Goal: Task Accomplishment & Management: Complete application form

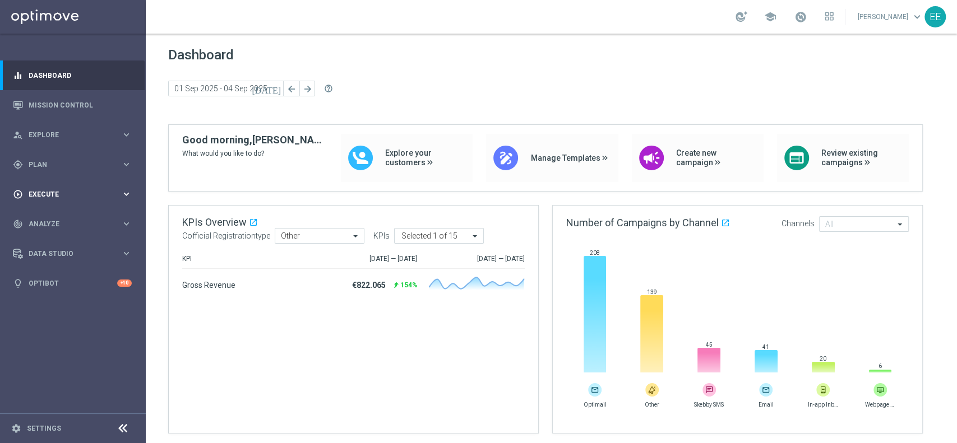
click at [63, 194] on span "Execute" at bounding box center [75, 194] width 92 height 7
click at [41, 168] on div "gps_fixed Plan" at bounding box center [67, 165] width 108 height 10
click at [58, 187] on link "Target Groups" at bounding box center [72, 187] width 87 height 9
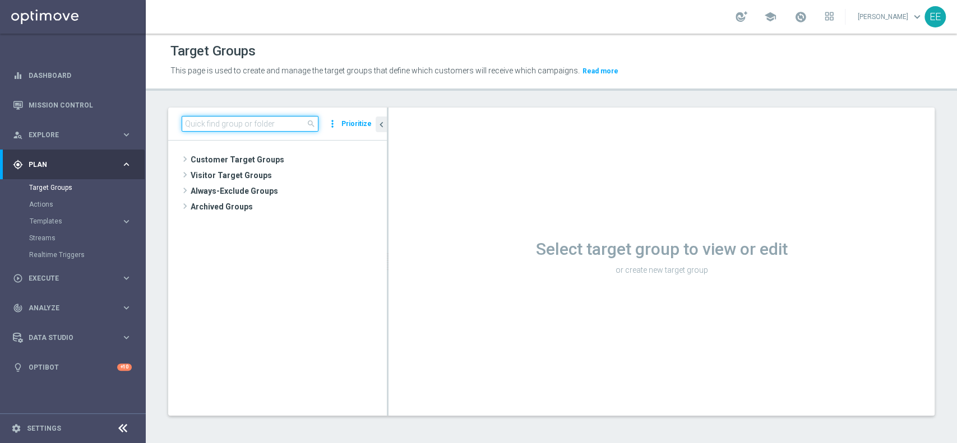
click at [273, 116] on input at bounding box center [250, 124] width 137 height 16
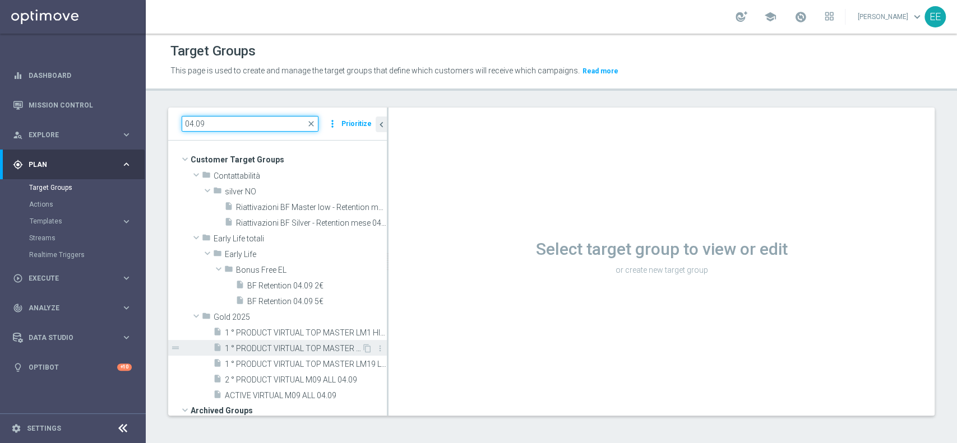
scroll to position [84, 0]
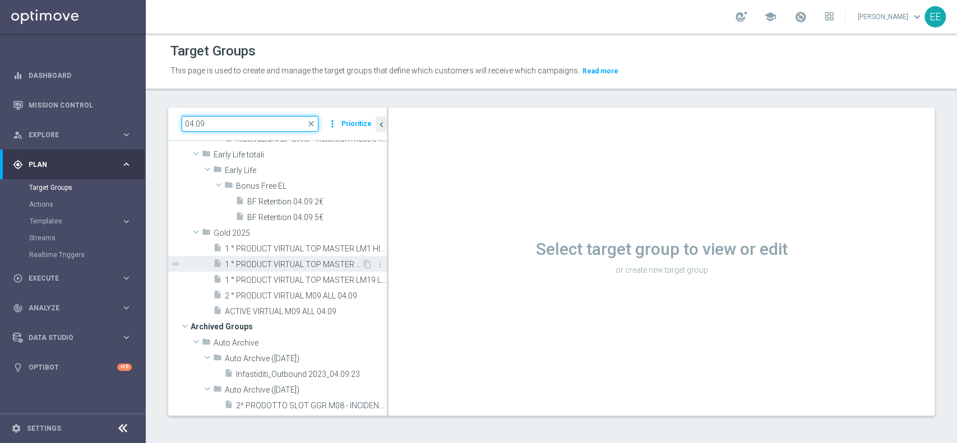
type input "04.09"
click at [289, 260] on span "1 ° PRODUCT VIRTUAL TOP MASTER LM1 MEDIUM 04.09" at bounding box center [293, 265] width 137 height 10
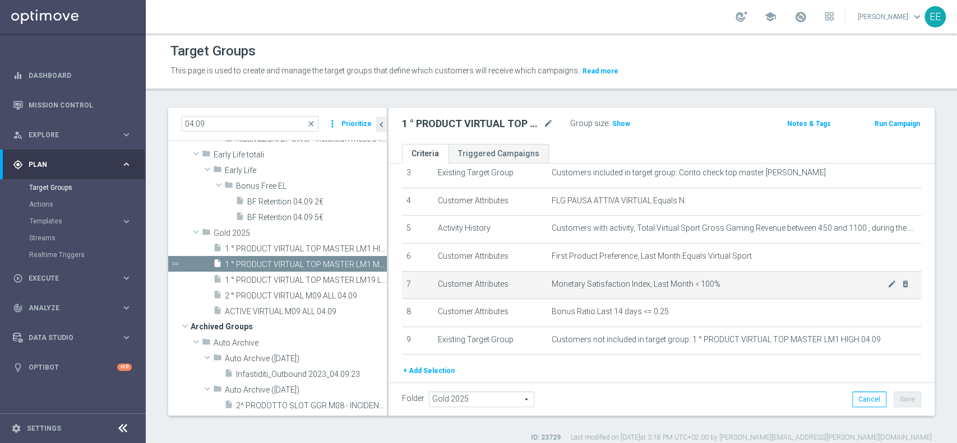
scroll to position [101, 0]
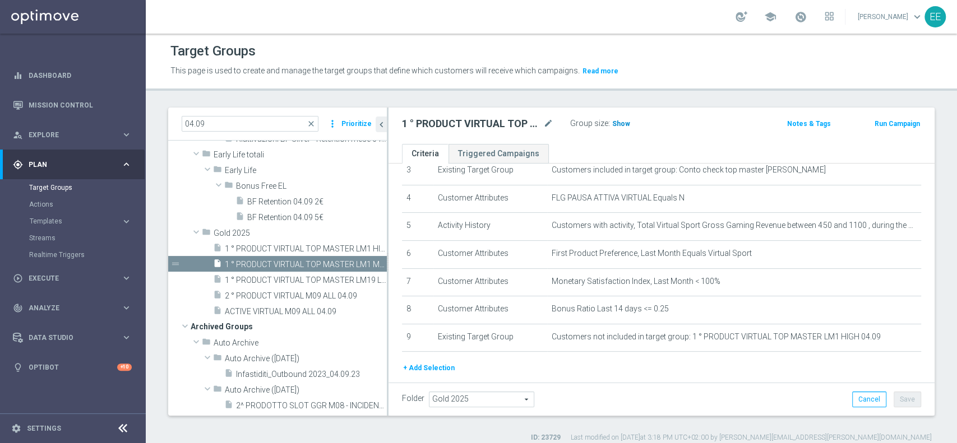
click at [615, 120] on span "Show" at bounding box center [621, 124] width 18 height 8
click at [45, 288] on div "play_circle_outline Execute keyboard_arrow_right" at bounding box center [72, 278] width 145 height 30
click at [75, 221] on link "Campaign Builder" at bounding box center [72, 217] width 87 height 9
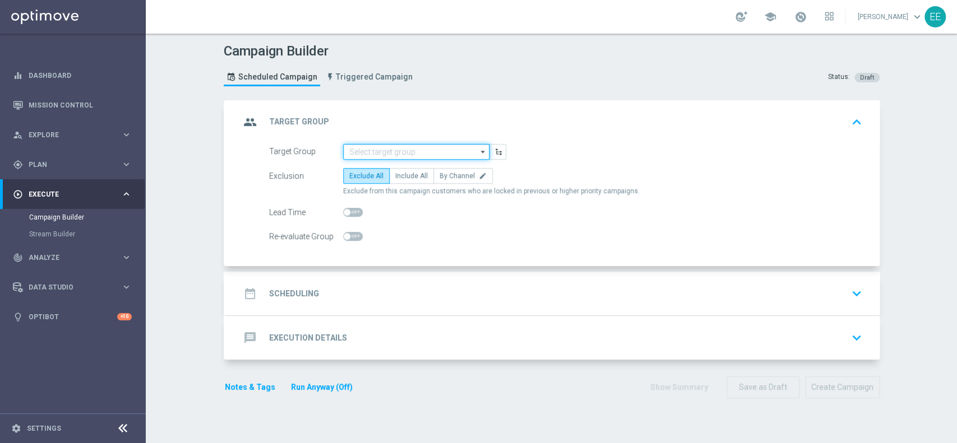
click at [388, 147] on input at bounding box center [416, 152] width 146 height 16
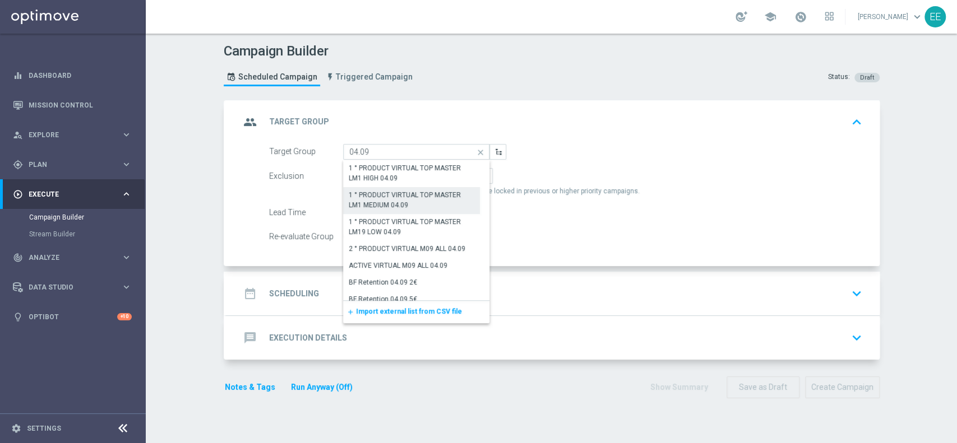
click at [397, 200] on div "1 ° PRODUCT VIRTUAL TOP MASTER LM1 MEDIUM 04.09" at bounding box center [412, 200] width 126 height 20
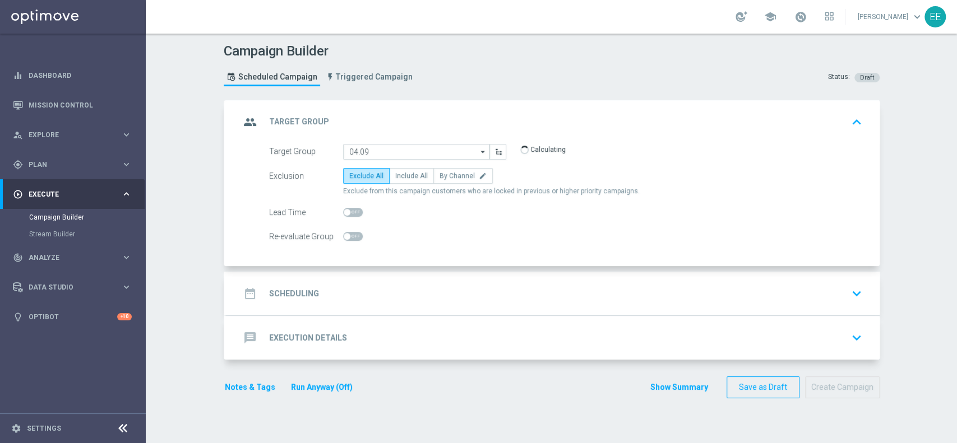
type input "1 ° PRODUCT VIRTUAL TOP MASTER LM1 MEDIUM 04.09"
click at [411, 180] on label "Include All" at bounding box center [411, 176] width 45 height 16
click at [402, 180] on input "Include All" at bounding box center [398, 177] width 7 height 7
radio input "true"
click at [341, 305] on div "date_range Scheduling keyboard_arrow_down" at bounding box center [552, 294] width 653 height 44
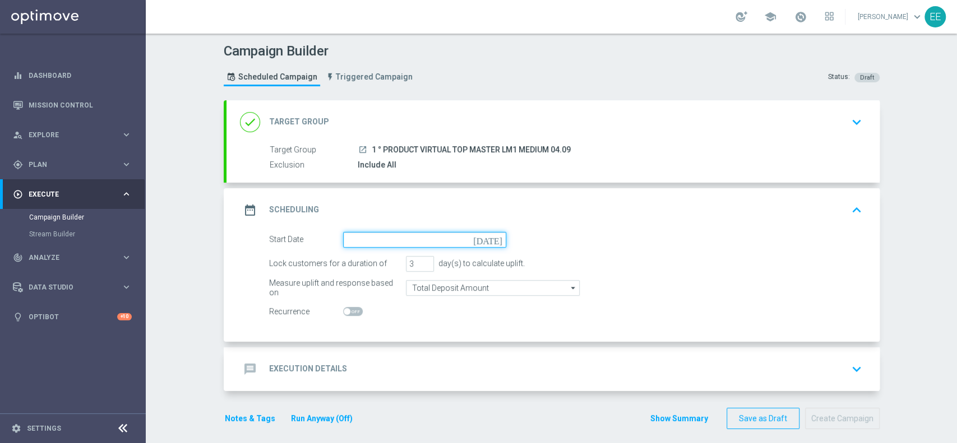
click at [377, 243] on input at bounding box center [424, 240] width 163 height 16
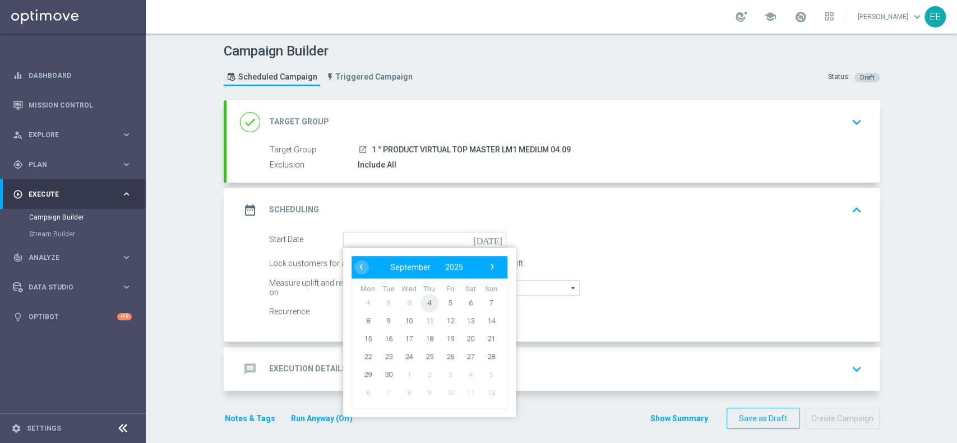
click at [420, 305] on span "4" at bounding box center [429, 303] width 18 height 18
type input "[DATE]"
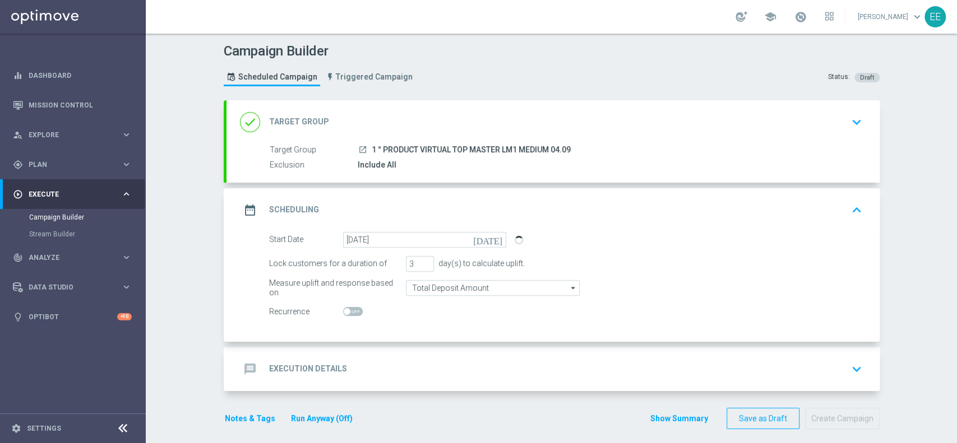
click at [354, 313] on span at bounding box center [353, 311] width 20 height 9
click at [354, 313] on input "checkbox" at bounding box center [353, 311] width 20 height 9
checkbox input "true"
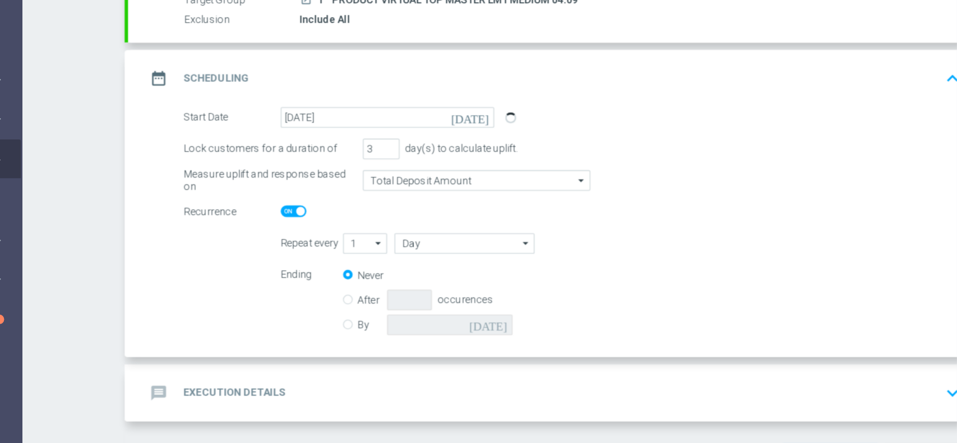
scroll to position [85, 0]
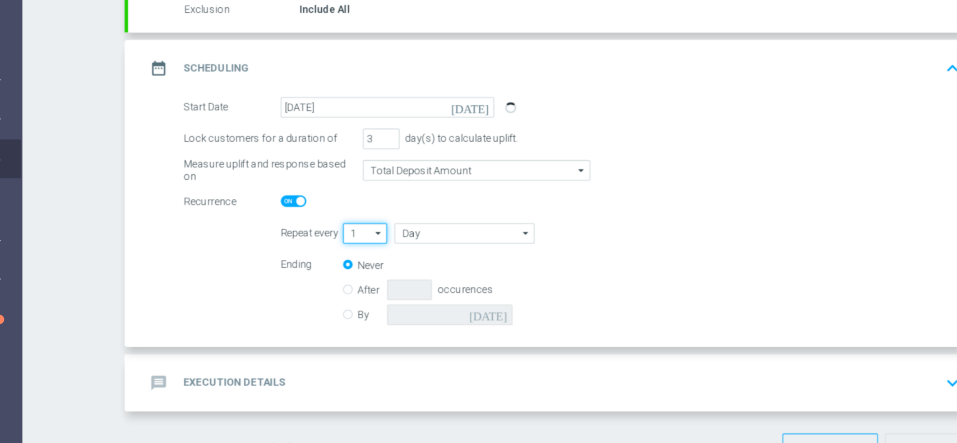
click at [403, 256] on input "1" at bounding box center [408, 251] width 34 height 16
click at [395, 278] on div "2" at bounding box center [403, 284] width 25 height 16
type input "2"
type input "Days"
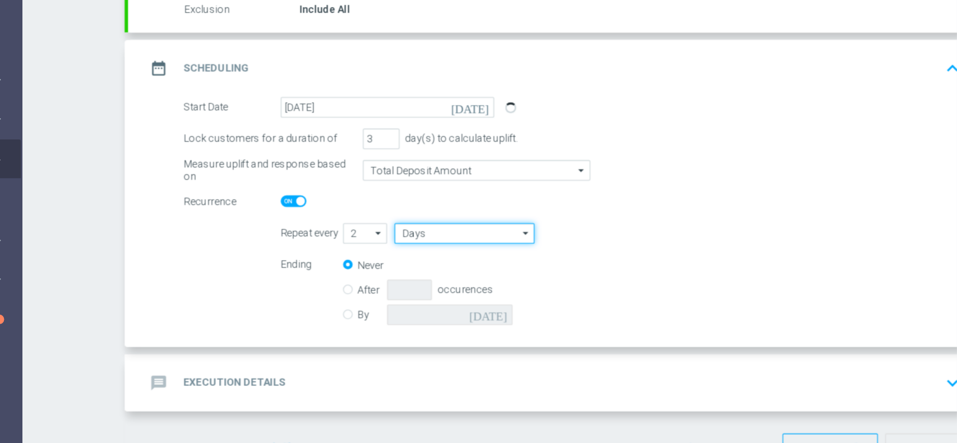
click at [442, 254] on input "Days" at bounding box center [483, 251] width 106 height 16
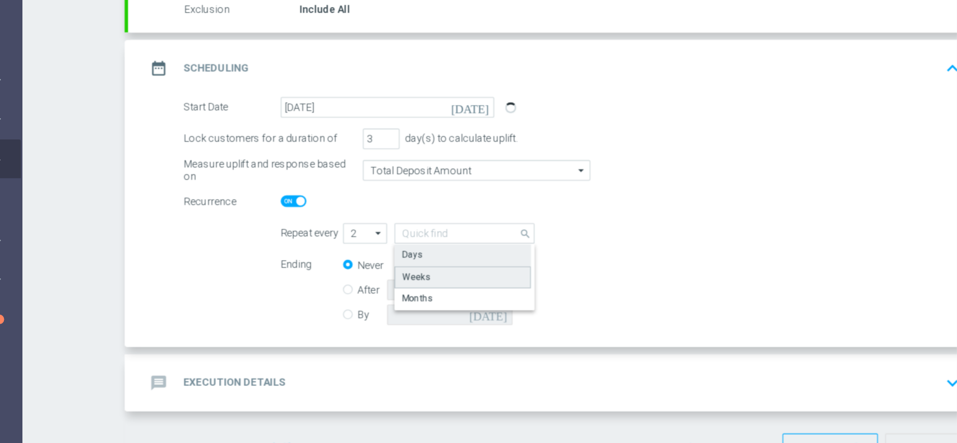
click at [457, 279] on div "Weeks" at bounding box center [482, 284] width 104 height 17
type input "Weeks"
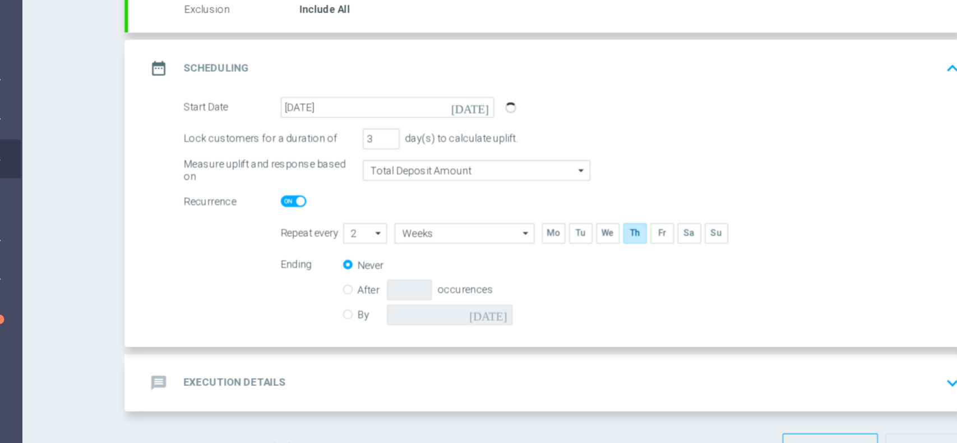
click at [391, 312] on input "By" at bounding box center [394, 311] width 7 height 7
radio input "true"
radio input "false"
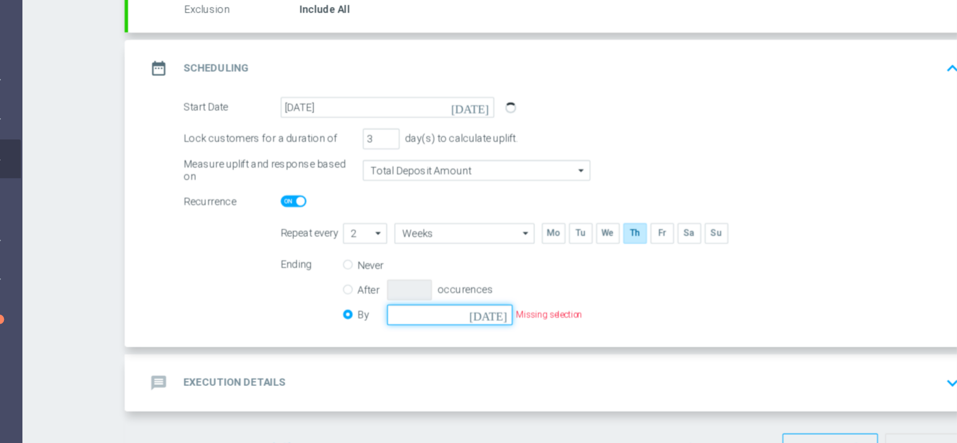
click at [455, 316] on input at bounding box center [472, 313] width 96 height 16
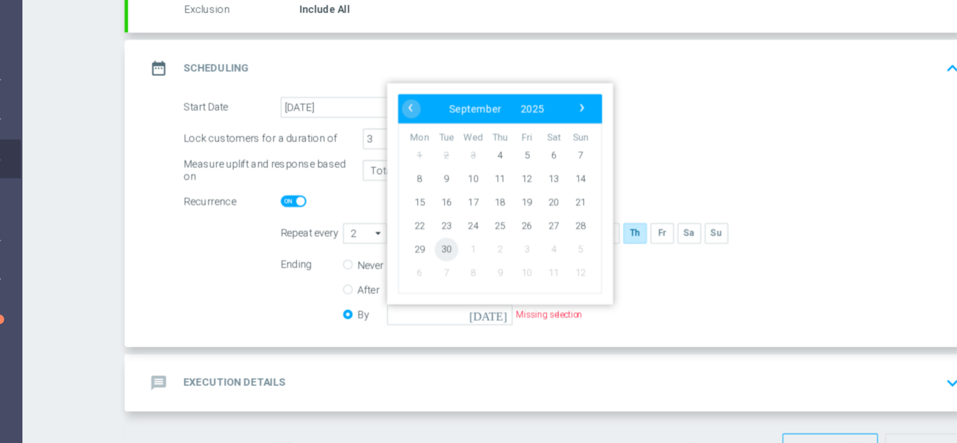
click at [463, 259] on span "30" at bounding box center [469, 263] width 18 height 18
type input "[DATE]"
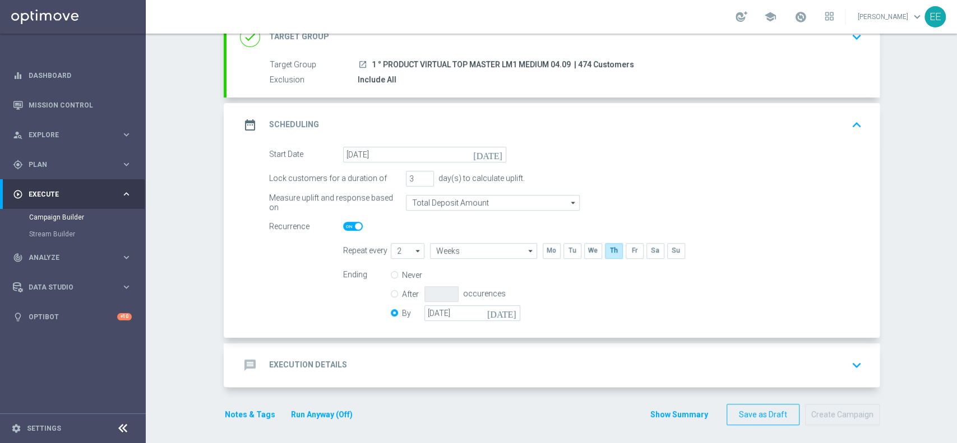
scroll to position [89, 0]
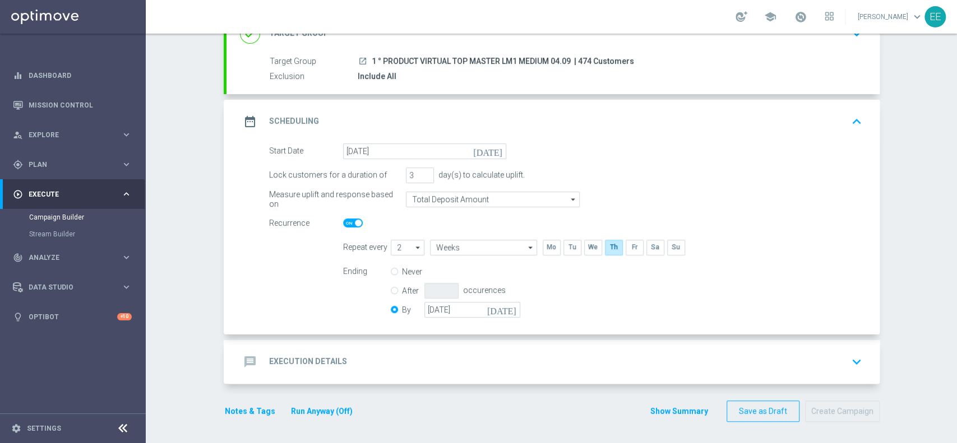
click at [439, 356] on div "message Execution Details keyboard_arrow_down" at bounding box center [553, 361] width 626 height 21
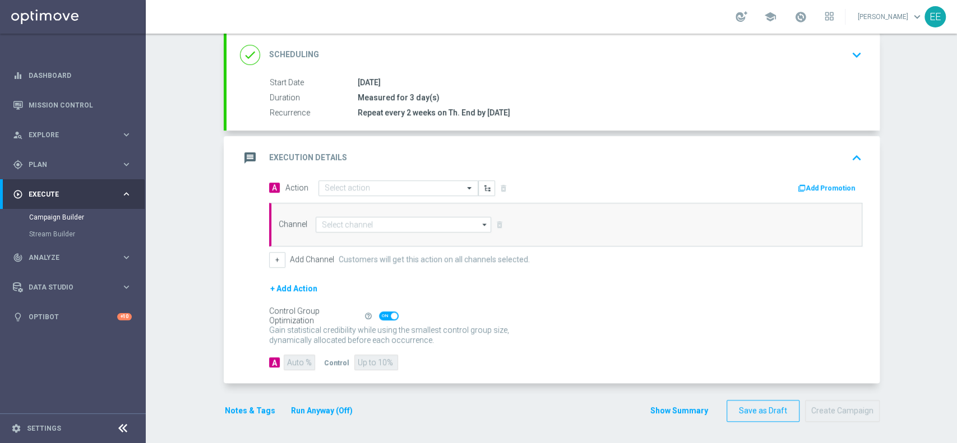
scroll to position [150, 0]
click at [376, 188] on input "text" at bounding box center [386, 189] width 125 height 10
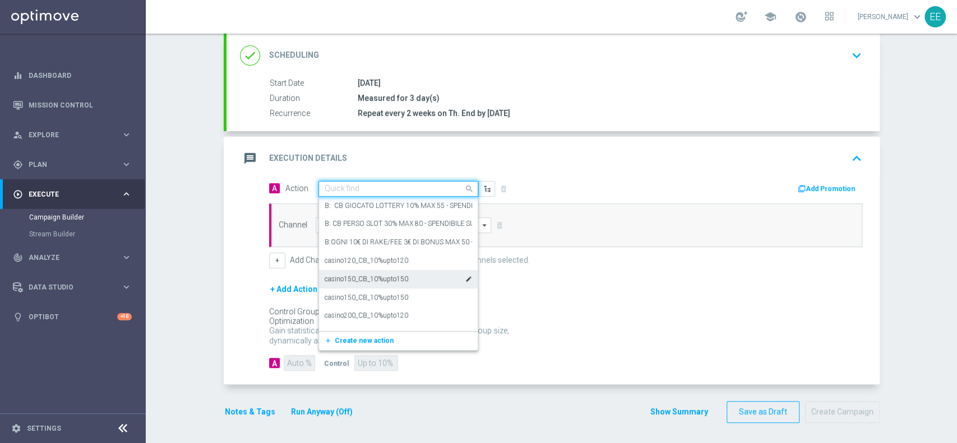
paste input "PROMO RICARICA 50% MAX 150 EURO - SBLOCCHI 5 EURO OGNI 30 EURO DI GIOCATO VIRTU…"
type input "PROMO RICARICA 50% MAX 150 EURO - SBLOCCHI 5 EURO OGNI 30 EURO DI GIOCATO VIRTU…"
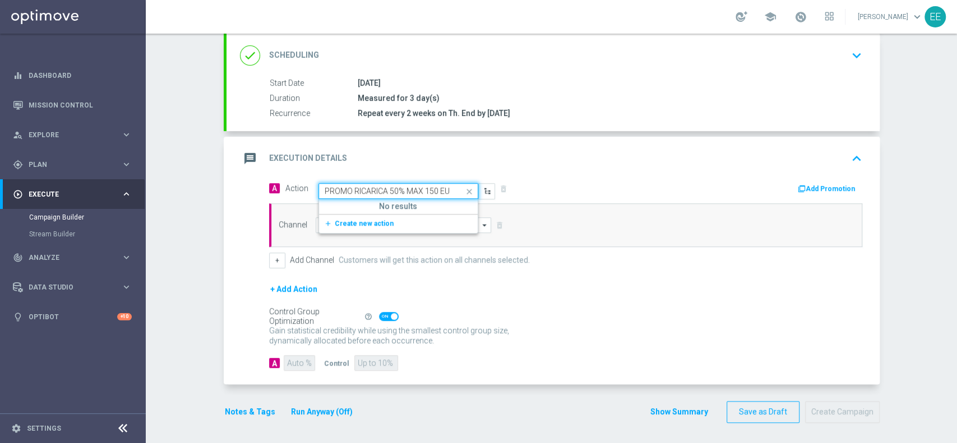
scroll to position [0, 359]
click at [359, 221] on span "Create new action" at bounding box center [364, 224] width 59 height 8
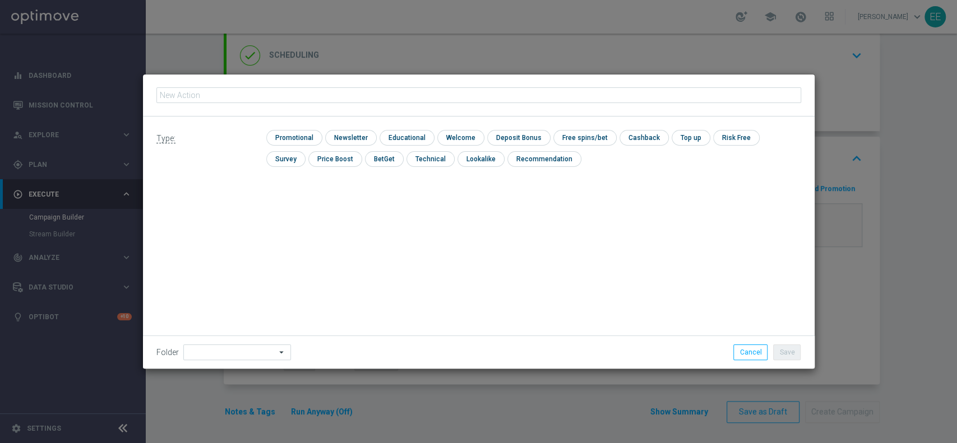
click at [323, 92] on input "text" at bounding box center [478, 95] width 645 height 16
type input "PROMO RICARICA 50% MAX 150 EURO - SBLOCCHI 5 EURO OGNI 30 EURO DI GIOCATO VIRTU…"
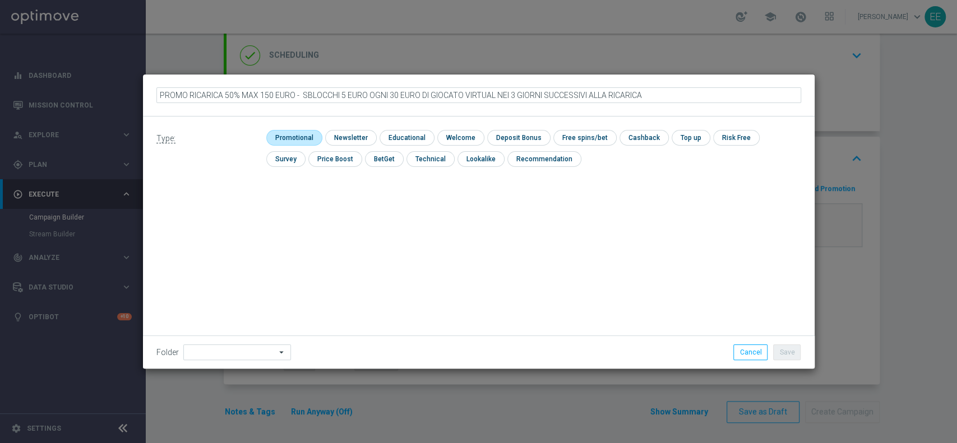
click at [301, 141] on input "checkbox" at bounding box center [292, 137] width 53 height 15
checkbox input "true"
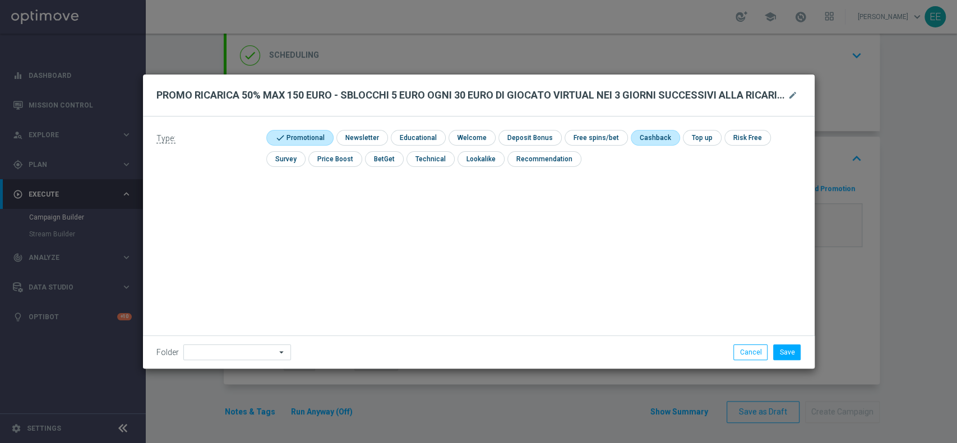
click at [651, 135] on input "checkbox" at bounding box center [654, 137] width 47 height 15
checkbox input "true"
click at [529, 133] on input "checkbox" at bounding box center [528, 137] width 60 height 15
checkbox input "true"
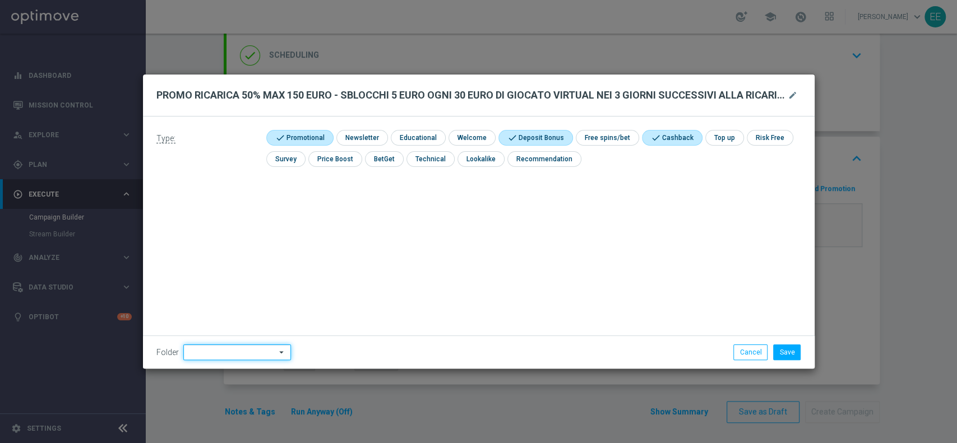
click at [200, 349] on input at bounding box center [237, 353] width 108 height 16
type input "OMNICHANNEL"
click at [795, 352] on button "Save" at bounding box center [786, 353] width 27 height 16
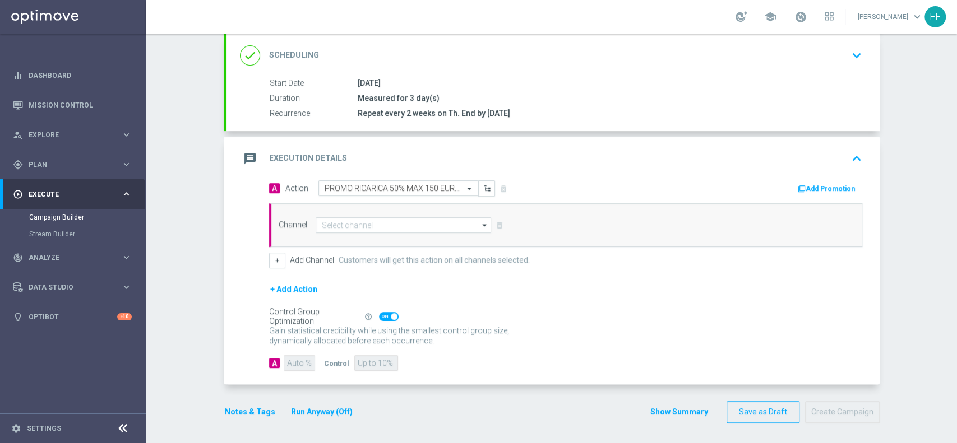
click at [825, 189] on button "Add Promotion" at bounding box center [827, 189] width 62 height 12
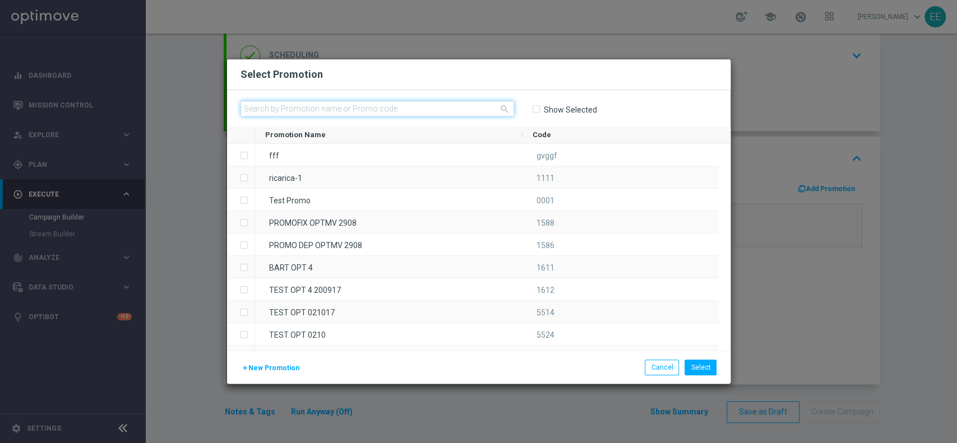
click at [303, 108] on input "text" at bounding box center [376, 109] width 273 height 16
paste input "334111"
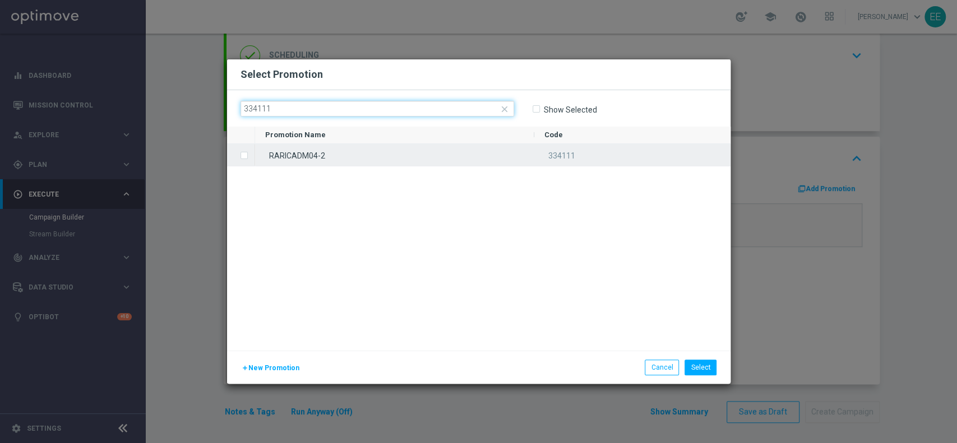
type input "334111"
click at [319, 154] on div "RARICADM04-2" at bounding box center [394, 155] width 279 height 22
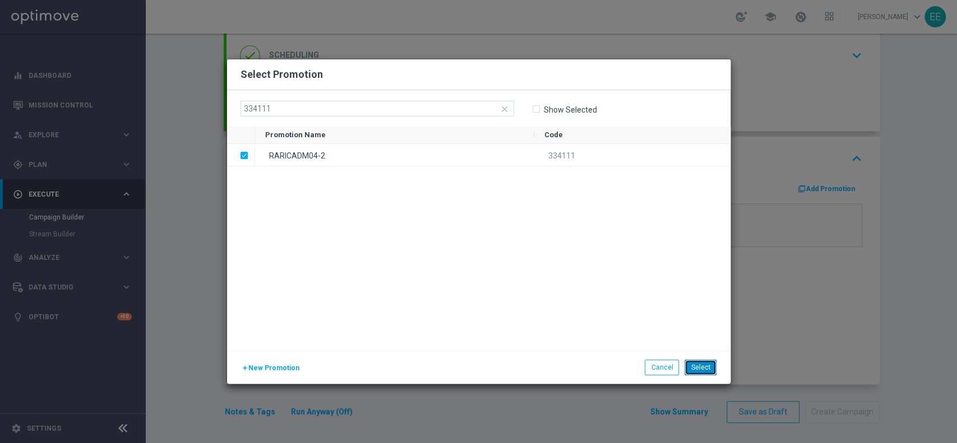
click at [705, 364] on button "Select" at bounding box center [700, 368] width 32 height 16
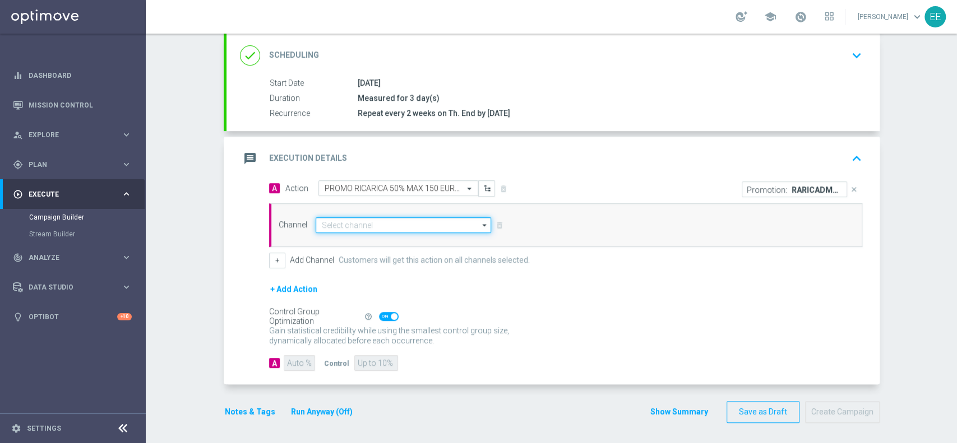
click at [359, 221] on input at bounding box center [404, 225] width 176 height 16
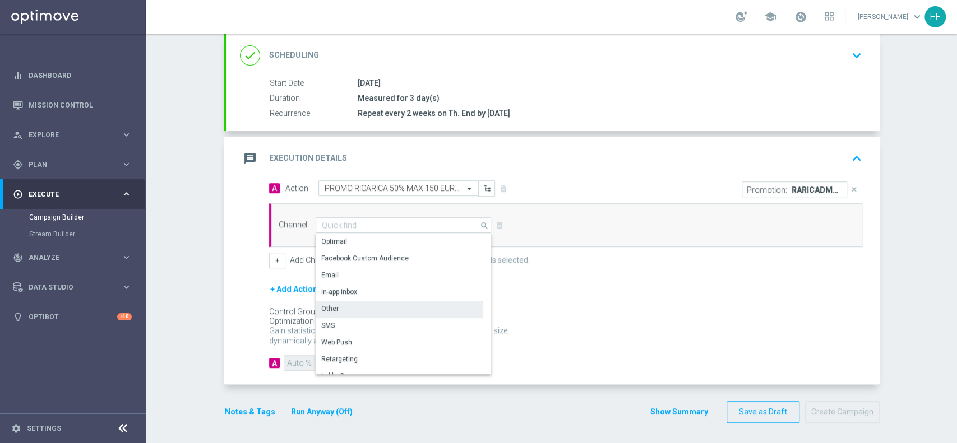
click at [324, 304] on div "Other" at bounding box center [329, 309] width 17 height 10
type input "Other"
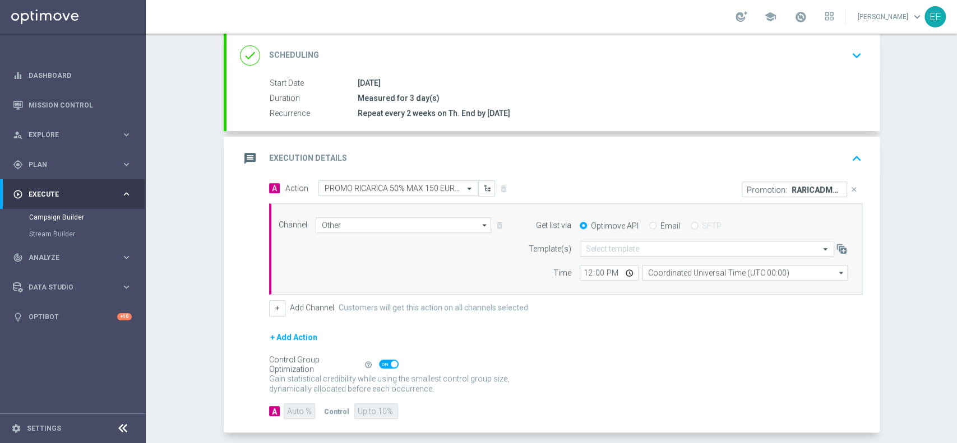
click at [649, 224] on input "Email" at bounding box center [652, 226] width 7 height 7
radio input "true"
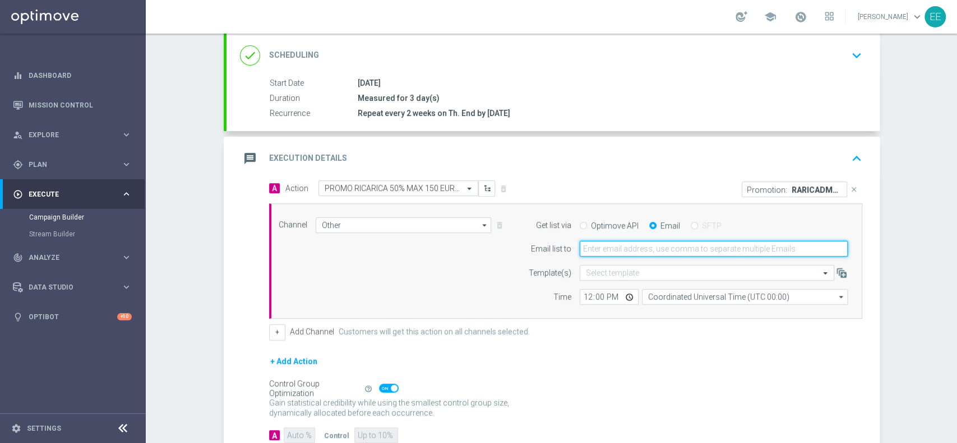
click at [627, 246] on input "email" at bounding box center [714, 249] width 268 height 16
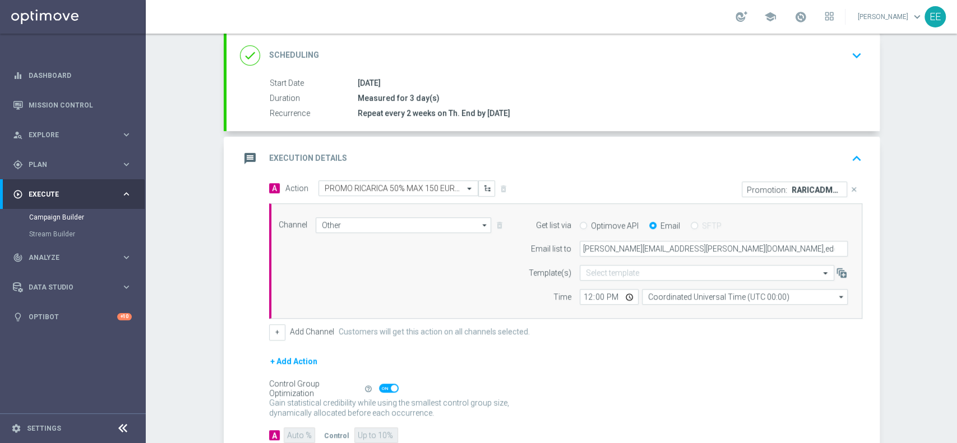
click at [675, 356] on div "+ Add Action" at bounding box center [565, 369] width 593 height 28
click at [708, 253] on input "[PERSON_NAME][EMAIL_ADDRESS][PERSON_NAME][DOMAIN_NAME],edo" at bounding box center [714, 249] width 268 height 16
type input "[PERSON_NAME][EMAIL_ADDRESS][PERSON_NAME][DOMAIN_NAME],[DOMAIN_NAME][EMAIL_ADDR…"
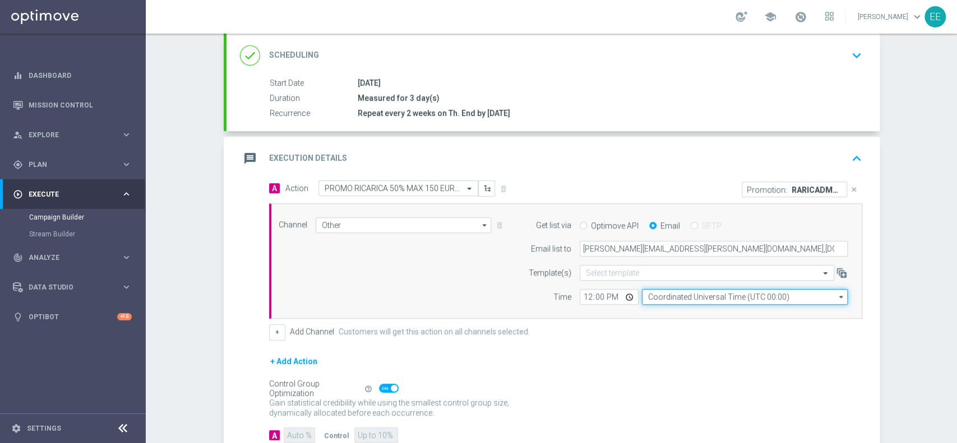
click at [701, 297] on input "Coordinated Universal Time (UTC 00:00)" at bounding box center [745, 297] width 206 height 16
type input "Coordinated Universal Time (UTC 00:00)"
click at [701, 297] on input "Coordinated Universal Time (UTC 00:00)" at bounding box center [745, 297] width 206 height 16
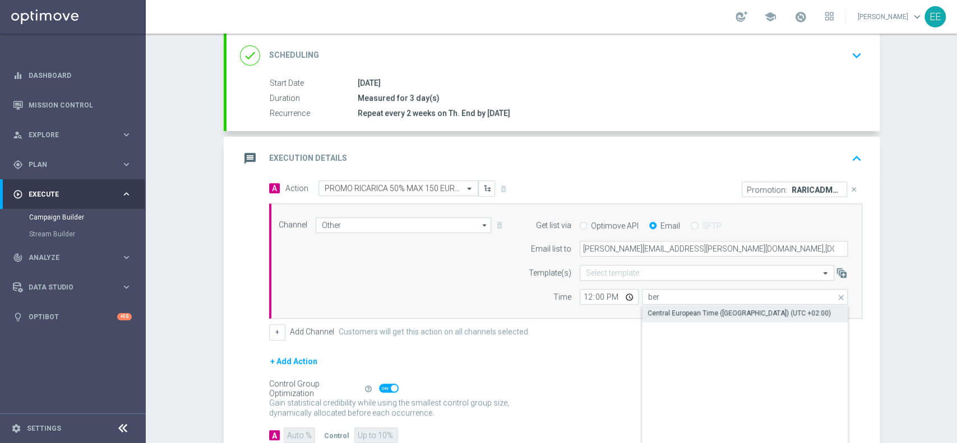
click at [706, 316] on div "Central European Time ([GEOGRAPHIC_DATA]) (UTC +02:00)" at bounding box center [738, 313] width 183 height 10
type input "Central European Time ([GEOGRAPHIC_DATA]) (UTC +02:00)"
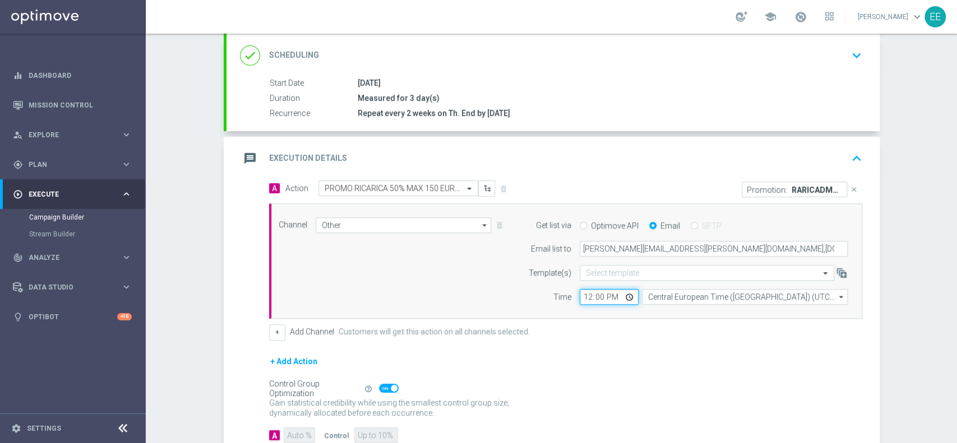
click at [584, 295] on input "12:00" at bounding box center [609, 297] width 59 height 16
type input "15:00"
click at [579, 365] on div "+ Add Action" at bounding box center [565, 369] width 593 height 28
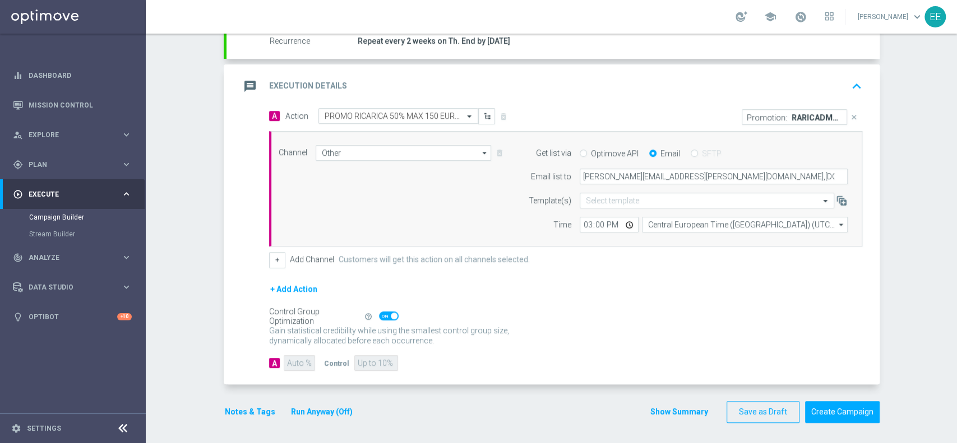
click at [228, 414] on button "Notes & Tags" at bounding box center [250, 412] width 53 height 14
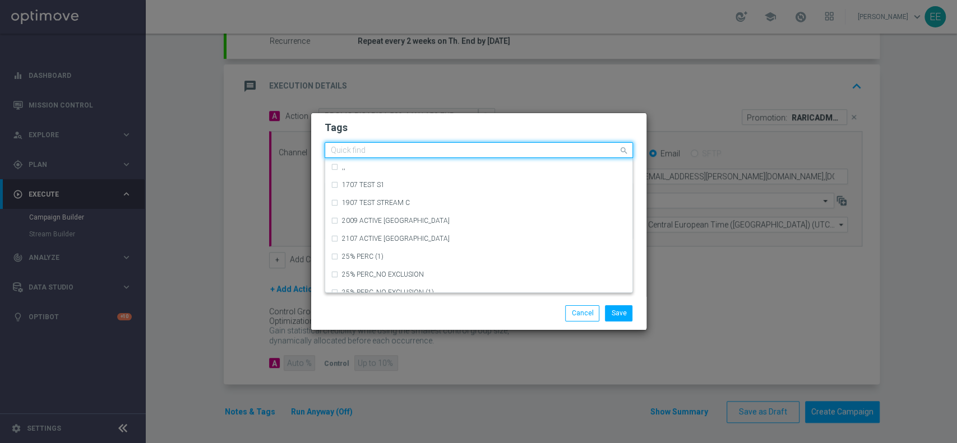
click at [421, 145] on div "Quick find" at bounding box center [471, 150] width 293 height 14
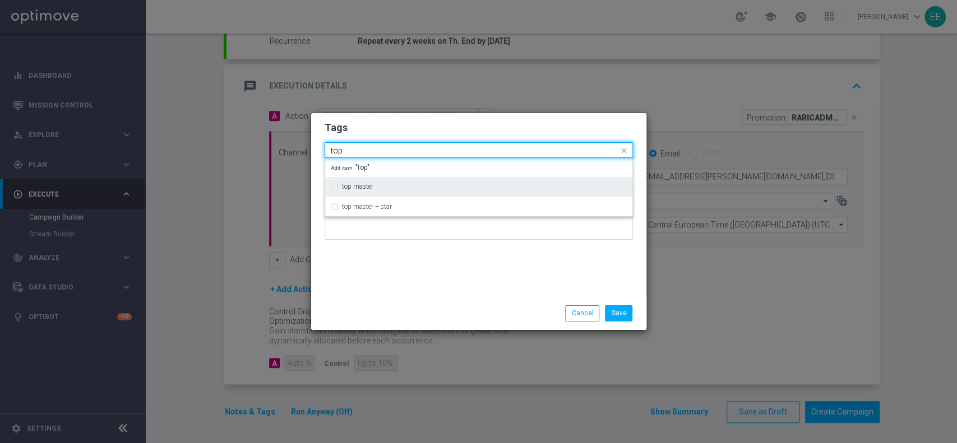
type input "top"
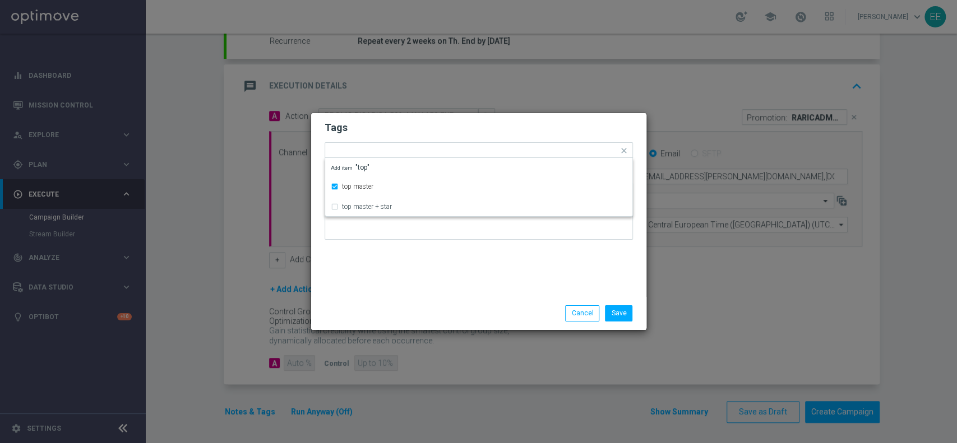
click at [419, 140] on form "Tags Quick find × top master top master top master + star Add item "top" Notes" at bounding box center [478, 183] width 308 height 130
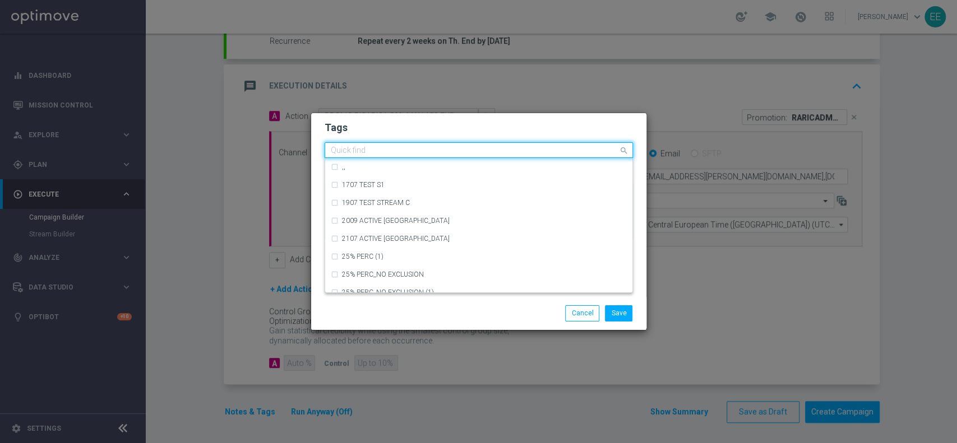
click at [441, 148] on input "text" at bounding box center [475, 151] width 288 height 10
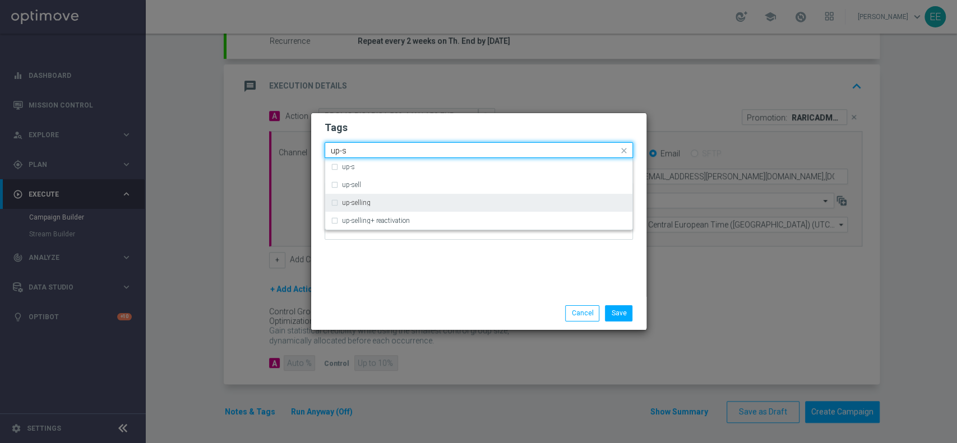
click at [368, 207] on div "up-selling" at bounding box center [479, 203] width 296 height 18
type input "up-s"
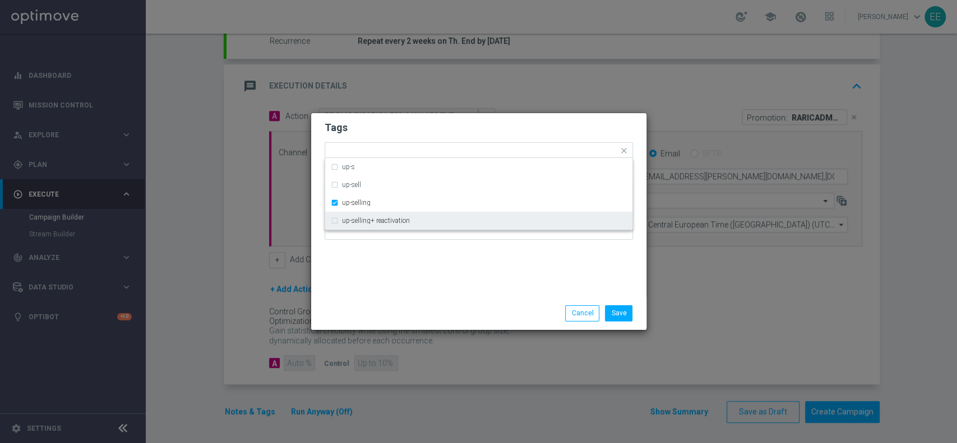
click at [401, 289] on div "Tags Quick find × top master × up-selling up-s up-sell up-selling up-selling+ r…" at bounding box center [478, 205] width 335 height 184
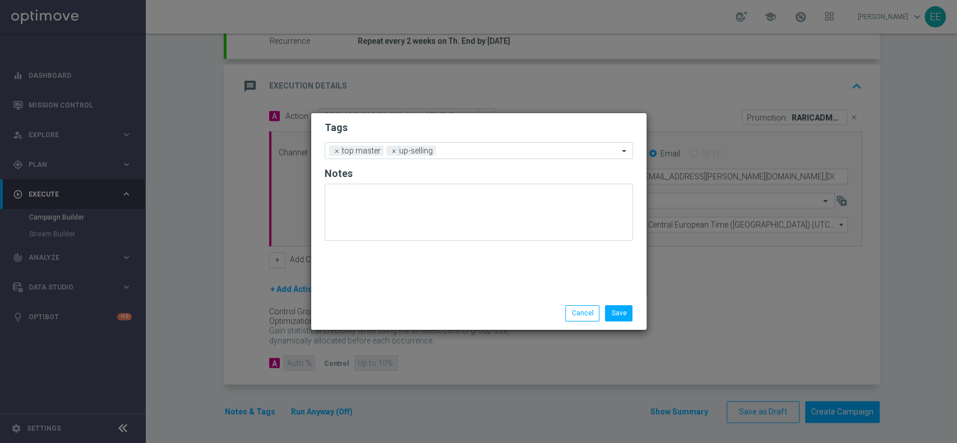
click at [485, 142] on ng-select "Add a new tag × top master × up-selling" at bounding box center [478, 150] width 308 height 17
click at [480, 147] on input "text" at bounding box center [529, 152] width 178 height 10
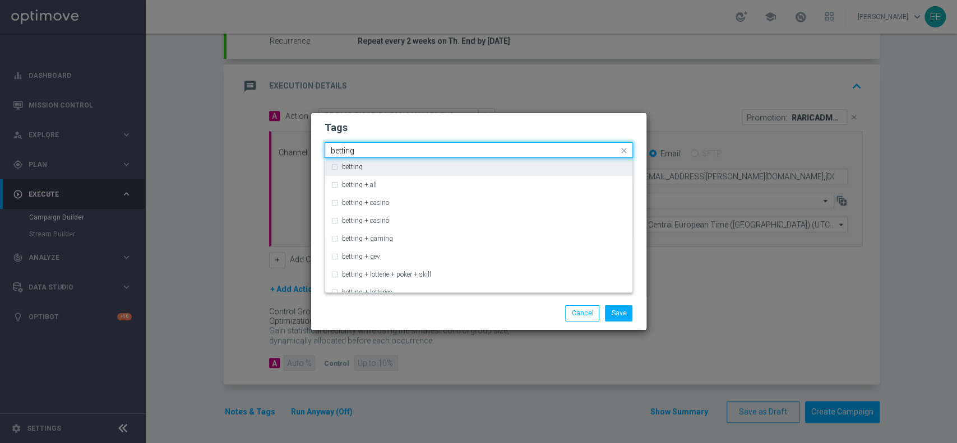
click at [422, 161] on div "betting" at bounding box center [479, 167] width 296 height 18
type input "betting"
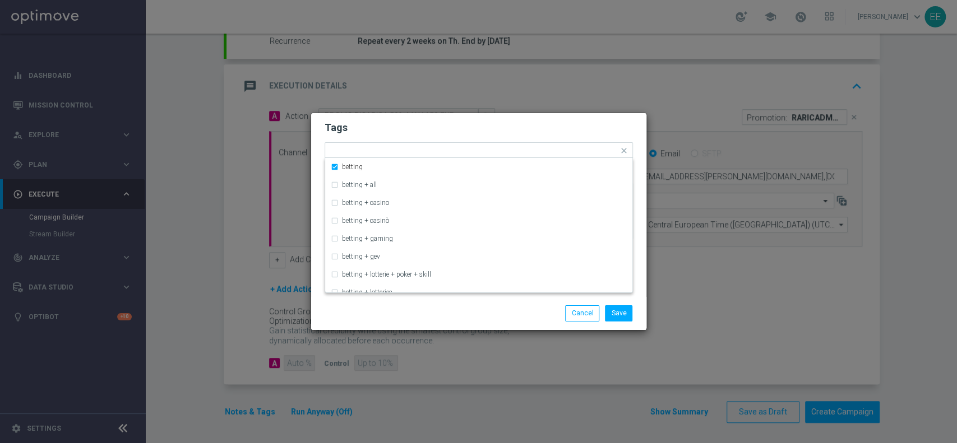
click at [481, 110] on modal-container "Tags Quick find × top master × up-selling × betting betting betting + all betti…" at bounding box center [478, 221] width 957 height 443
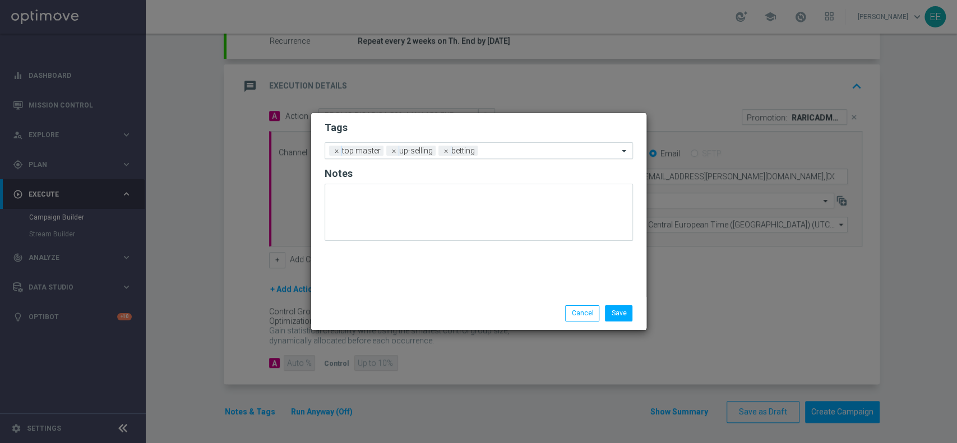
click at [524, 142] on div "Add a new tag × top master × up-selling × betting" at bounding box center [478, 150] width 308 height 17
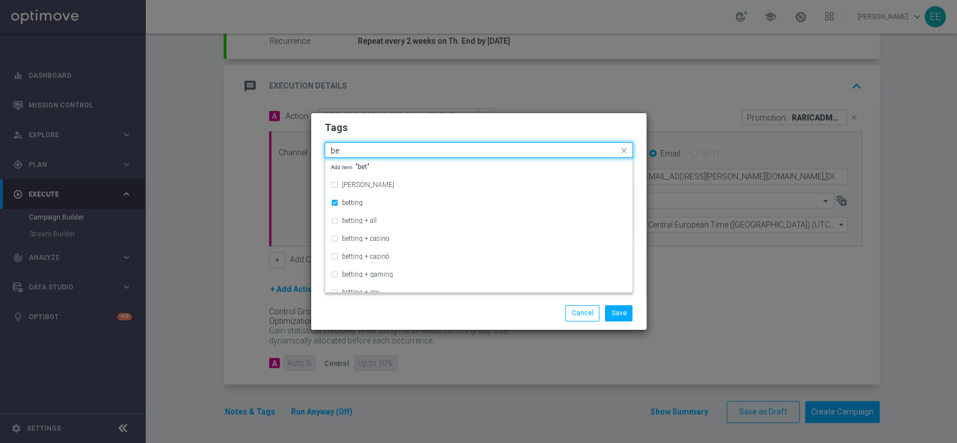
type input "b"
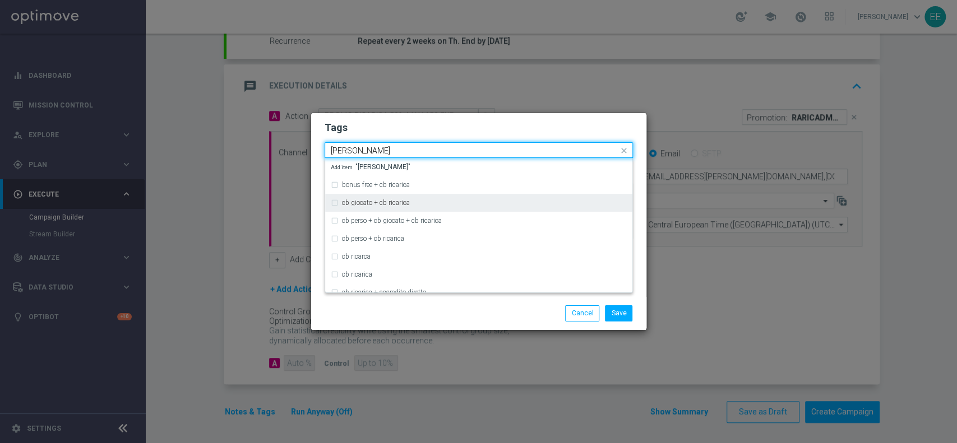
click at [432, 197] on div "cb giocato + cb ricarica" at bounding box center [479, 203] width 296 height 18
type input "[PERSON_NAME]"
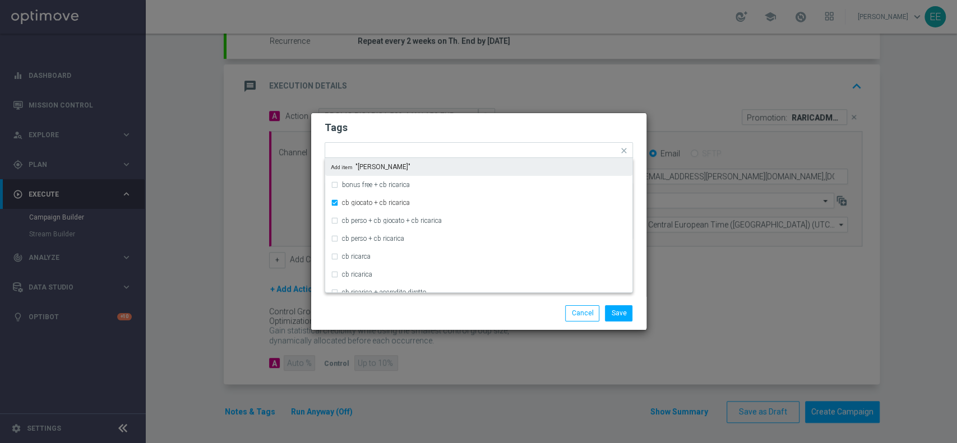
click at [489, 126] on h2 "Tags" at bounding box center [478, 127] width 308 height 13
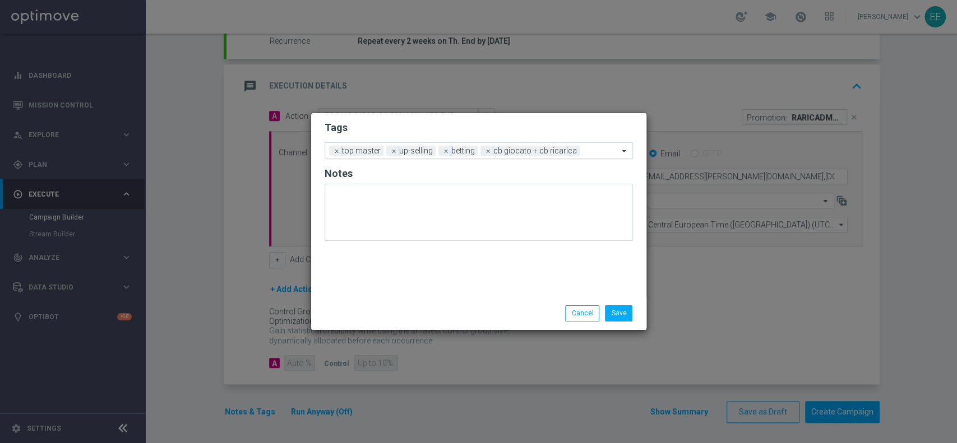
click at [591, 147] on input "text" at bounding box center [601, 152] width 34 height 10
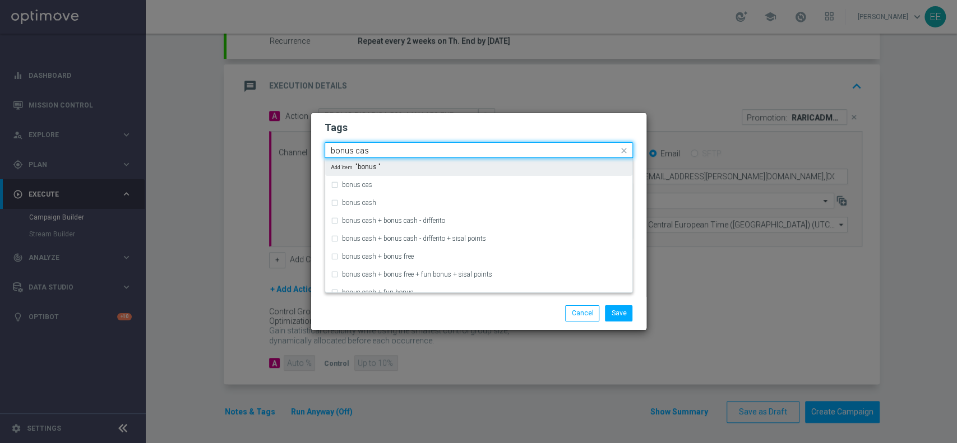
type input "bonus cash"
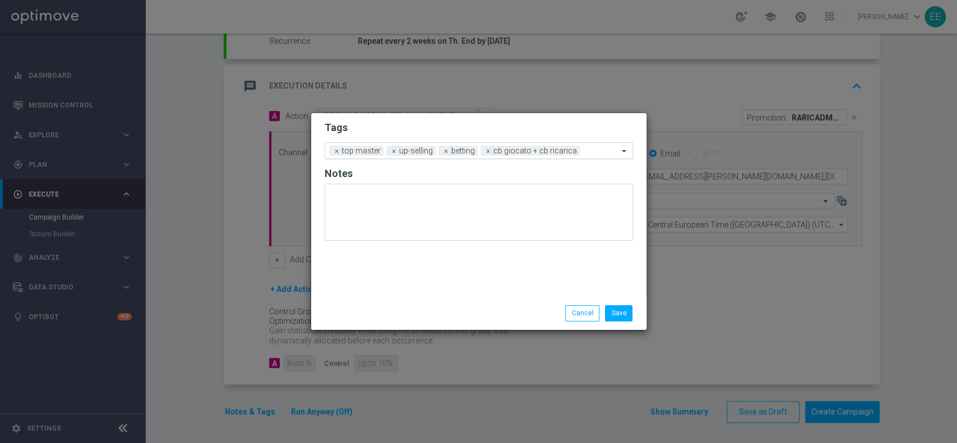
click at [591, 147] on input "text" at bounding box center [601, 152] width 34 height 10
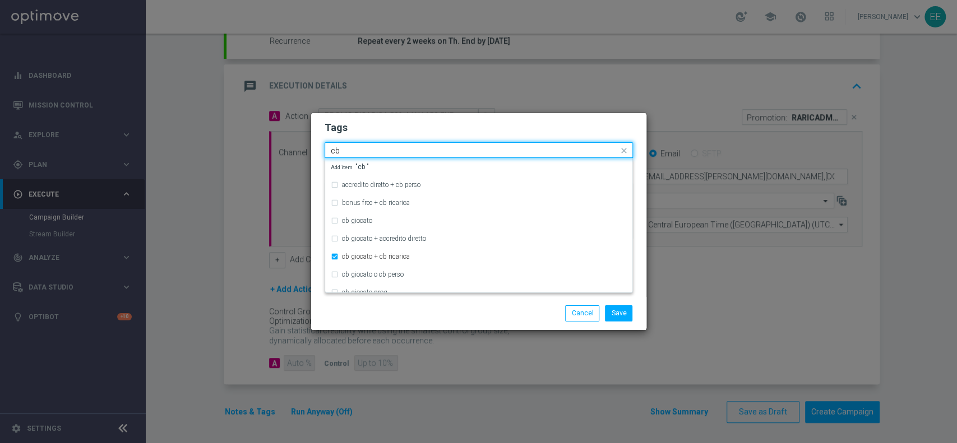
type input "c"
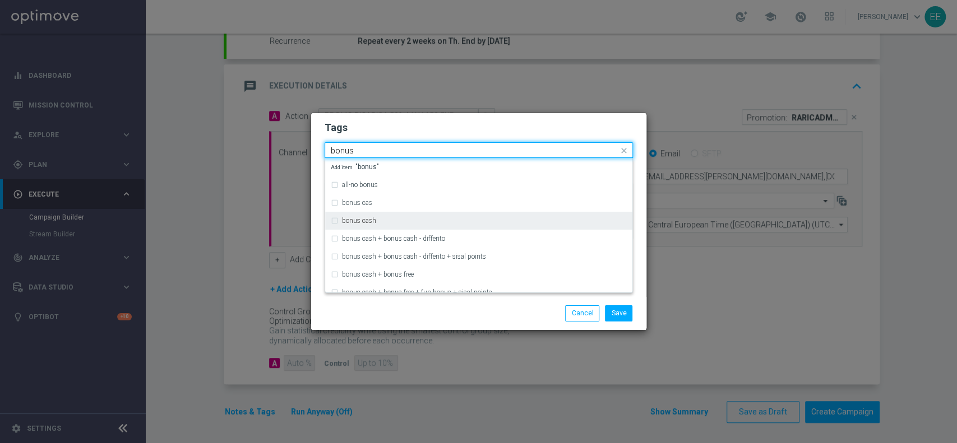
click at [413, 217] on div "bonus cash" at bounding box center [479, 221] width 296 height 18
type input "bonus"
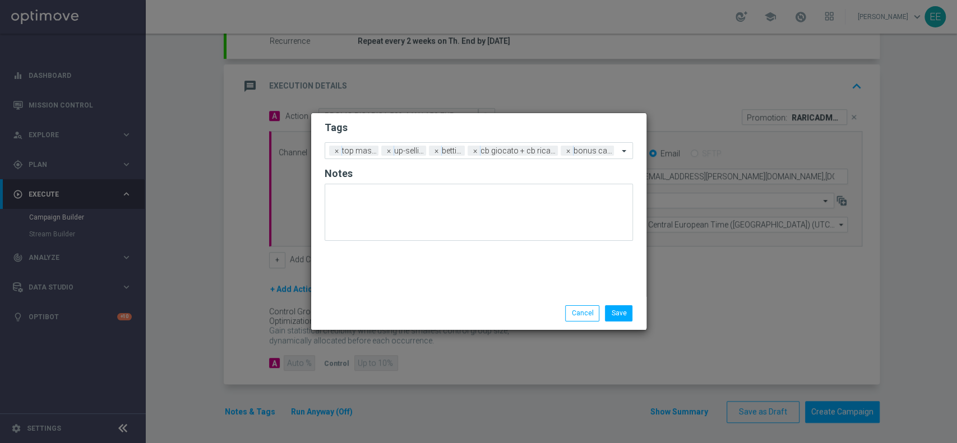
click at [492, 136] on form "Tags Add a new tag × top master × up-selling × betting × cb giocato + cb ricari…" at bounding box center [478, 183] width 308 height 131
click at [620, 310] on button "Save" at bounding box center [618, 313] width 27 height 16
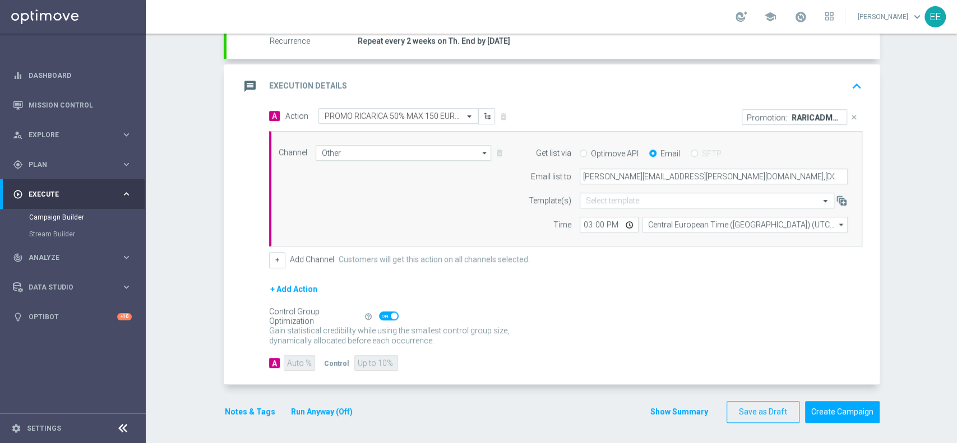
click at [290, 408] on button "Run Anyway (Off)" at bounding box center [322, 412] width 64 height 14
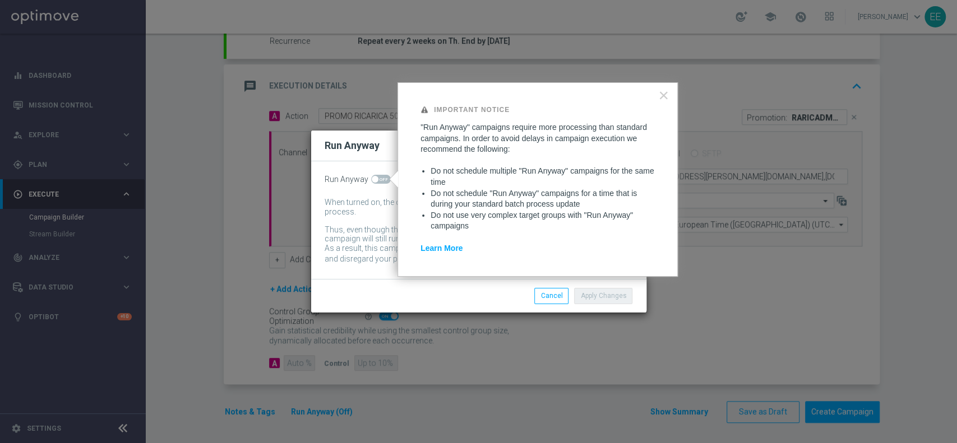
click at [379, 182] on span at bounding box center [381, 179] width 20 height 9
click at [379, 182] on input "checkbox" at bounding box center [381, 179] width 20 height 9
checkbox input "true"
click at [596, 291] on button "Apply Changes" at bounding box center [603, 296] width 58 height 16
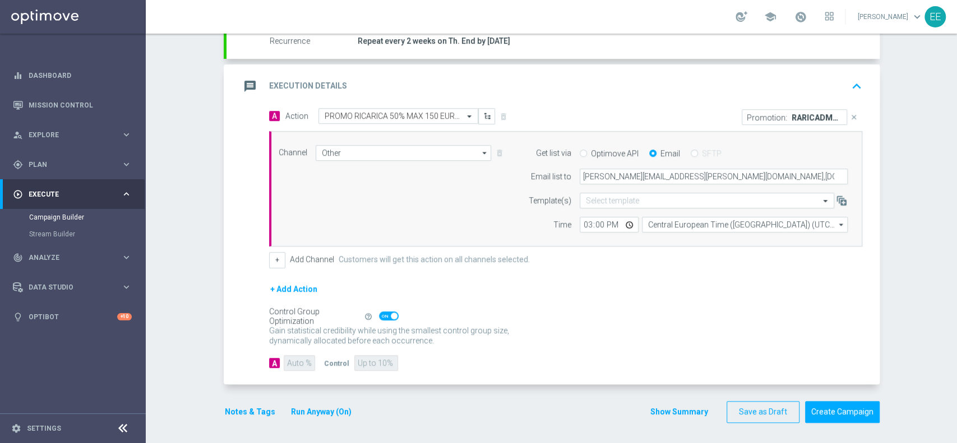
click at [851, 89] on icon "keyboard_arrow_up" at bounding box center [856, 86] width 17 height 17
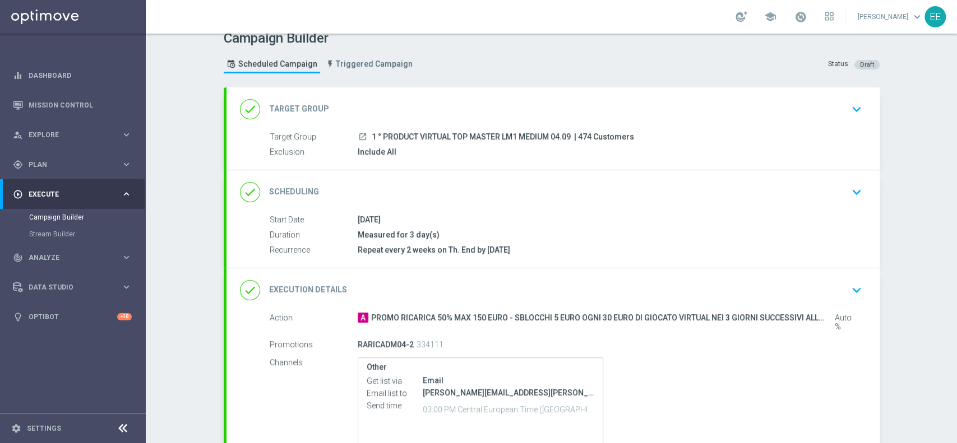
scroll to position [118, 0]
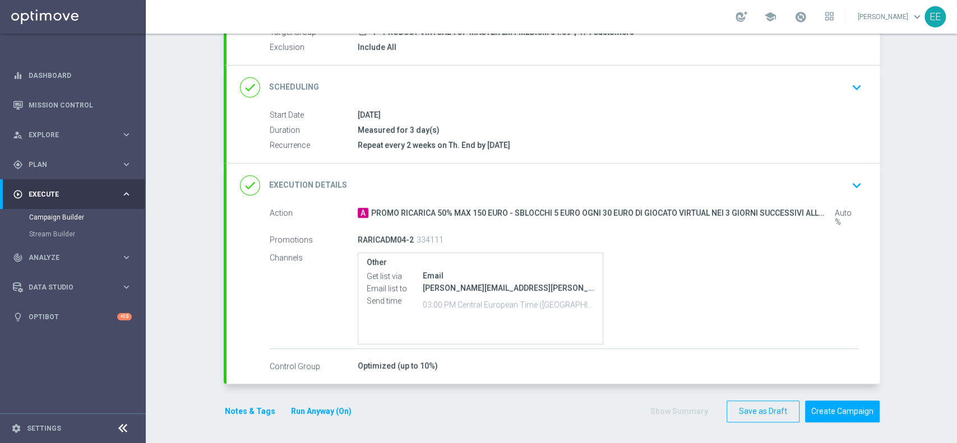
click at [826, 398] on form "done Target Group keyboard_arrow_down Target Group launch 1 ° PRODUCT VIRTUAL T…" at bounding box center [552, 203] width 656 height 440
click at [836, 405] on button "Create Campaign" at bounding box center [842, 412] width 75 height 22
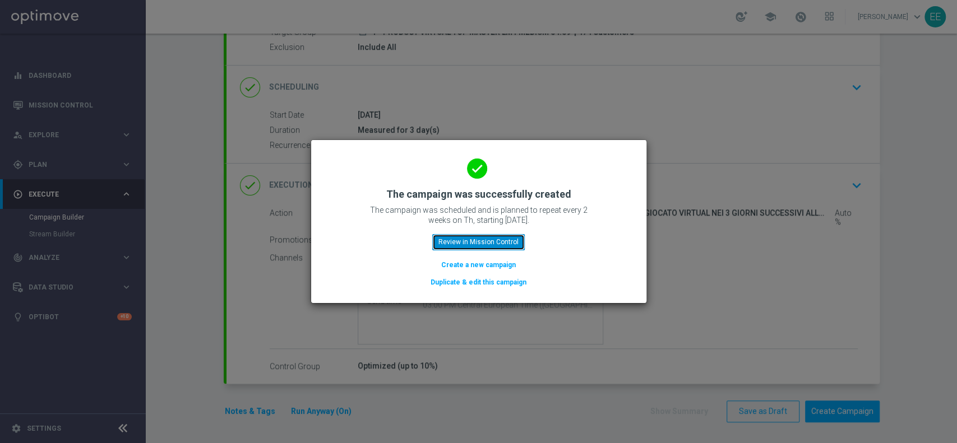
click at [500, 235] on button "Review in Mission Control" at bounding box center [478, 242] width 92 height 16
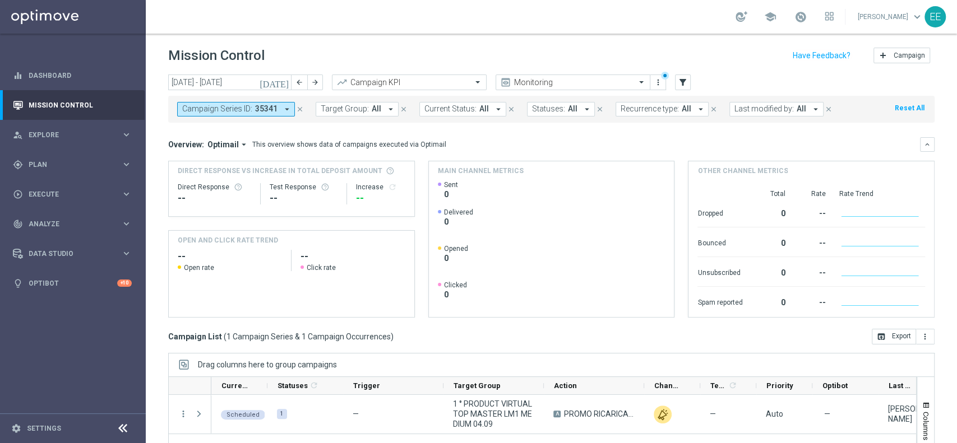
click at [257, 109] on span "35341" at bounding box center [266, 109] width 22 height 10
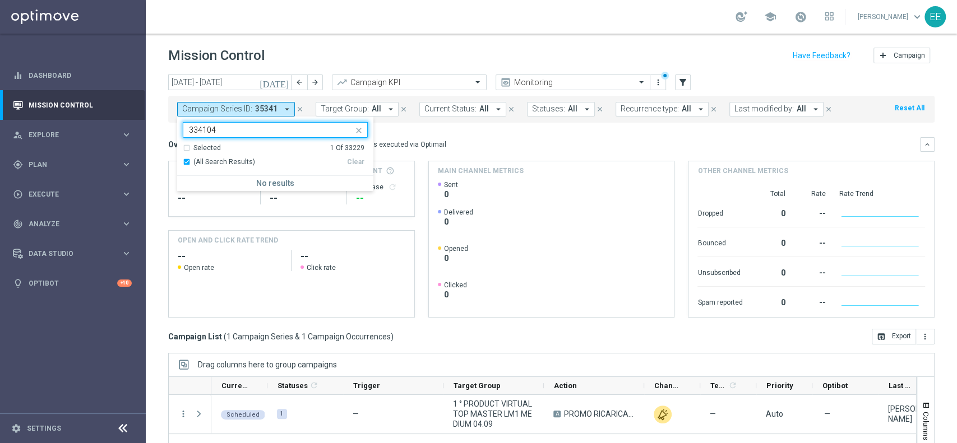
click at [188, 147] on div "Selected 1 Of 33229" at bounding box center [274, 148] width 182 height 10
click at [185, 165] on div "(All Search Results)" at bounding box center [265, 162] width 164 height 10
type input "334104"
click at [188, 161] on div "(All Search Results)" at bounding box center [265, 162] width 164 height 10
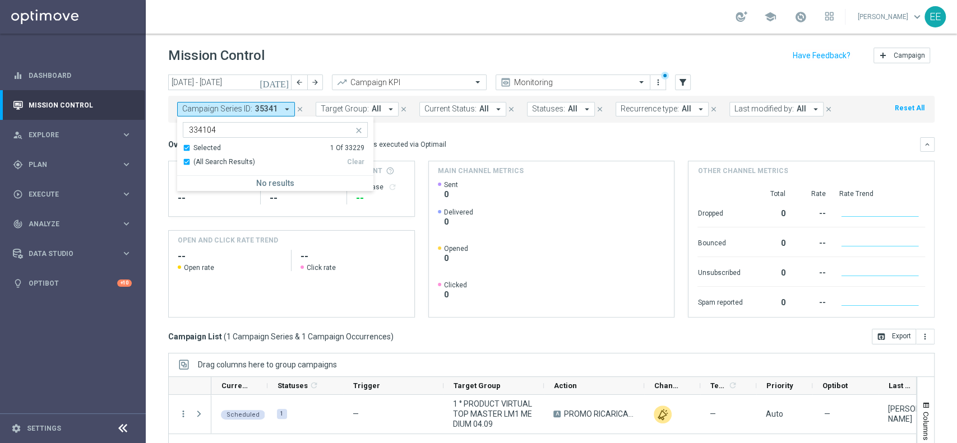
click at [186, 161] on div "(All Search Results)" at bounding box center [265, 162] width 164 height 10
click at [355, 132] on icon "close" at bounding box center [358, 130] width 9 height 9
click at [475, 38] on header "Mission Control add Campaign" at bounding box center [551, 54] width 811 height 41
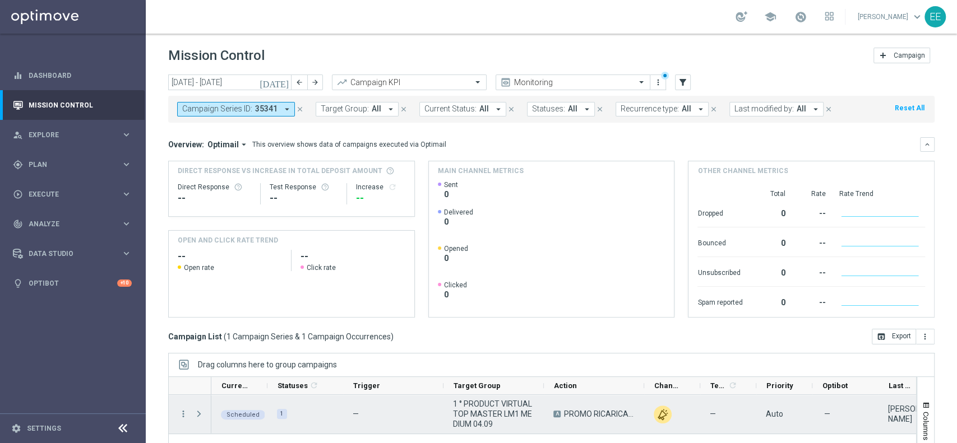
scroll to position [117, 0]
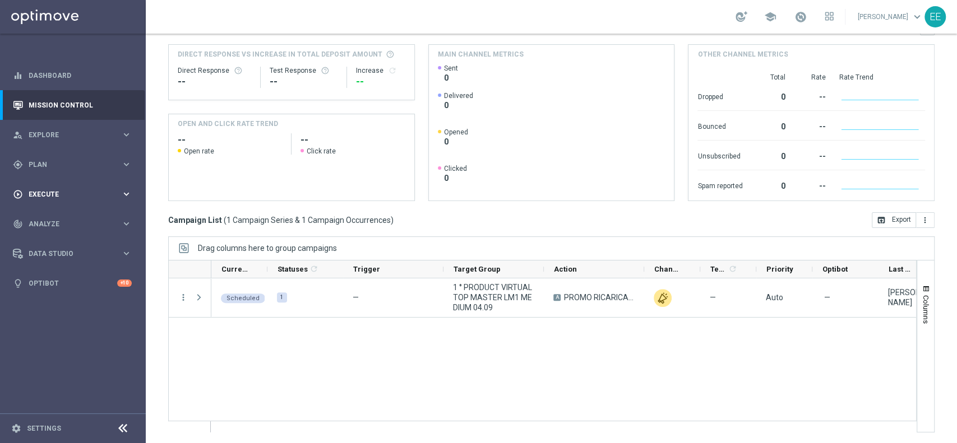
click at [48, 192] on span "Execute" at bounding box center [75, 194] width 92 height 7
click at [58, 220] on link "Campaign Builder" at bounding box center [72, 217] width 87 height 9
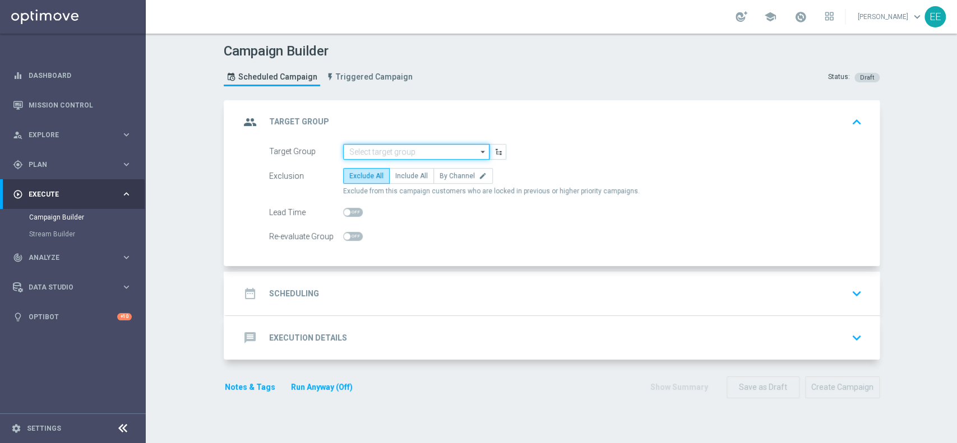
click at [395, 156] on input at bounding box center [416, 152] width 146 height 16
click at [392, 149] on input at bounding box center [416, 152] width 146 height 16
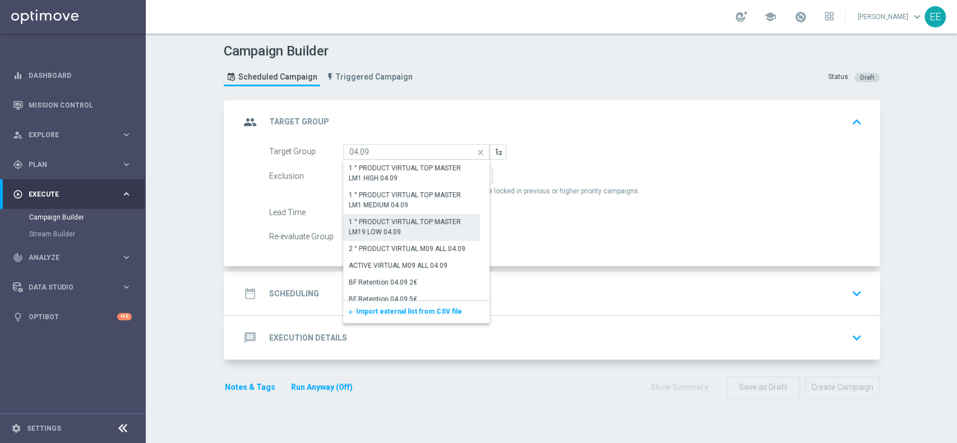
click at [366, 236] on div "1 ° PRODUCT VIRTUAL TOP MASTER LM19 LOW 04.09" at bounding box center [411, 227] width 137 height 26
type input "1 ° PRODUCT VIRTUAL TOP MASTER LM19 LOW 04.09"
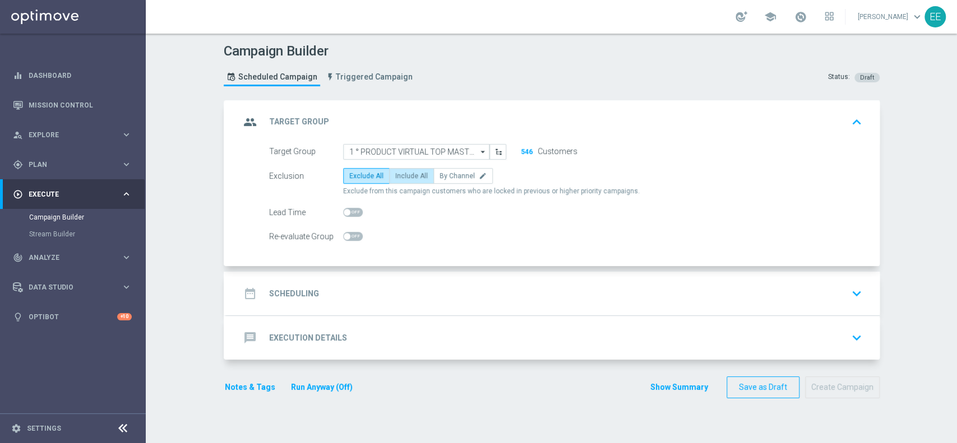
click at [408, 176] on span "Include All" at bounding box center [411, 176] width 33 height 8
click at [402, 176] on input "Include All" at bounding box center [398, 177] width 7 height 7
radio input "true"
click at [333, 279] on div "date_range Scheduling keyboard_arrow_down" at bounding box center [552, 294] width 653 height 44
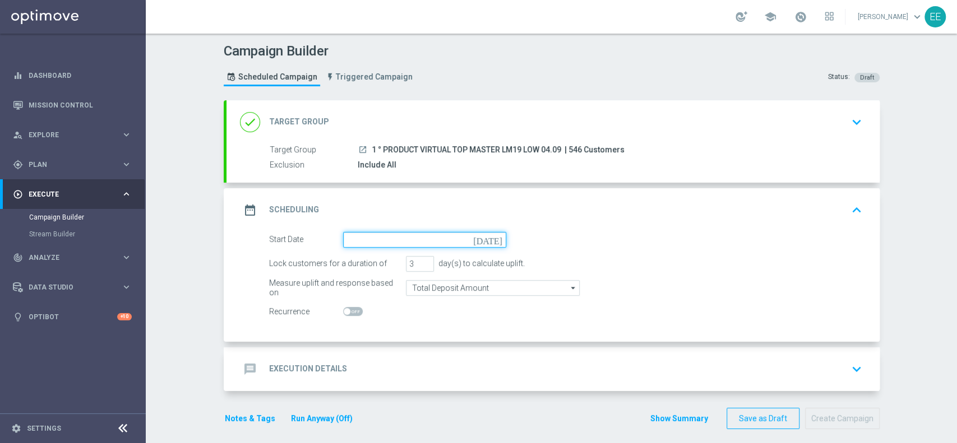
click at [363, 235] on input at bounding box center [424, 240] width 163 height 16
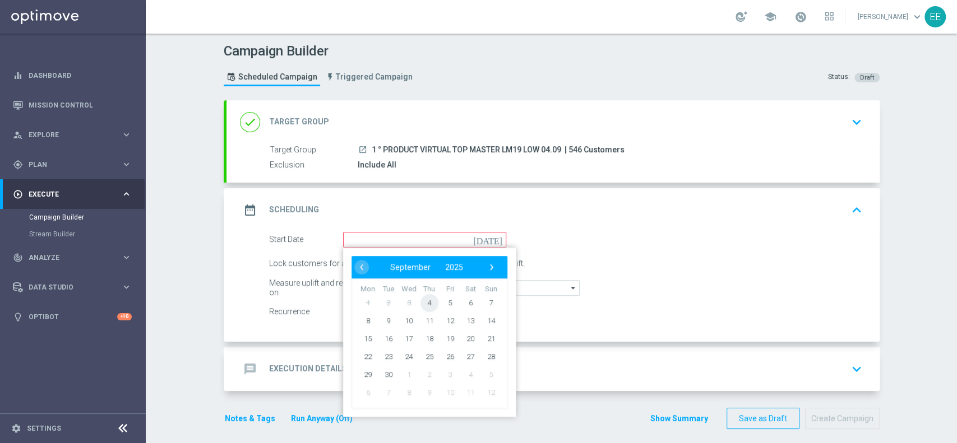
click at [426, 302] on span "4" at bounding box center [429, 303] width 18 height 18
type input "[DATE]"
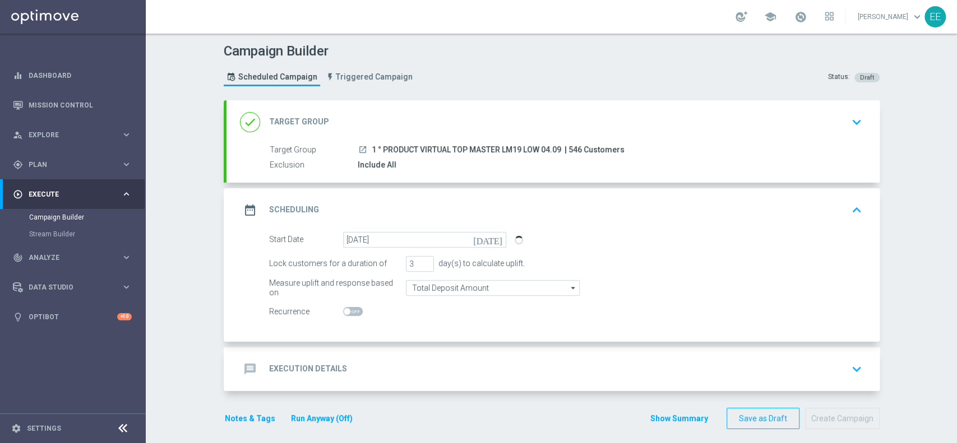
click at [348, 312] on span at bounding box center [353, 311] width 20 height 9
click at [348, 312] on input "checkbox" at bounding box center [353, 311] width 20 height 9
checkbox input "true"
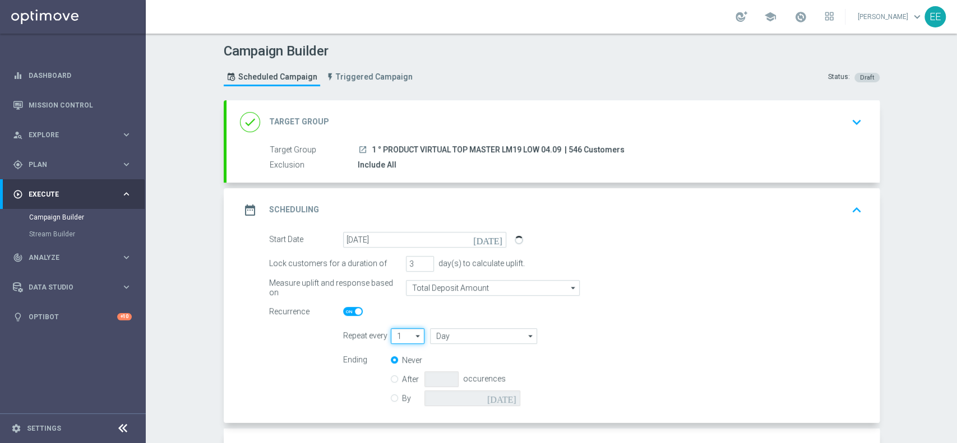
click at [398, 337] on input "1" at bounding box center [408, 336] width 34 height 16
click at [391, 351] on div "2" at bounding box center [408, 353] width 34 height 16
type input "2"
type input "Days"
click at [450, 338] on input "Days" at bounding box center [483, 336] width 106 height 16
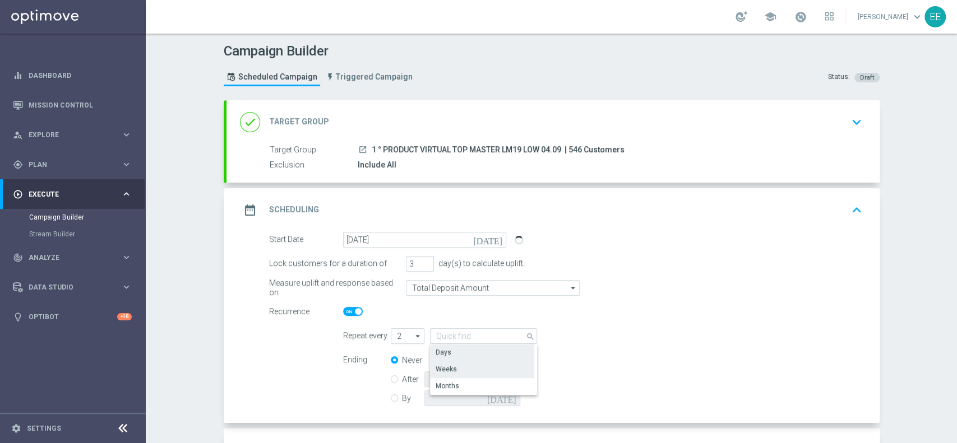
click at [458, 365] on div "Weeks" at bounding box center [482, 369] width 104 height 16
type input "Weeks"
click at [402, 397] on label "By" at bounding box center [413, 398] width 22 height 10
click at [398, 397] on input "By" at bounding box center [394, 396] width 7 height 7
radio input "true"
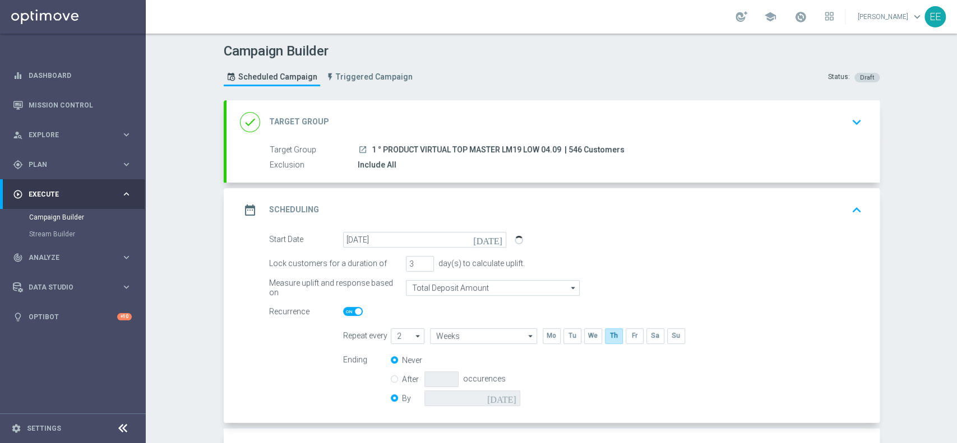
radio input "false"
click at [486, 397] on input at bounding box center [472, 399] width 96 height 16
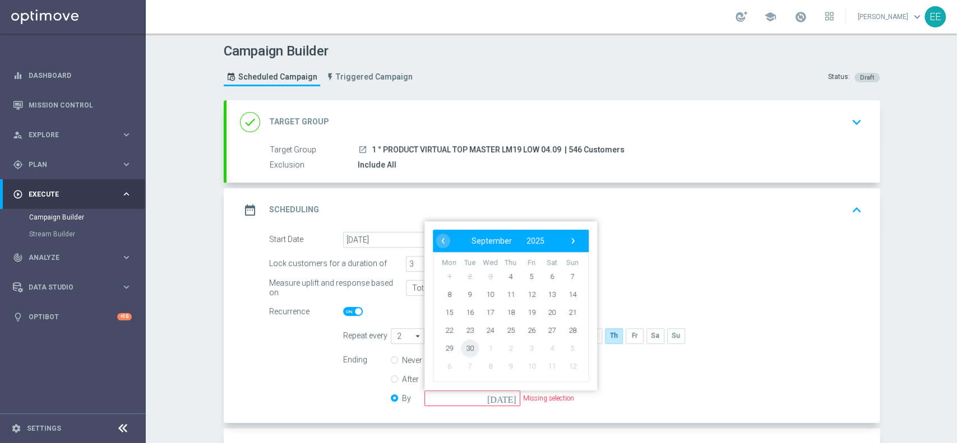
click at [463, 343] on span "30" at bounding box center [469, 348] width 18 height 18
type input "[DATE]"
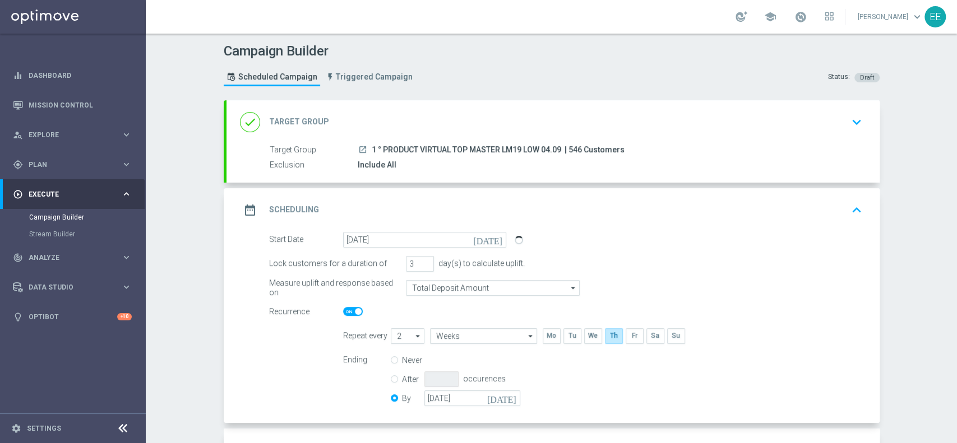
scroll to position [89, 0]
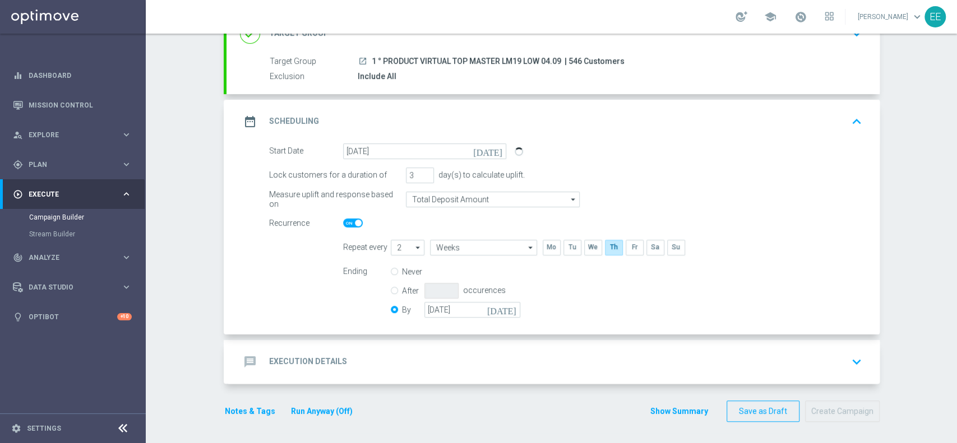
click at [395, 355] on div "message Execution Details keyboard_arrow_down" at bounding box center [553, 361] width 626 height 21
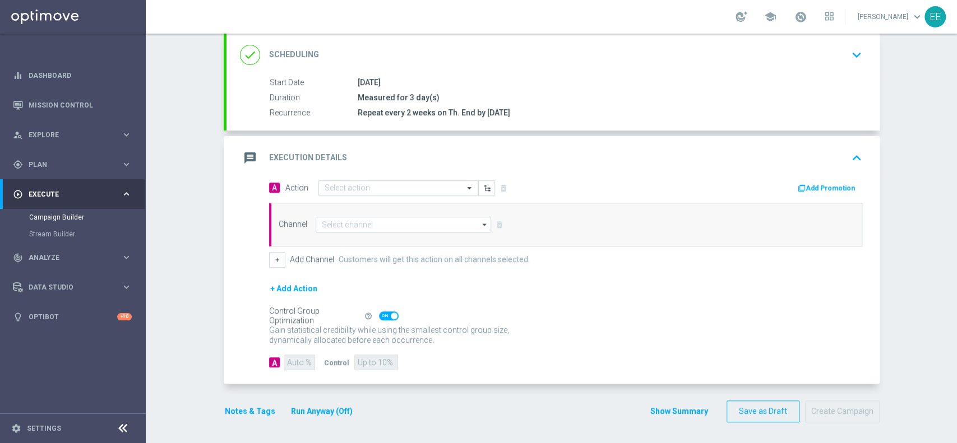
scroll to position [150, 0]
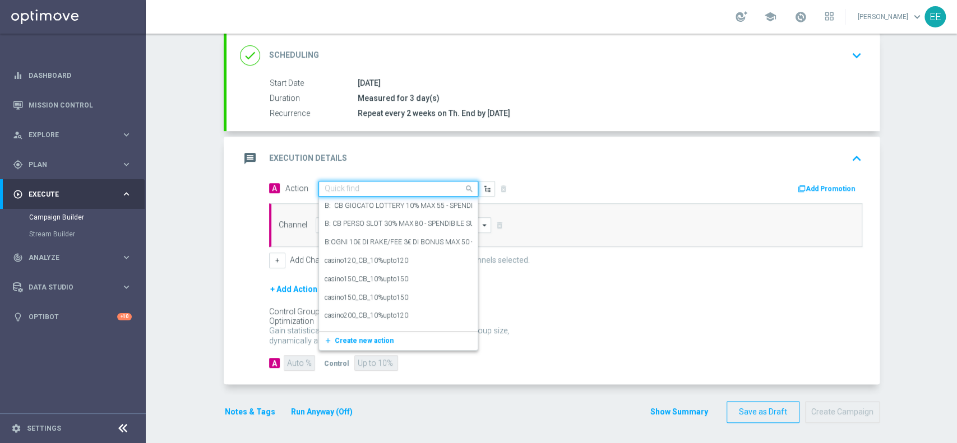
click at [354, 192] on div "Quick find" at bounding box center [398, 189] width 160 height 16
paste input "RICARICA ALMENO 10 PROMO RICARICA 50% MAX 100 EURO - SBLOCCHI 10 EURO OGNI 50 E…"
type input "RICARICA ALMENO 10 PROMO RICARICA 50% MAX 100 EURO - SBLOCCHI 10 EURO OGNI 50 E…"
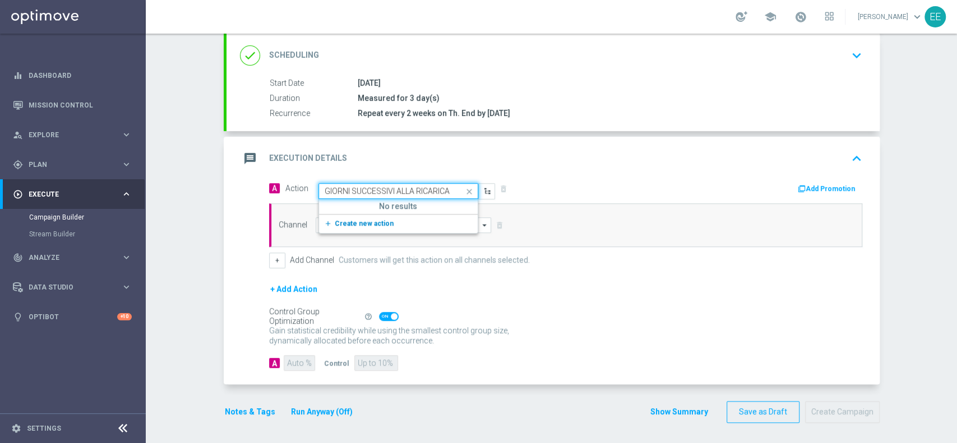
click at [363, 222] on span "Create new action" at bounding box center [364, 224] width 59 height 8
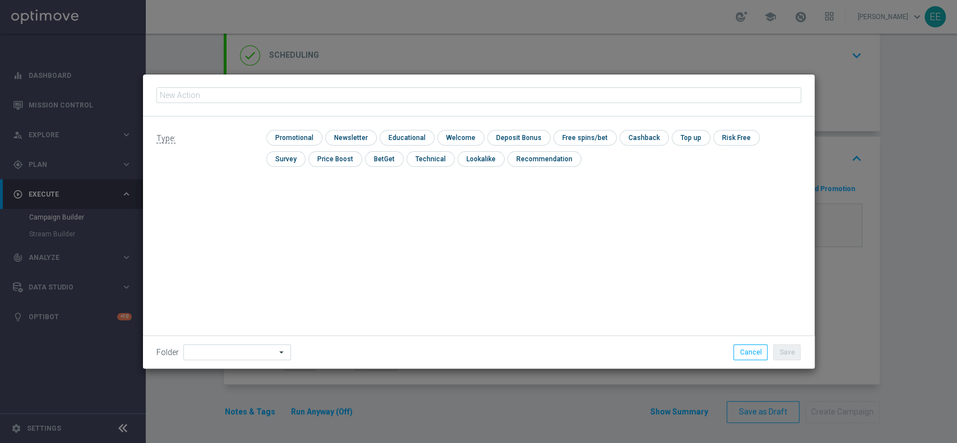
click at [355, 99] on input "text" at bounding box center [478, 95] width 645 height 16
type input "RICARICA ALMENO 10 PROMO RICARICA 50% MAX 100 EURO - SBLOCCHI 10 EURO OGNI 50 E…"
click at [305, 128] on div "Type: check Promotional check Newsletter check Educational check Welcome check …" at bounding box center [478, 153] width 671 height 72
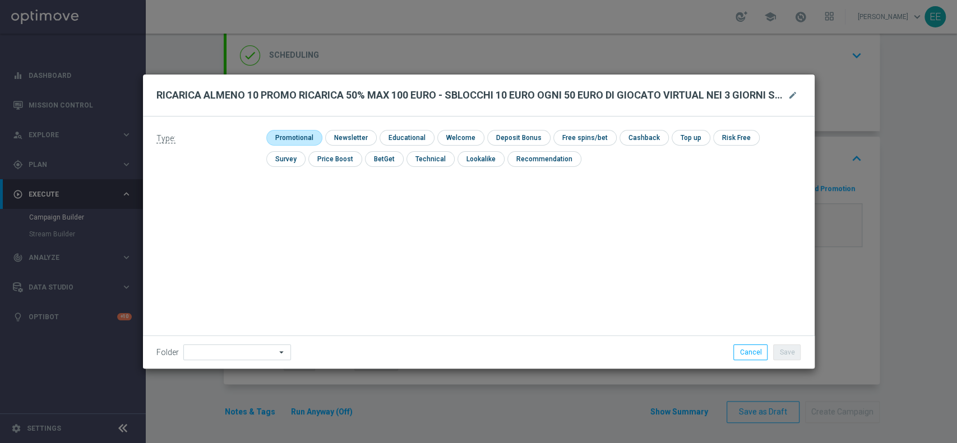
click at [316, 133] on input "checkbox" at bounding box center [292, 137] width 53 height 15
checkbox input "true"
click at [498, 138] on input "checkbox" at bounding box center [528, 137] width 60 height 15
checkbox input "true"
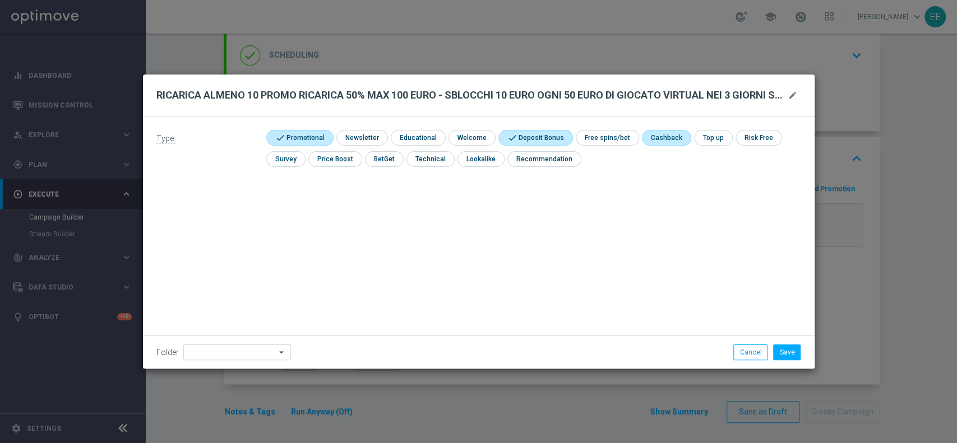
click at [673, 144] on input "checkbox" at bounding box center [665, 137] width 47 height 15
checkbox input "true"
click at [207, 354] on input at bounding box center [237, 353] width 108 height 16
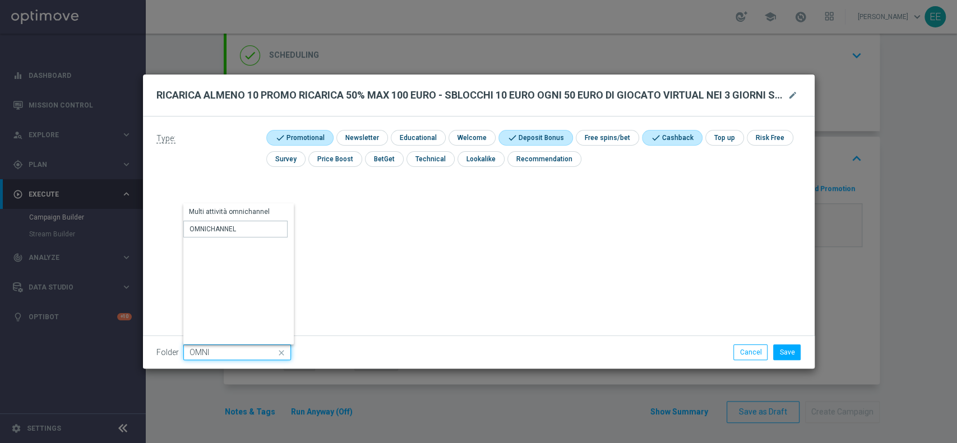
type input "OMNICHANNEL"
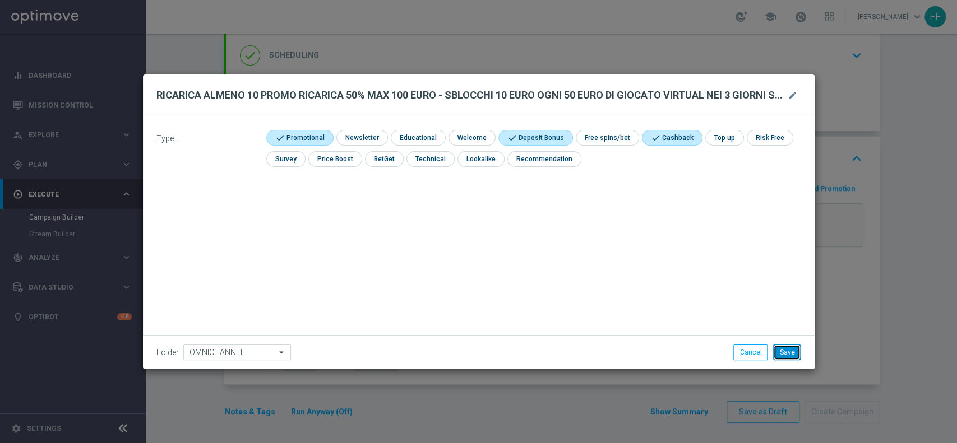
click at [796, 352] on button "Save" at bounding box center [786, 353] width 27 height 16
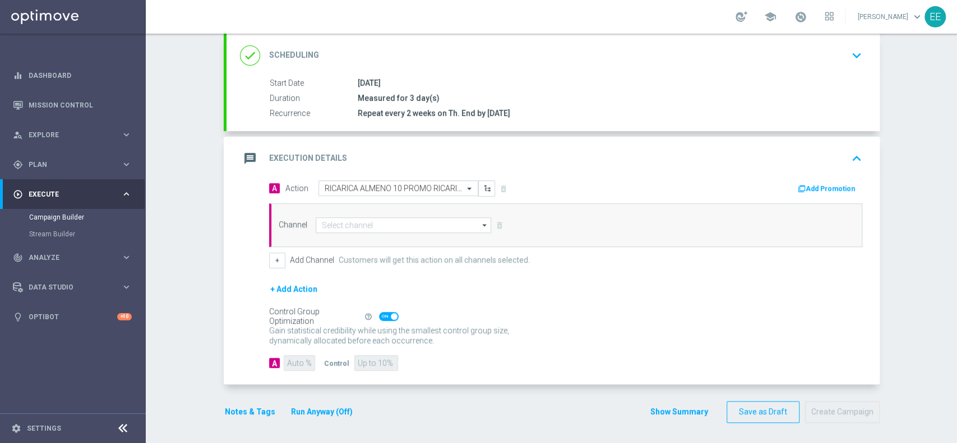
click at [814, 186] on button "Add Promotion" at bounding box center [827, 189] width 62 height 12
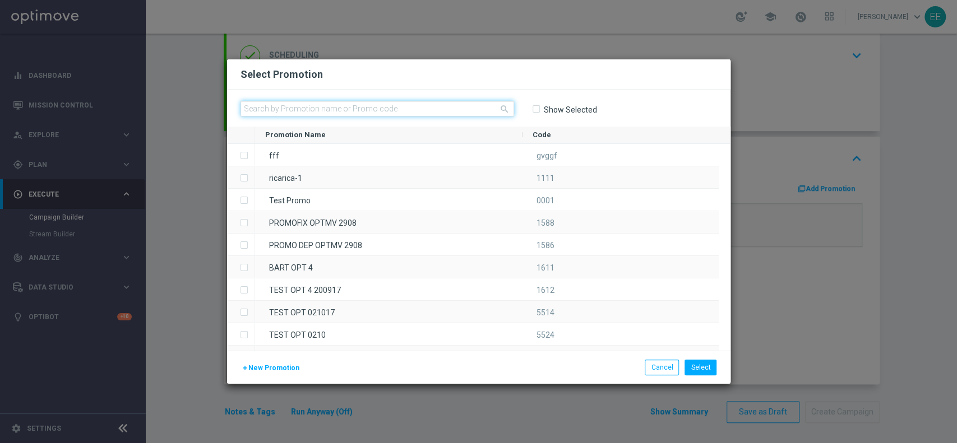
click at [305, 101] on input "text" at bounding box center [376, 109] width 273 height 16
paste input "RARICADM04-3"
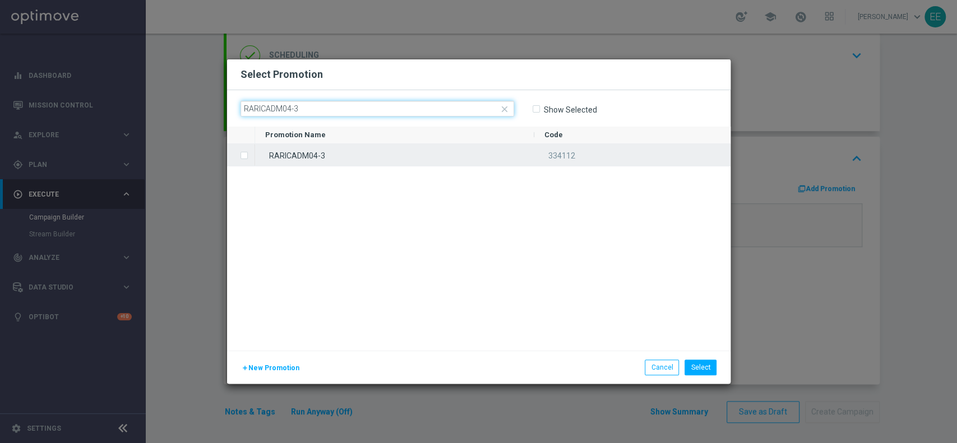
type input "RARICADM04-3"
click at [299, 164] on div "RARICADM04-3" at bounding box center [394, 155] width 279 height 22
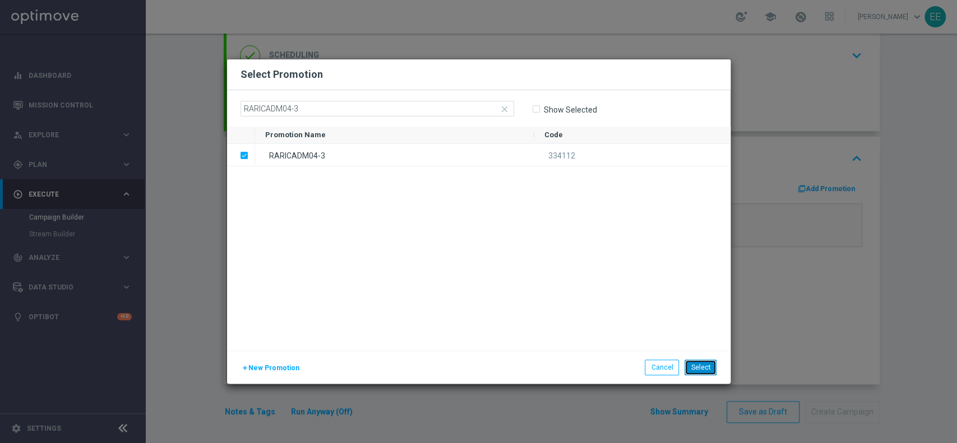
click at [703, 363] on button "Select" at bounding box center [700, 368] width 32 height 16
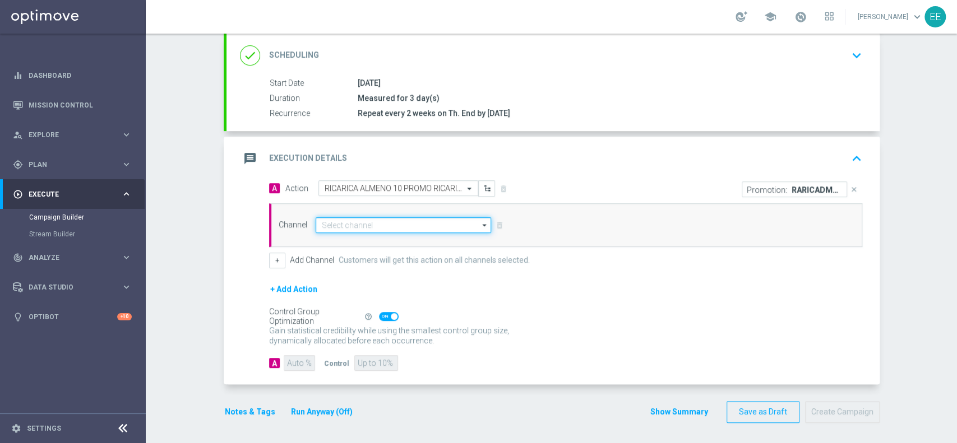
click at [399, 221] on input at bounding box center [404, 225] width 176 height 16
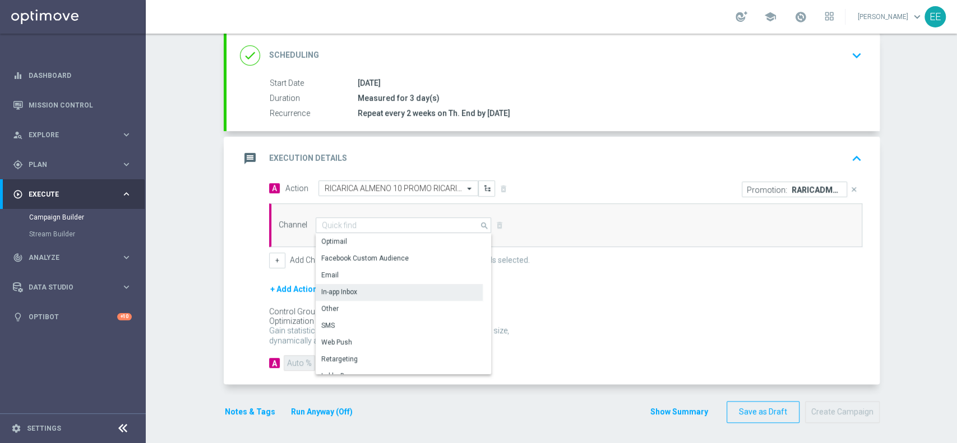
click at [346, 292] on div "In-app Inbox" at bounding box center [339, 292] width 36 height 10
type input "In-app Inbox"
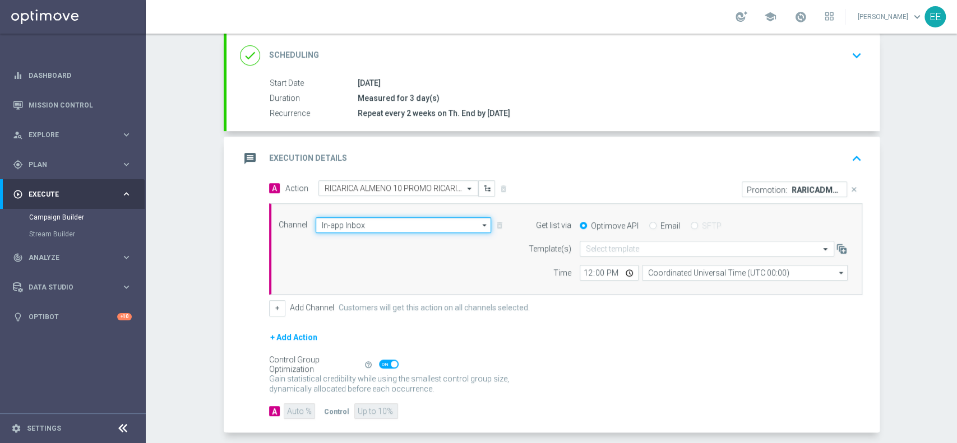
click at [437, 229] on input "In-app Inbox" at bounding box center [404, 225] width 176 height 16
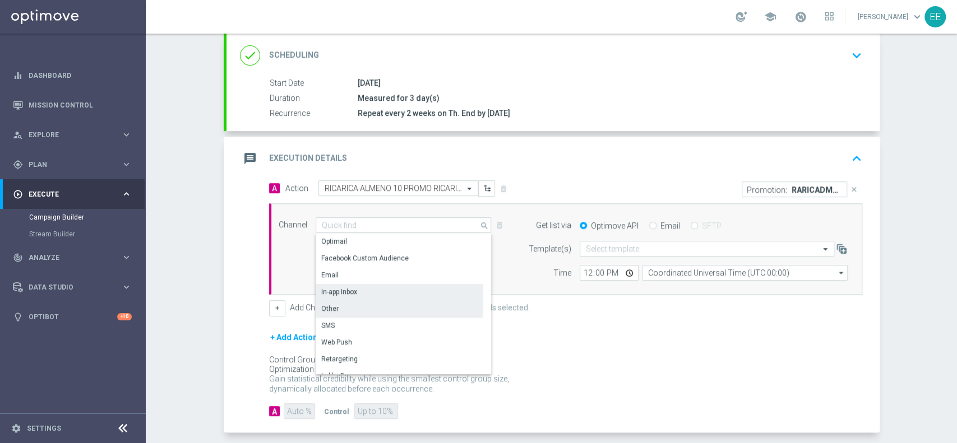
click at [342, 308] on div "Other" at bounding box center [399, 309] width 167 height 16
type input "Other"
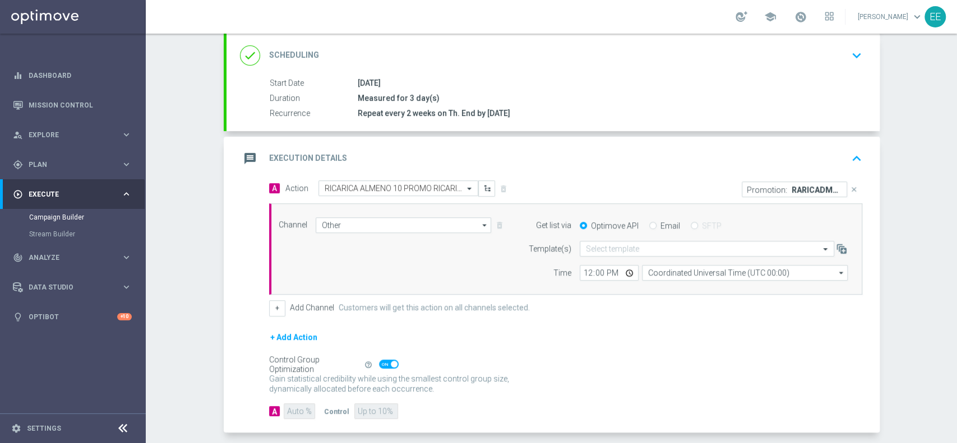
click at [641, 223] on div "Optimove API Email SFTP" at bounding box center [713, 226] width 285 height 10
click at [649, 223] on input "Email" at bounding box center [652, 226] width 7 height 7
radio input "true"
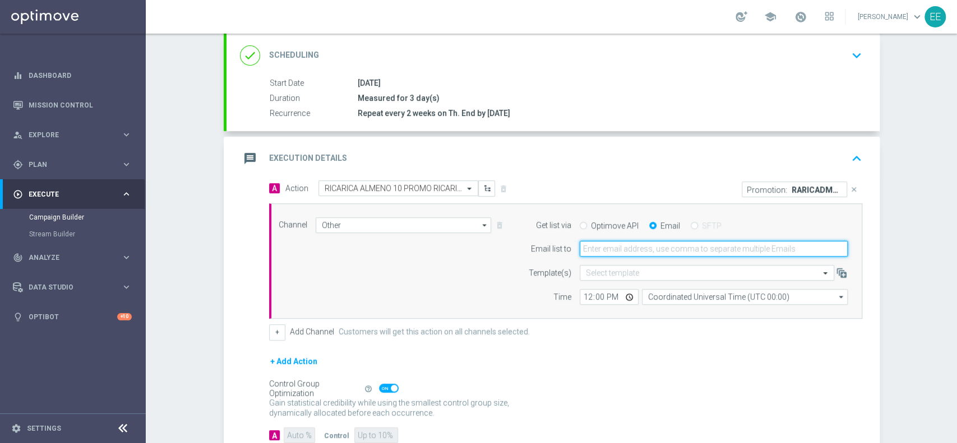
click at [660, 252] on input "email" at bounding box center [714, 249] width 268 height 16
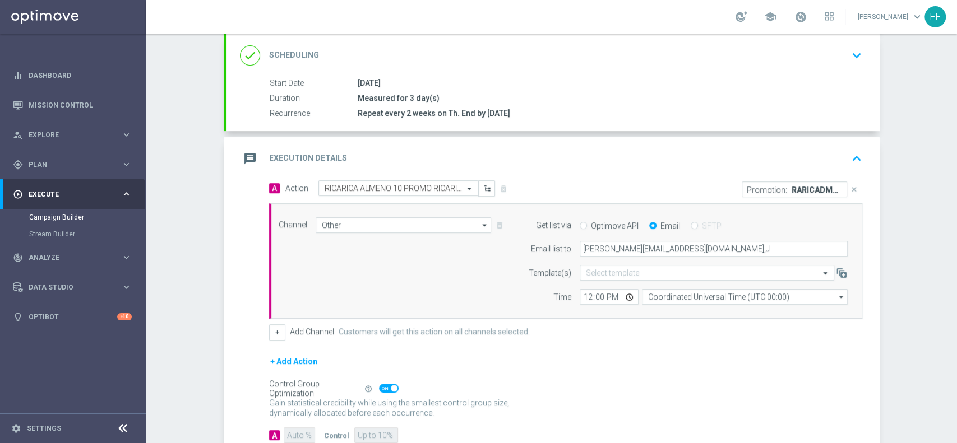
click at [599, 359] on div "+ Add Action" at bounding box center [565, 369] width 593 height 28
click at [684, 245] on input "edoardo.ellena@sisal.it,J" at bounding box center [714, 249] width 268 height 16
type input "edoardo.ellena@sisal.it,jennyffer.gonzalez@sisal.it"
click at [580, 299] on input "12:00" at bounding box center [609, 297] width 59 height 16
type input "15:00"
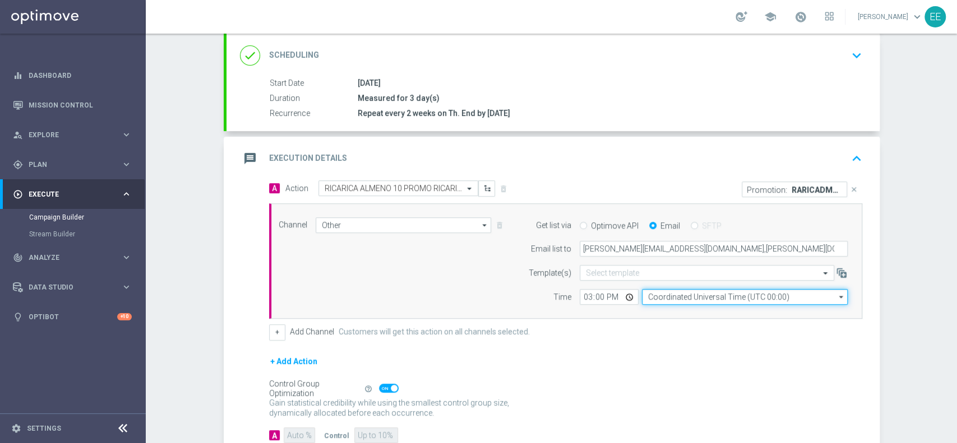
click at [673, 295] on input "Coordinated Universal Time (UTC 00:00)" at bounding box center [745, 297] width 206 height 16
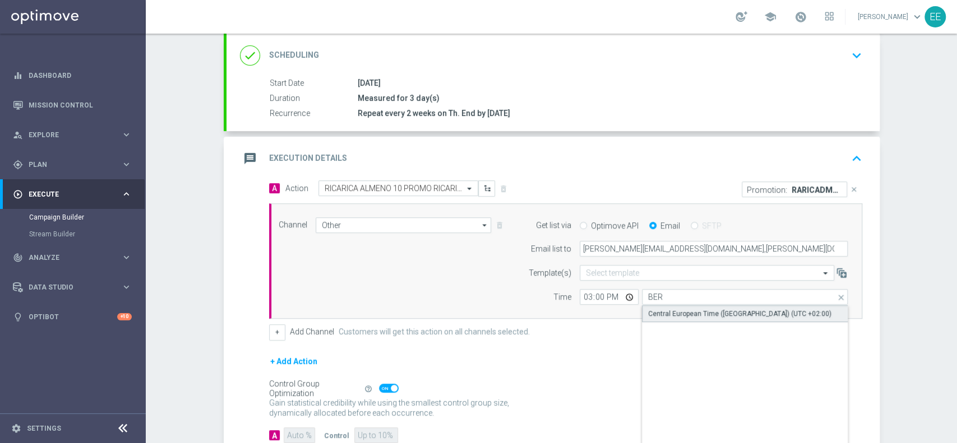
click at [691, 316] on div "Central European Time ([GEOGRAPHIC_DATA]) (UTC +02:00)" at bounding box center [739, 314] width 183 height 10
type input "Central European Time ([GEOGRAPHIC_DATA]) (UTC +02:00)"
click at [544, 384] on div "Control Group Optimization Self Optimizing Campaign help_outline" at bounding box center [565, 389] width 593 height 12
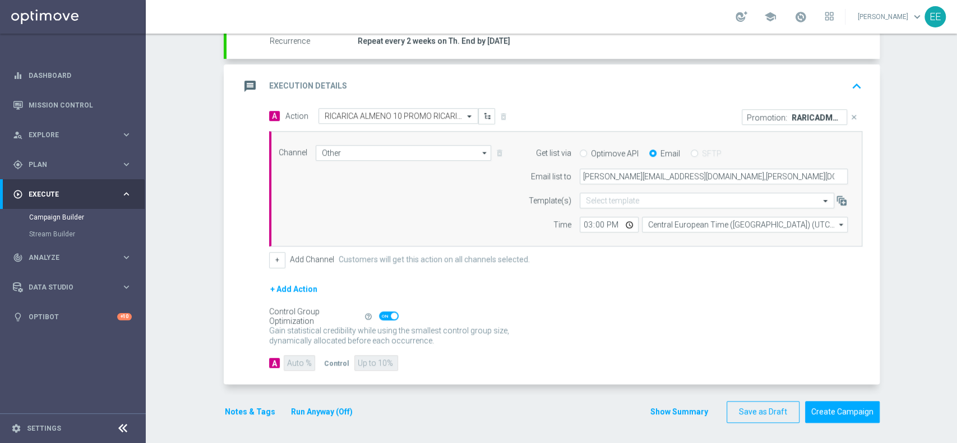
click at [240, 410] on button "Notes & Tags" at bounding box center [250, 412] width 53 height 14
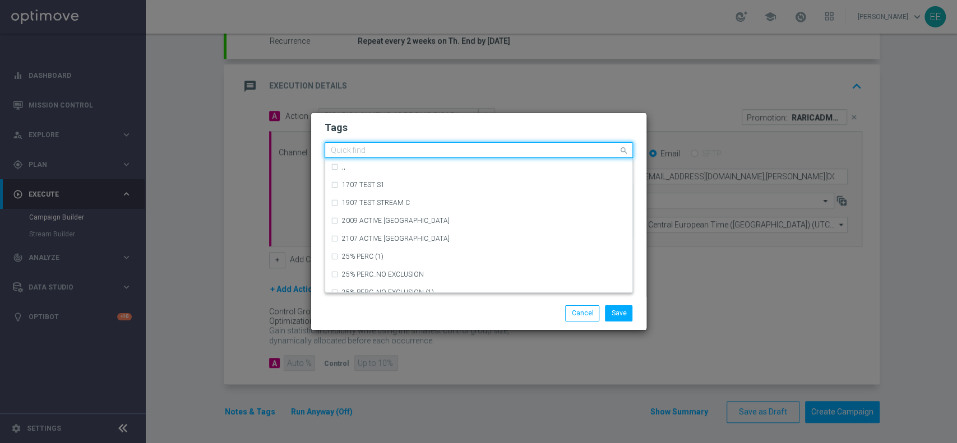
click at [404, 154] on input "text" at bounding box center [475, 151] width 288 height 10
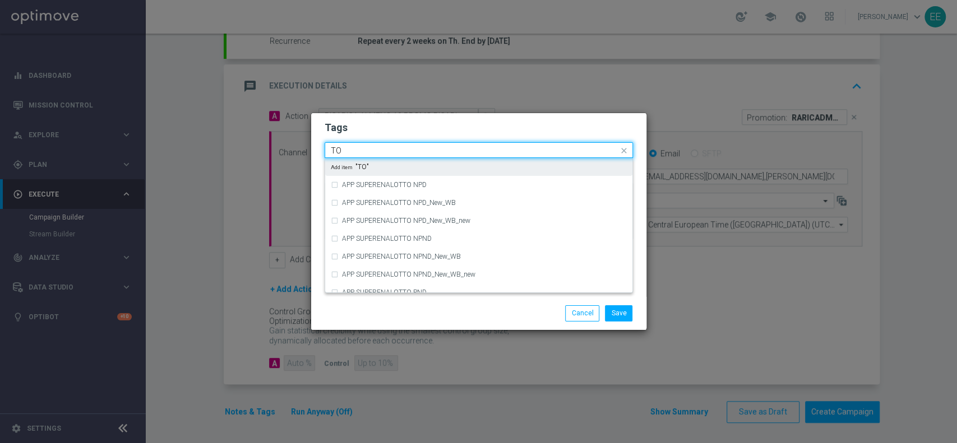
type input "T"
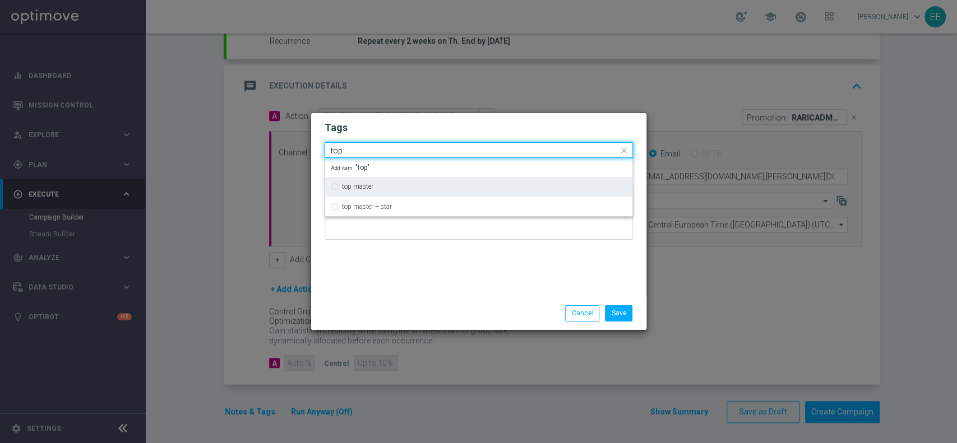
click at [367, 182] on div "top master" at bounding box center [479, 187] width 296 height 18
type input "top"
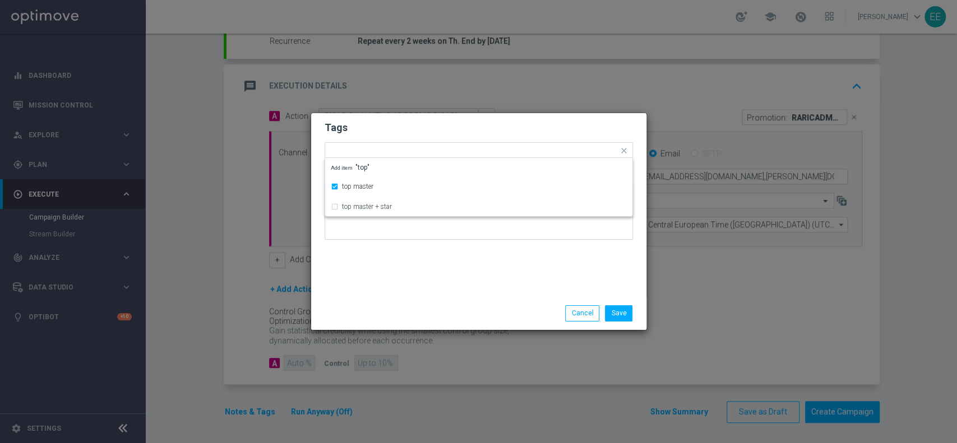
click at [398, 285] on div "Tags Quick find × top master top master top master + star Add item "top" Notes" at bounding box center [478, 205] width 335 height 184
click at [434, 147] on input "text" at bounding box center [503, 152] width 230 height 10
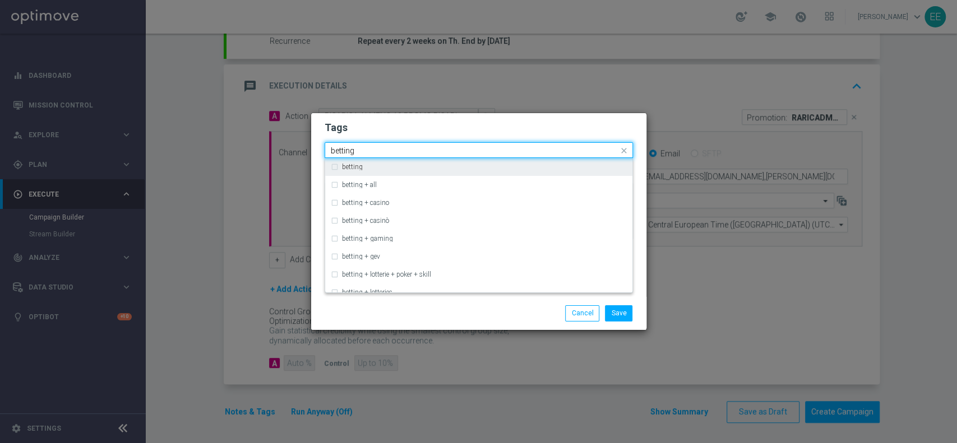
click at [384, 172] on div "betting" at bounding box center [479, 167] width 296 height 18
type input "betting"
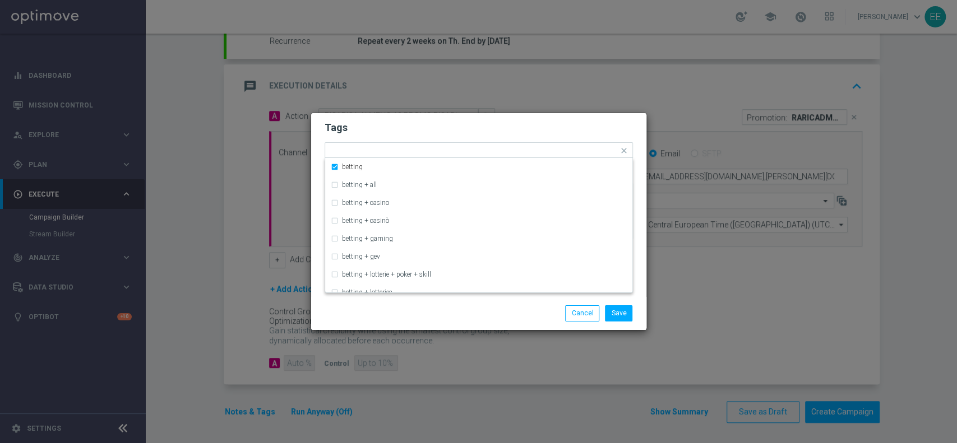
click at [456, 131] on h2 "Tags" at bounding box center [478, 127] width 308 height 13
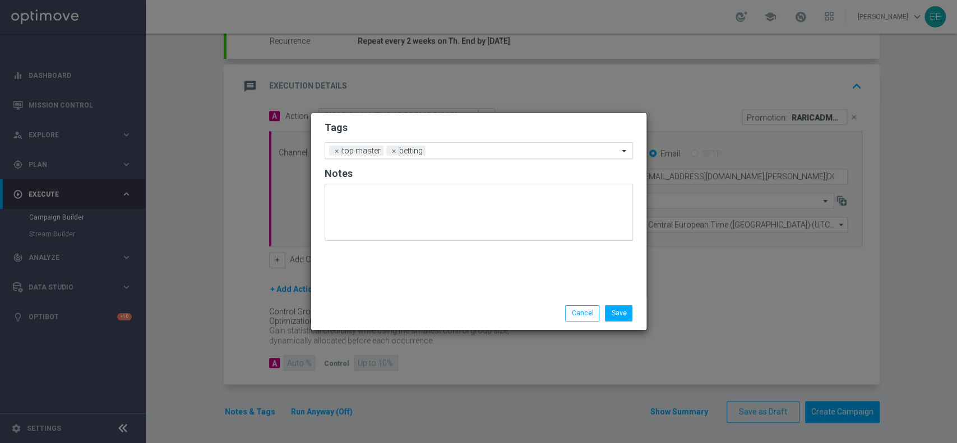
click at [495, 154] on input "text" at bounding box center [524, 152] width 188 height 10
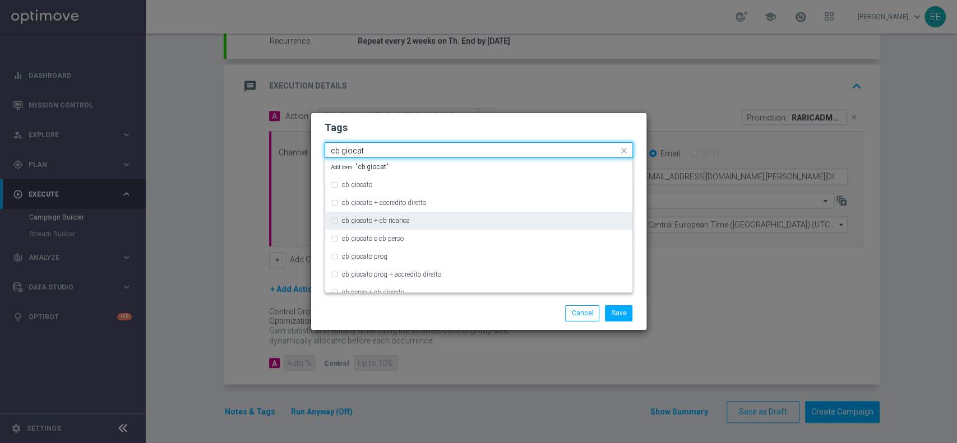
click at [398, 227] on div "cb giocato + cb ricarica" at bounding box center [479, 221] width 296 height 18
type input "cb giocat"
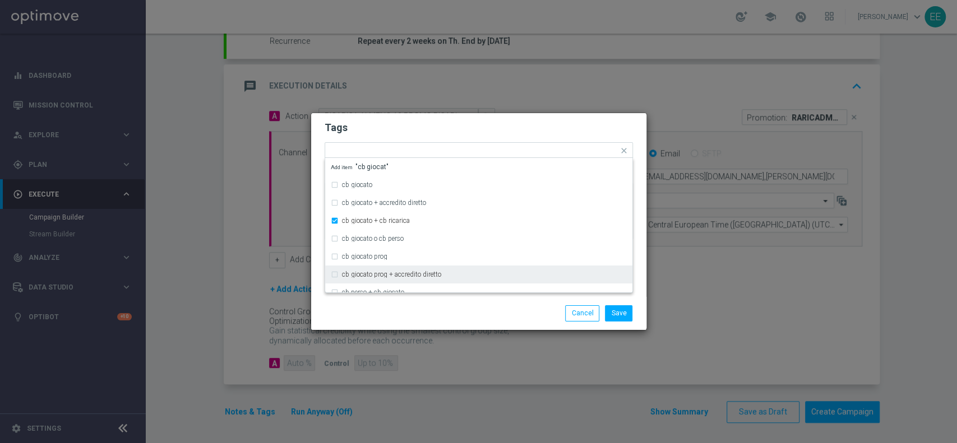
click at [426, 336] on modal-container "Tags Quick find × top master × betting × cb giocato + cb ricarica cb giocato cb…" at bounding box center [478, 221] width 957 height 443
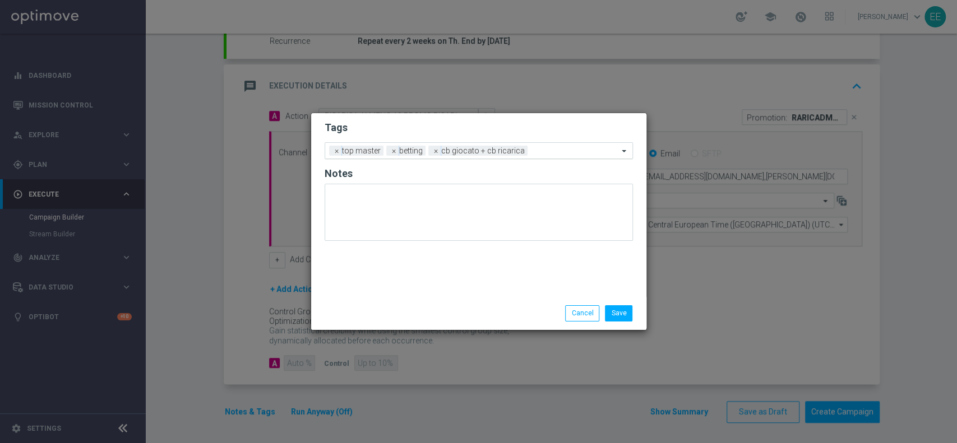
click at [533, 157] on div "Add a new tag × top master × betting × cb giocato + cb ricarica" at bounding box center [478, 150] width 308 height 17
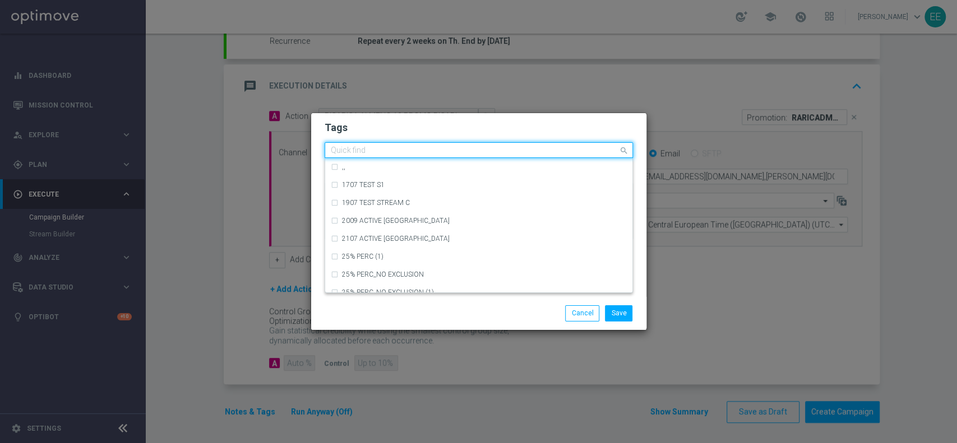
click at [533, 157] on div "Quick find × top master × betting × cb giocato + cb ricarica" at bounding box center [478, 150] width 308 height 16
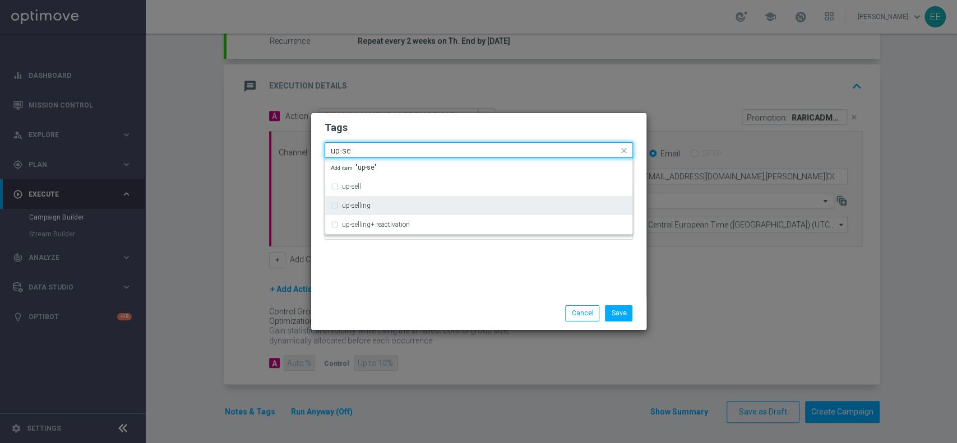
click at [406, 204] on div "up-selling" at bounding box center [484, 205] width 285 height 7
type input "up-se"
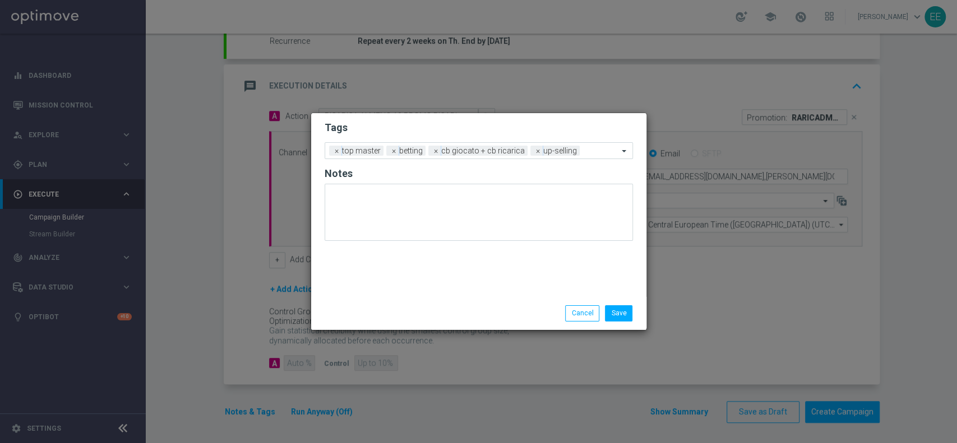
click at [441, 285] on div "Tags Add a new tag × top master × betting × cb giocato + cb ricarica × up-selli…" at bounding box center [478, 205] width 335 height 184
click at [605, 152] on input "text" at bounding box center [601, 152] width 34 height 10
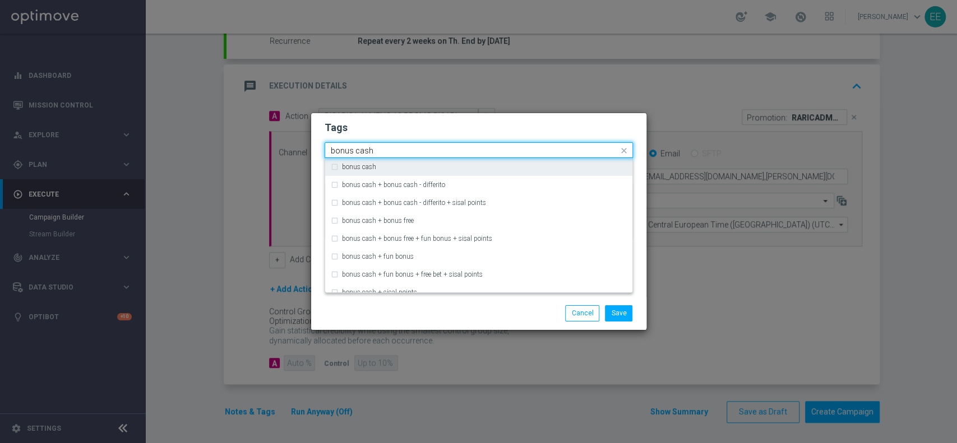
click at [478, 173] on div "bonus cash" at bounding box center [479, 167] width 296 height 18
type input "bonus cash"
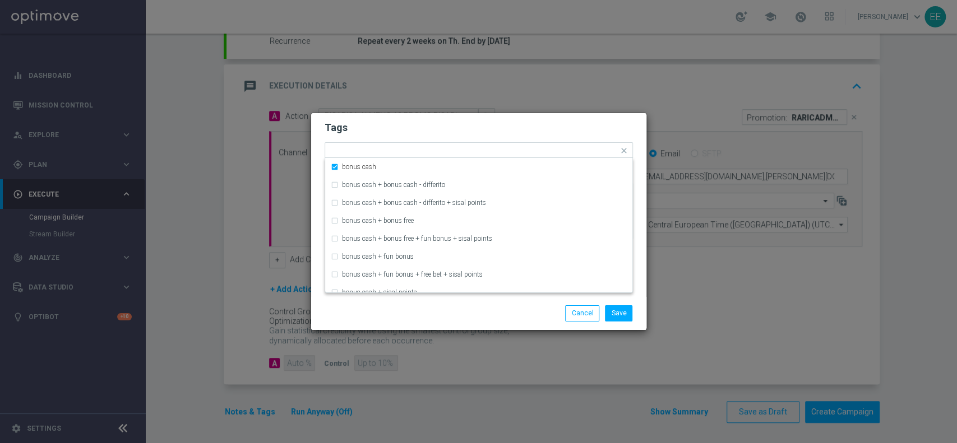
click at [520, 129] on h2 "Tags" at bounding box center [478, 127] width 308 height 13
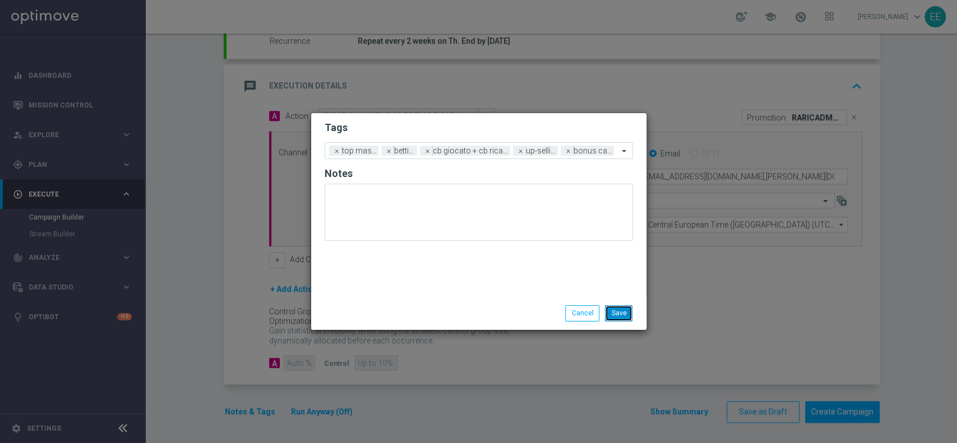
click at [619, 310] on button "Save" at bounding box center [618, 313] width 27 height 16
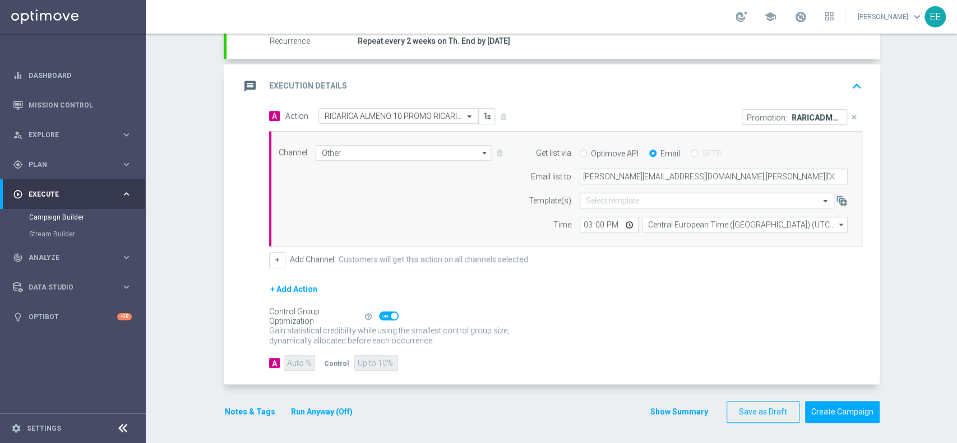
click at [323, 418] on div "Notes & Tags Run Anyway (Off)" at bounding box center [295, 412] width 143 height 22
click at [327, 411] on button "Run Anyway (Off)" at bounding box center [322, 412] width 64 height 14
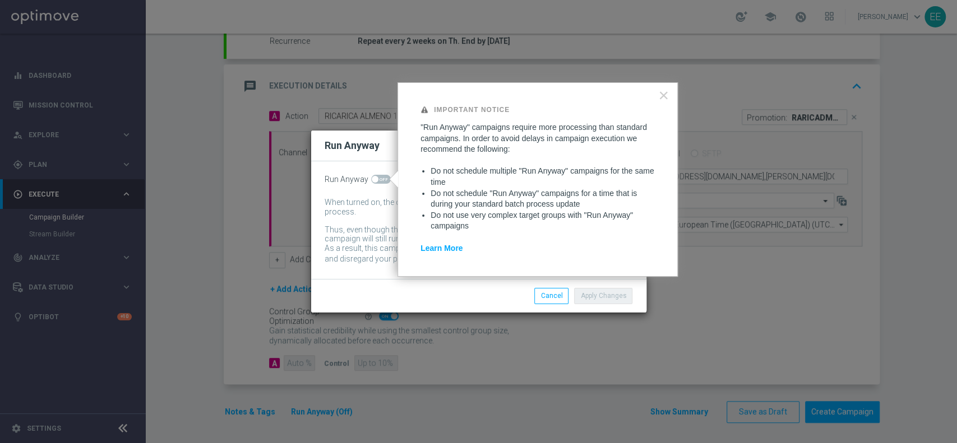
click at [374, 179] on span at bounding box center [375, 179] width 7 height 7
click at [374, 179] on input "checkbox" at bounding box center [381, 179] width 20 height 9
checkbox input "true"
click at [587, 303] on button "Apply Changes" at bounding box center [603, 296] width 58 height 16
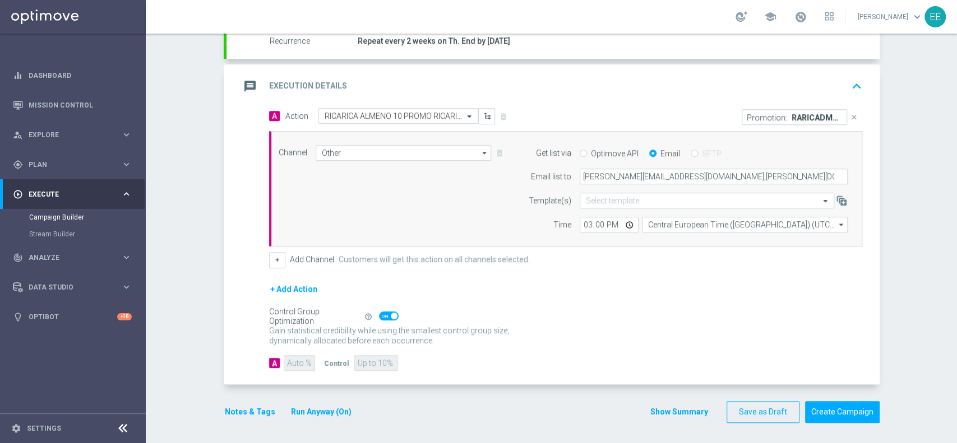
click at [852, 101] on div "message Execution Details keyboard_arrow_up" at bounding box center [552, 86] width 653 height 44
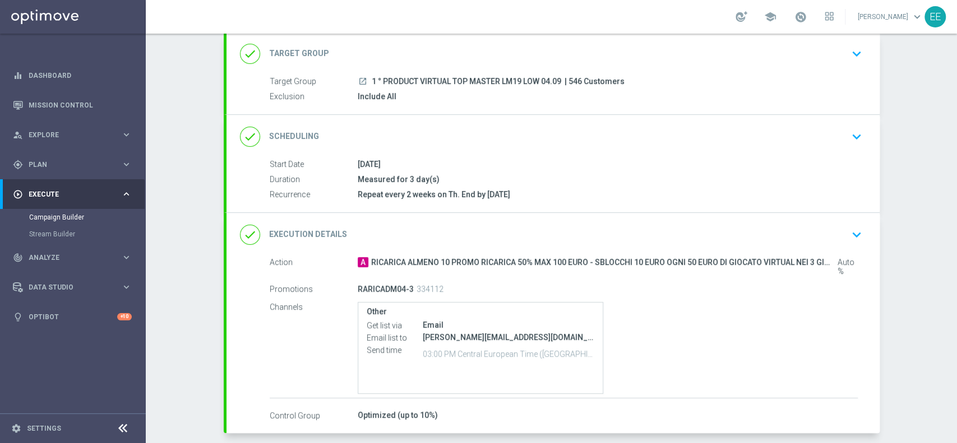
scroll to position [118, 0]
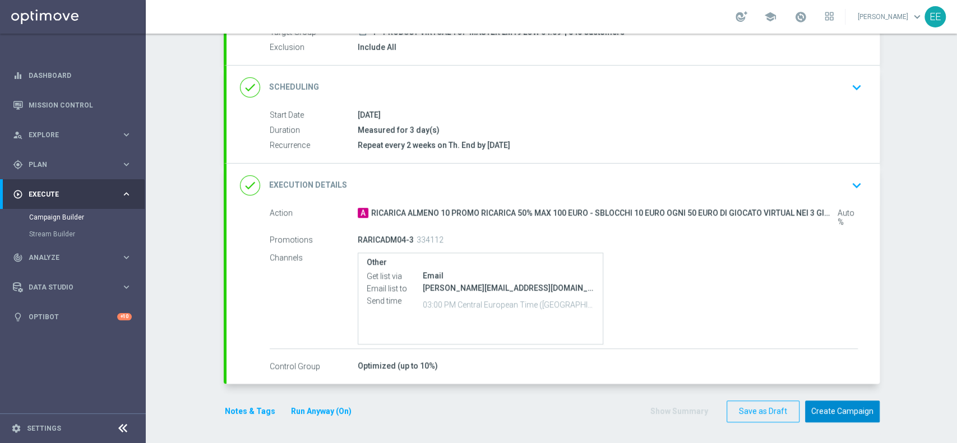
click at [835, 411] on button "Create Campaign" at bounding box center [842, 412] width 75 height 22
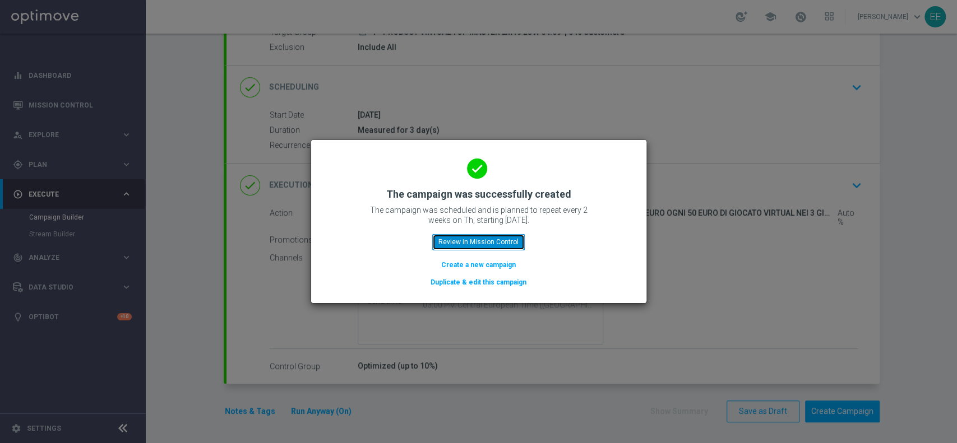
click at [506, 234] on button "Review in Mission Control" at bounding box center [478, 242] width 92 height 16
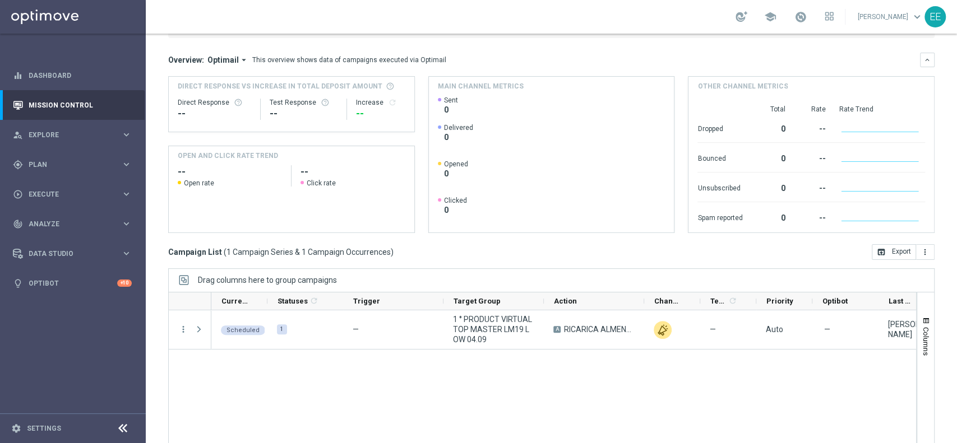
scroll to position [85, 0]
click at [41, 192] on span "Execute" at bounding box center [75, 194] width 92 height 7
click at [65, 214] on link "Campaign Builder" at bounding box center [72, 217] width 87 height 9
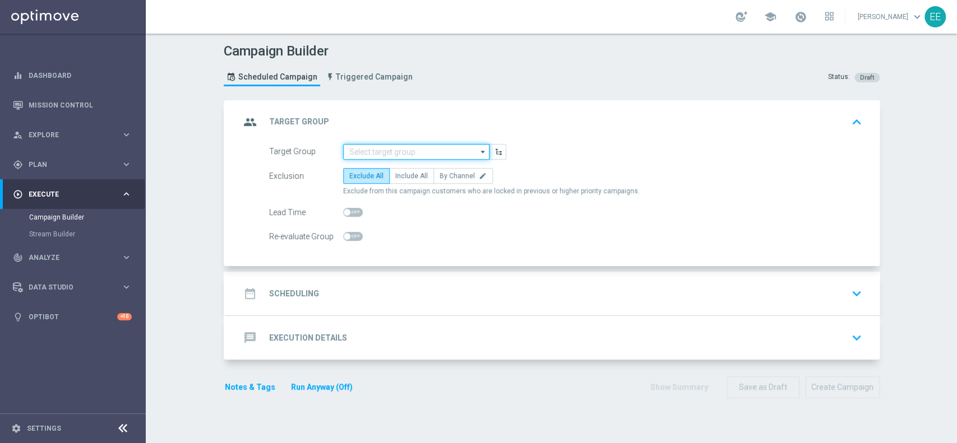
click at [368, 154] on input at bounding box center [416, 152] width 146 height 16
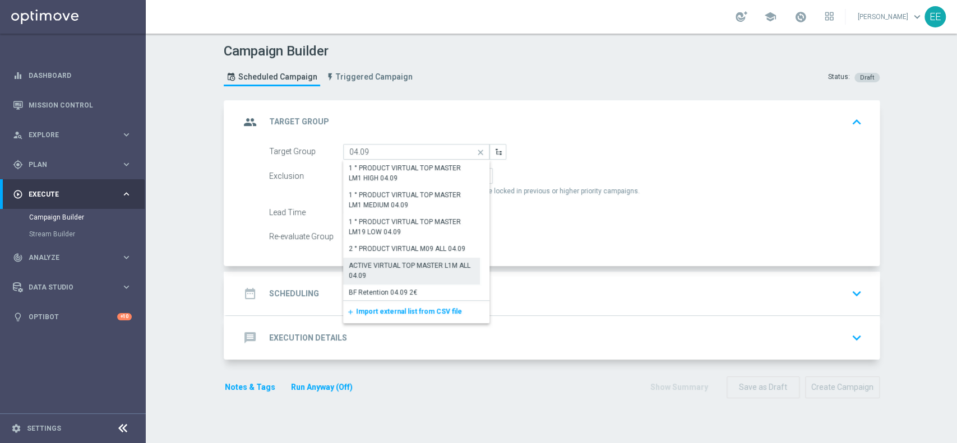
click at [406, 267] on div "ACTIVE VIRTUAL TOP MASTER L1M ALL 04.09" at bounding box center [412, 271] width 126 height 20
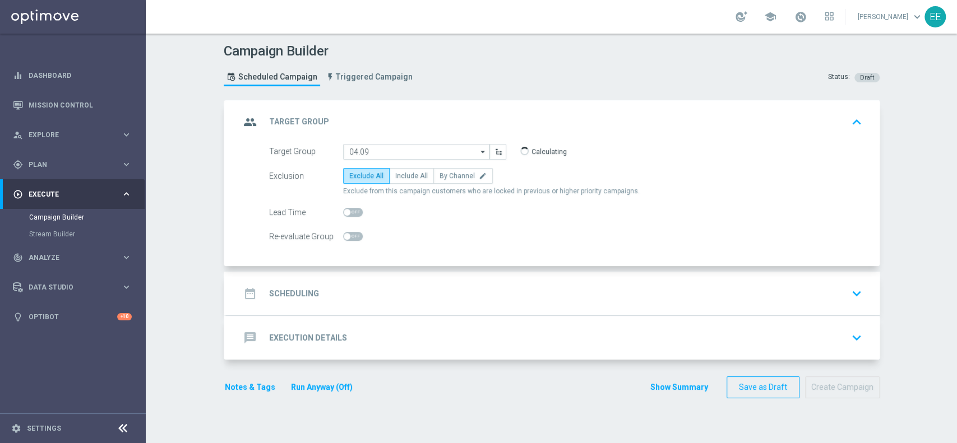
type input "ACTIVE VIRTUAL TOP MASTER L1M ALL 04.09"
click at [396, 178] on span "Include All" at bounding box center [411, 176] width 33 height 8
click at [396, 178] on input "Include All" at bounding box center [398, 177] width 7 height 7
radio input "true"
click at [806, 15] on span at bounding box center [800, 17] width 12 height 12
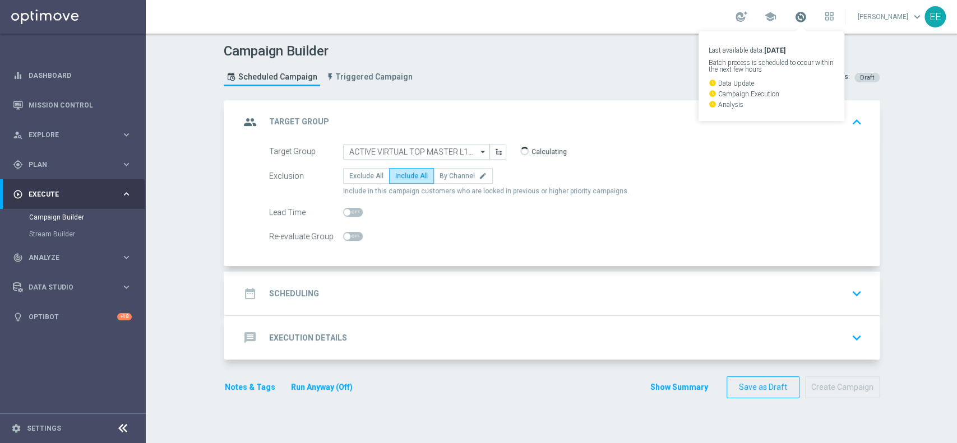
click at [806, 15] on span at bounding box center [800, 17] width 12 height 12
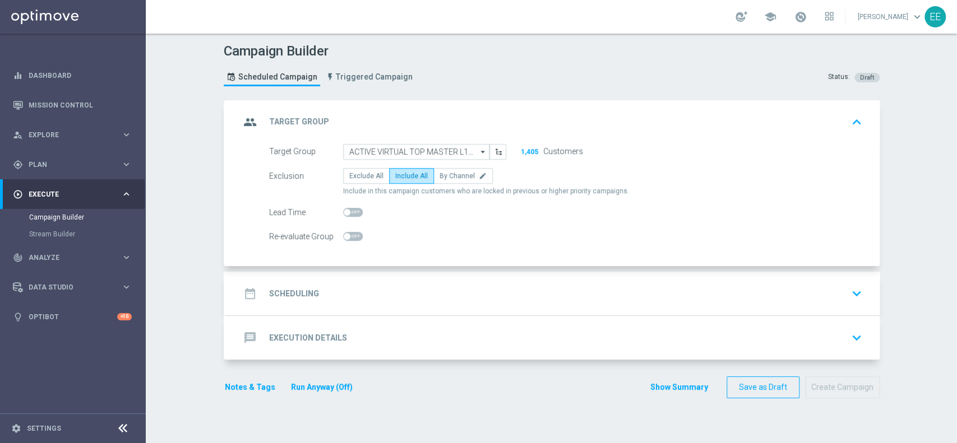
click at [378, 277] on div "date_range Scheduling keyboard_arrow_down" at bounding box center [552, 294] width 653 height 44
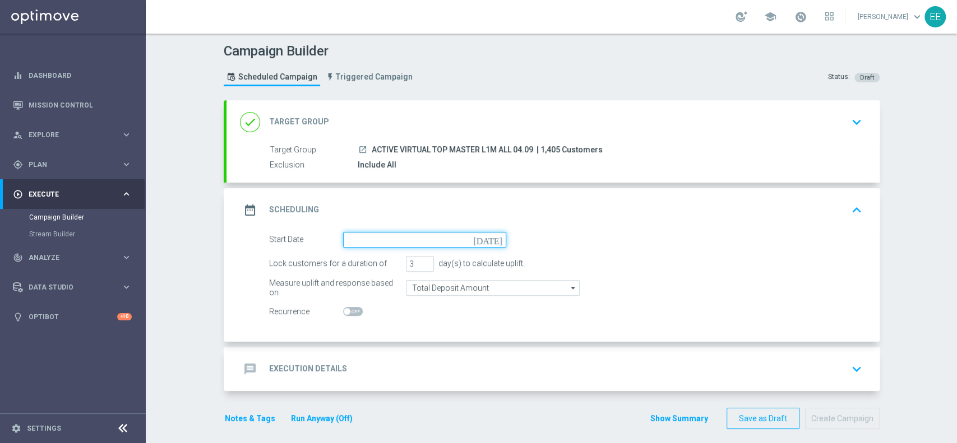
click at [378, 243] on input at bounding box center [424, 240] width 163 height 16
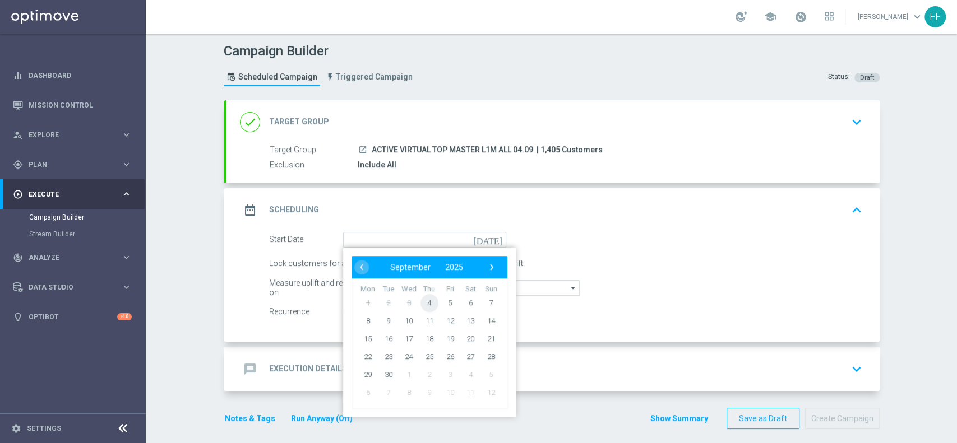
click at [423, 305] on span "4" at bounding box center [429, 303] width 18 height 18
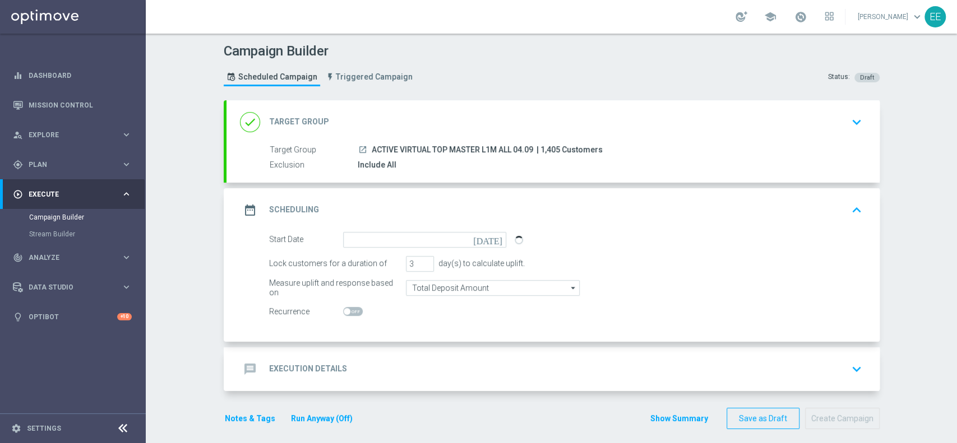
type input "[DATE]"
click at [345, 313] on span at bounding box center [353, 311] width 20 height 9
click at [345, 313] on input "checkbox" at bounding box center [353, 311] width 20 height 9
checkbox input "true"
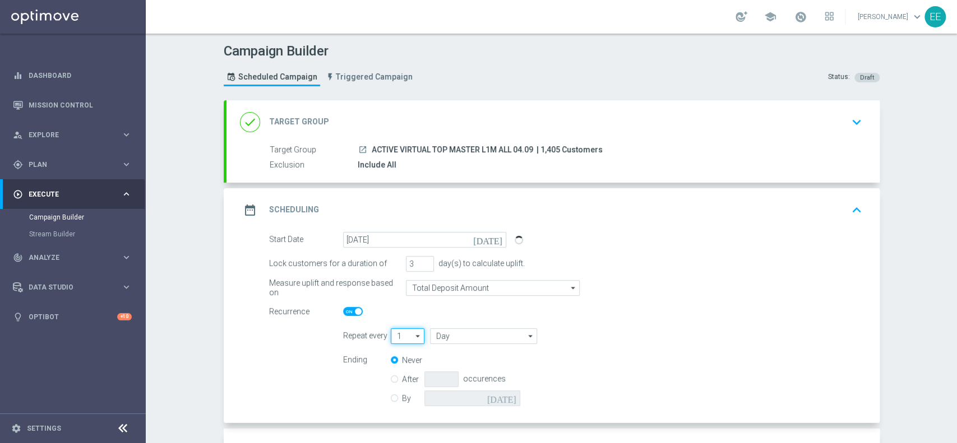
click at [392, 341] on input "1" at bounding box center [408, 336] width 34 height 16
click at [397, 367] on div "2" at bounding box center [403, 369] width 25 height 17
type input "2"
type input "Days"
click at [444, 340] on input "Days" at bounding box center [483, 336] width 106 height 16
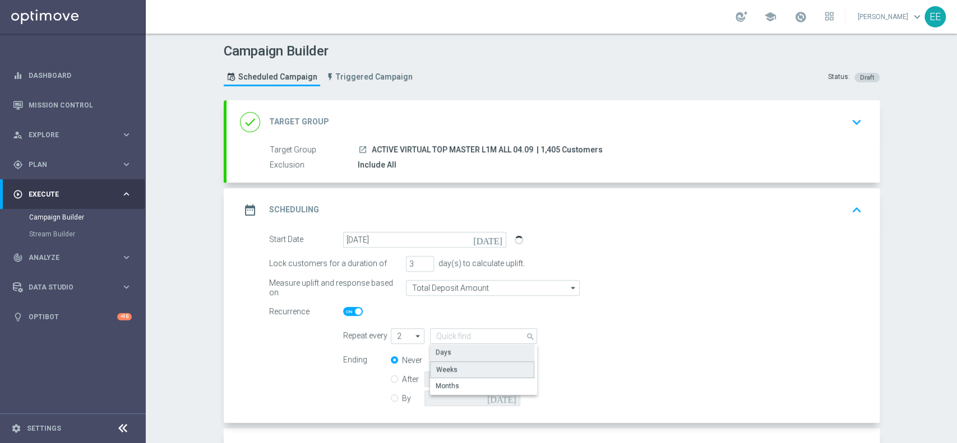
click at [443, 367] on div "Weeks" at bounding box center [446, 370] width 21 height 10
type input "Weeks"
click at [391, 402] on div "By today" at bounding box center [462, 399] width 143 height 16
click at [391, 399] on input "By" at bounding box center [394, 396] width 7 height 7
radio input "true"
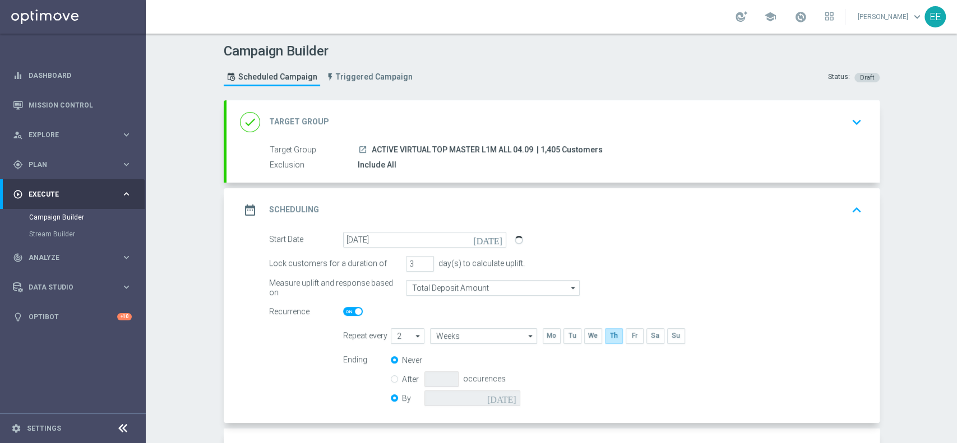
radio input "false"
click at [456, 397] on input at bounding box center [472, 399] width 96 height 16
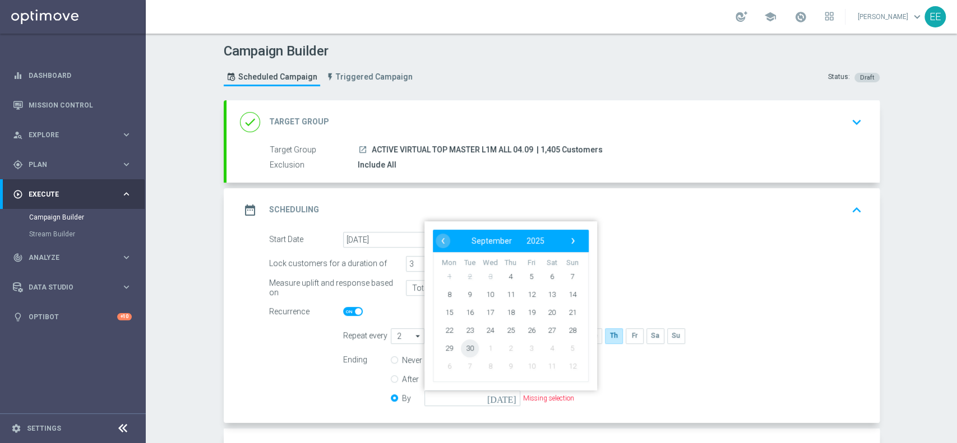
click at [469, 345] on span "30" at bounding box center [469, 348] width 18 height 18
type input "[DATE]"
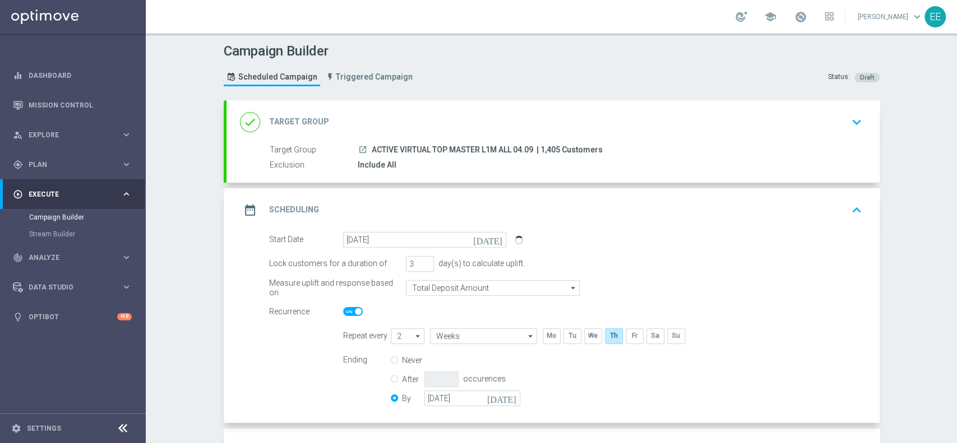
scroll to position [89, 0]
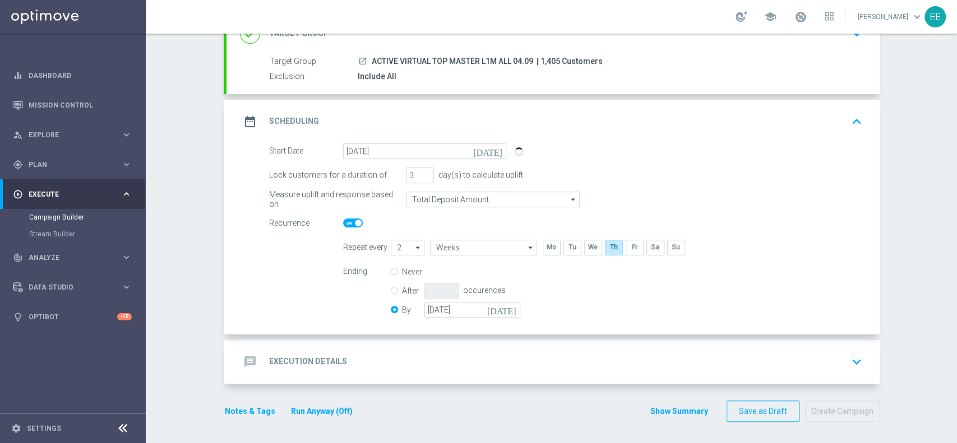
click at [334, 360] on h2 "Execution Details" at bounding box center [308, 361] width 78 height 11
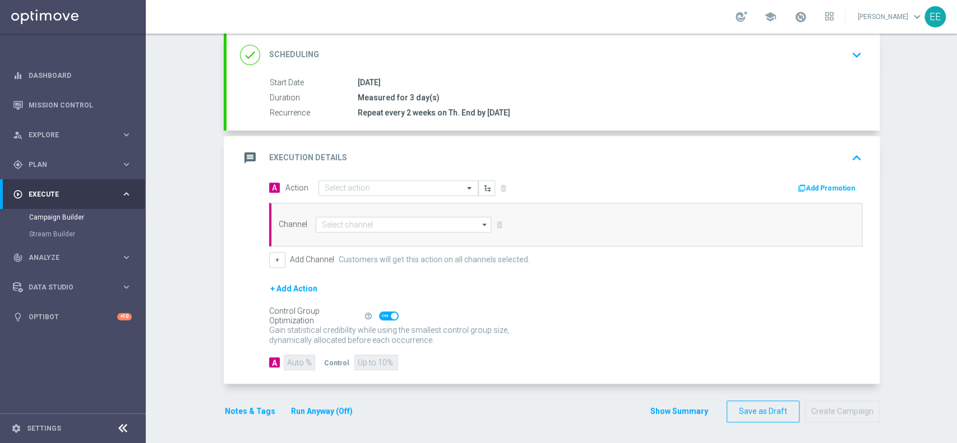
scroll to position [150, 0]
click at [342, 194] on div "Select action" at bounding box center [398, 189] width 160 height 16
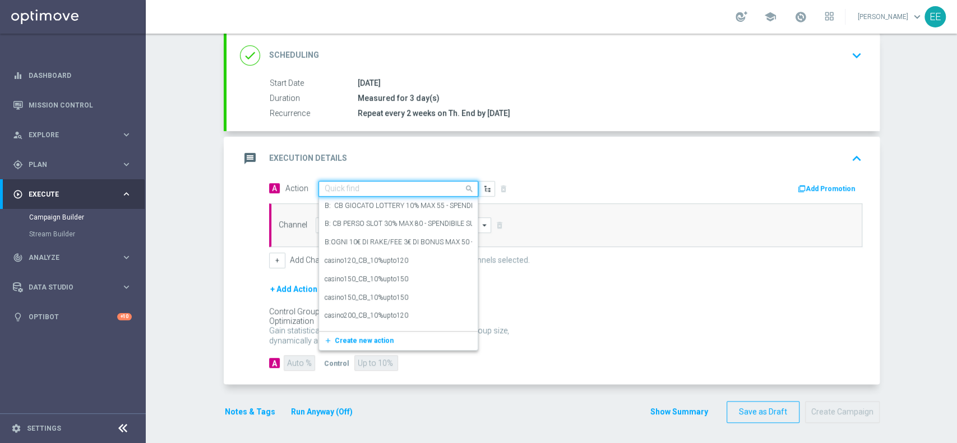
paste input "RICARICA ALMENO 10 - RICEVI 3 EURO OGNI 30 EURO DI GIOCATO VIRTUAL FINO MAX 100…"
type input "RICARICA ALMENO 10 - RICEVI 3 EURO OGNI 30 EURO DI GIOCATO VIRTUAL FINO MAX 100…"
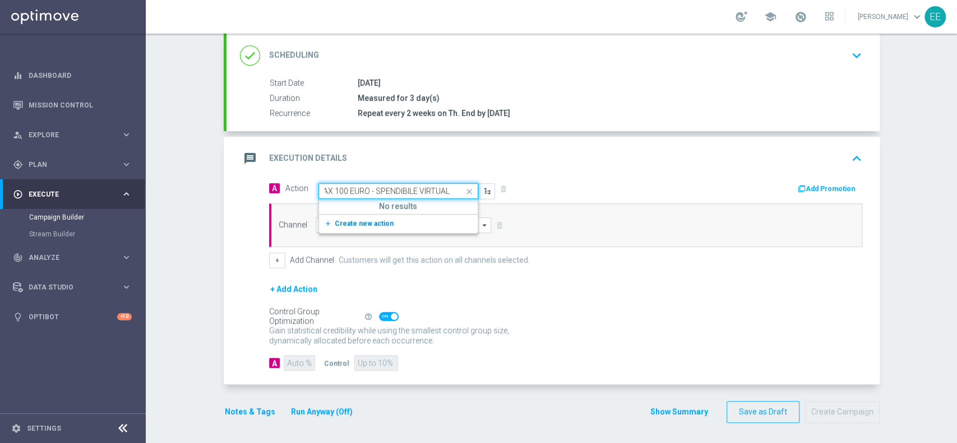
click at [359, 225] on span "Create new action" at bounding box center [364, 224] width 59 height 8
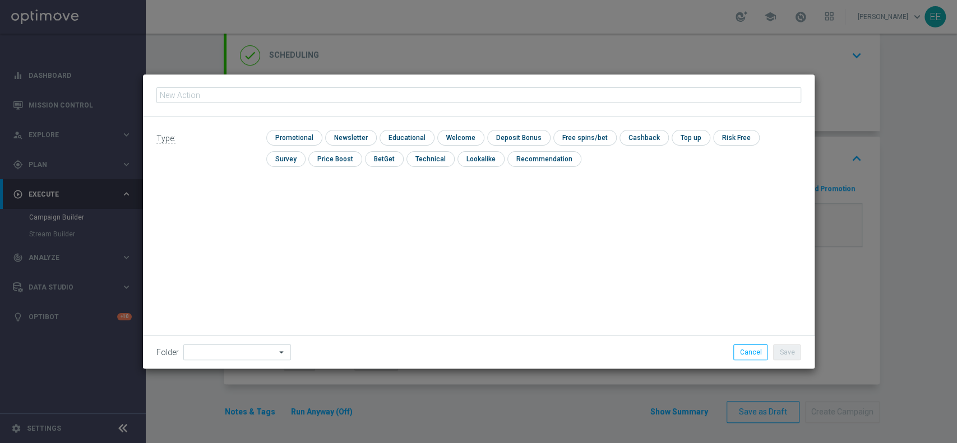
click at [303, 96] on input "text" at bounding box center [478, 95] width 645 height 16
type input "RICARICA ALMENO 10 - RICEVI 3 EURO OGNI 30 EURO DI GIOCATO VIRTUAL FINO MAX 100…"
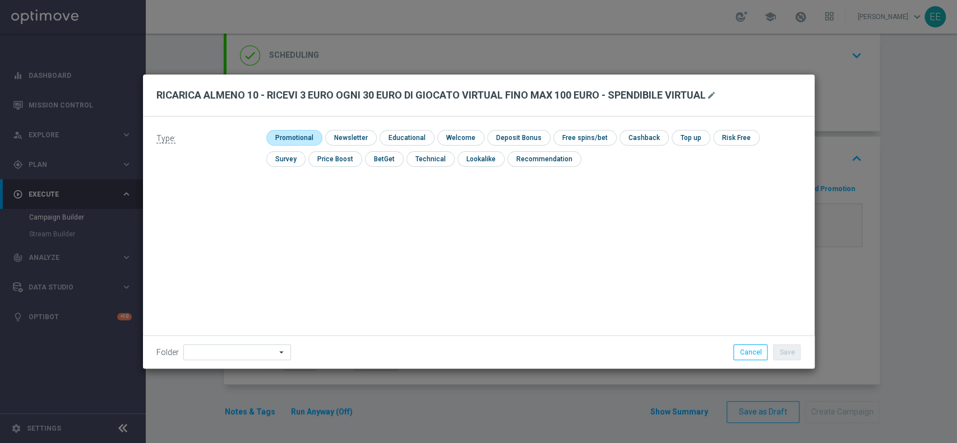
click at [304, 140] on input "checkbox" at bounding box center [292, 137] width 53 height 15
checkbox input "true"
click at [650, 132] on input "checkbox" at bounding box center [654, 137] width 47 height 15
checkbox input "true"
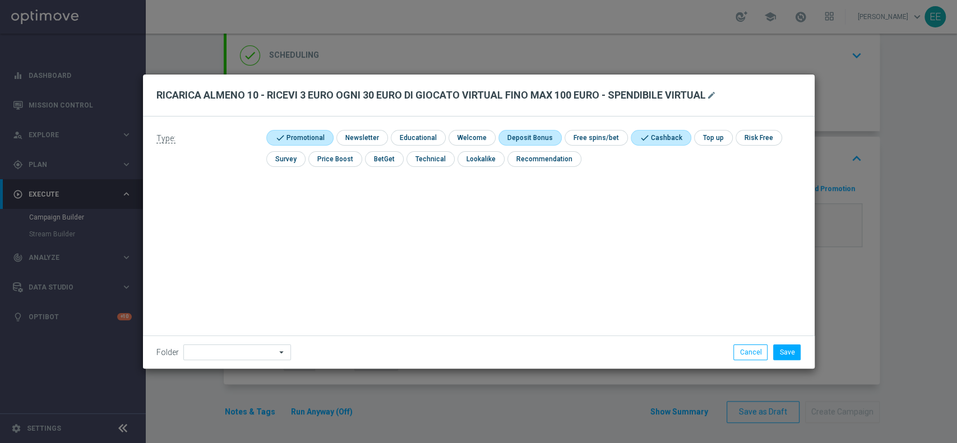
click at [523, 140] on input "checkbox" at bounding box center [528, 137] width 60 height 15
checkbox input "true"
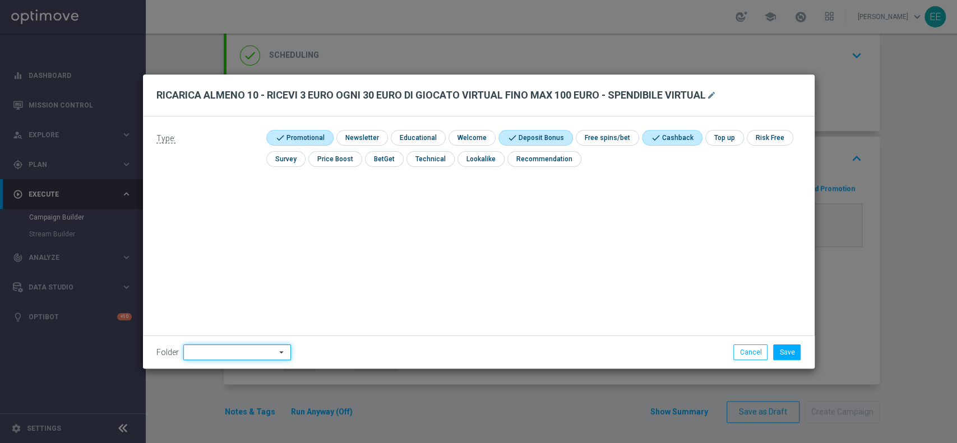
click at [243, 356] on input at bounding box center [237, 353] width 108 height 16
type input "OMNICHANNEL"
click at [782, 354] on button "Save" at bounding box center [786, 353] width 27 height 16
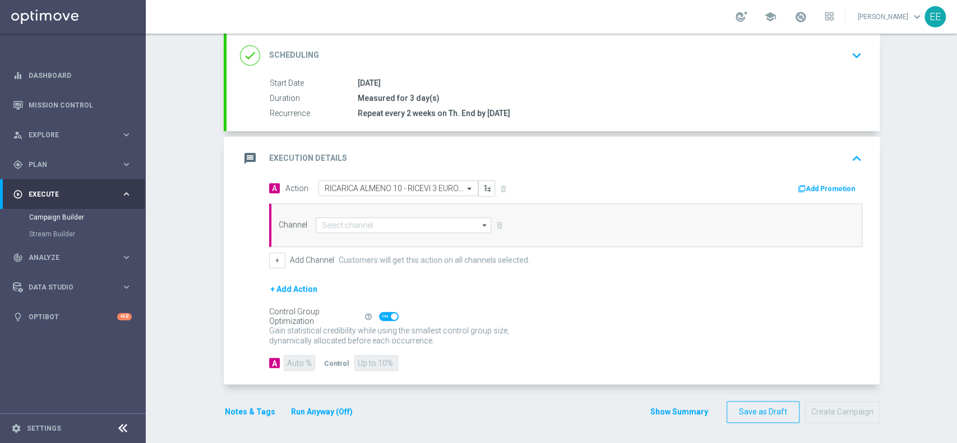
click at [806, 186] on button "Add Promotion" at bounding box center [827, 189] width 62 height 12
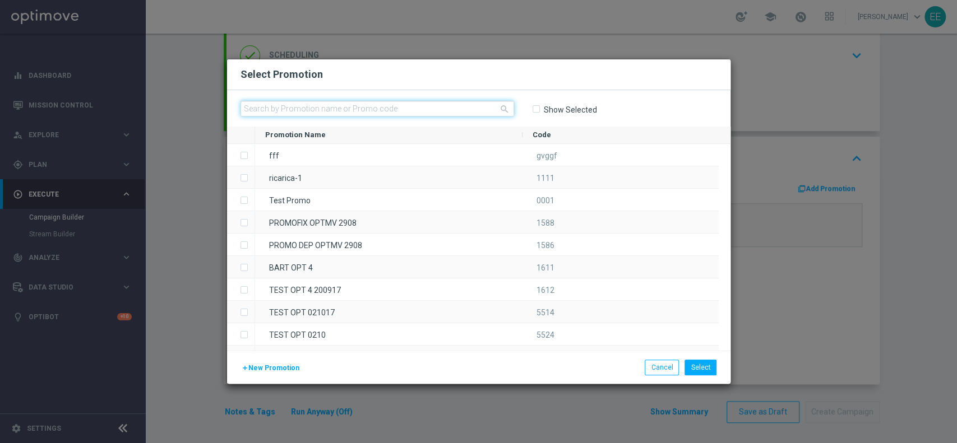
click at [278, 101] on input "text" at bounding box center [376, 109] width 273 height 16
paste input "333756"
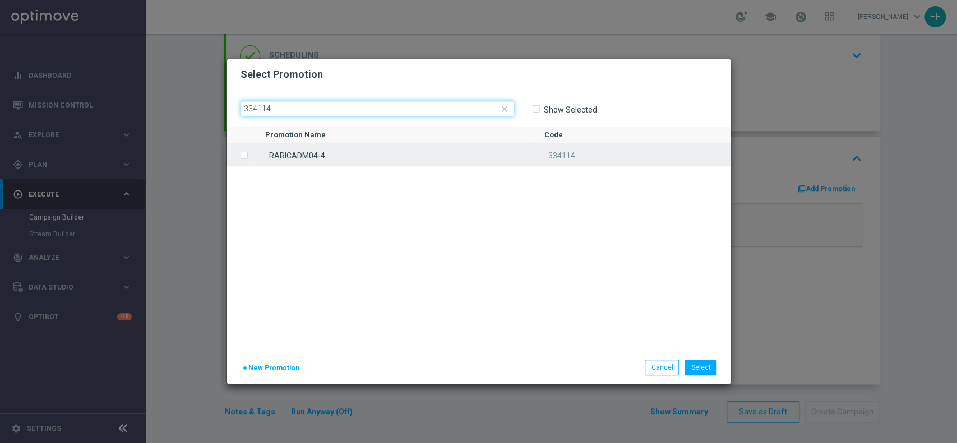
type input "334114"
click at [314, 147] on div "RARICADM04-4" at bounding box center [394, 155] width 279 height 22
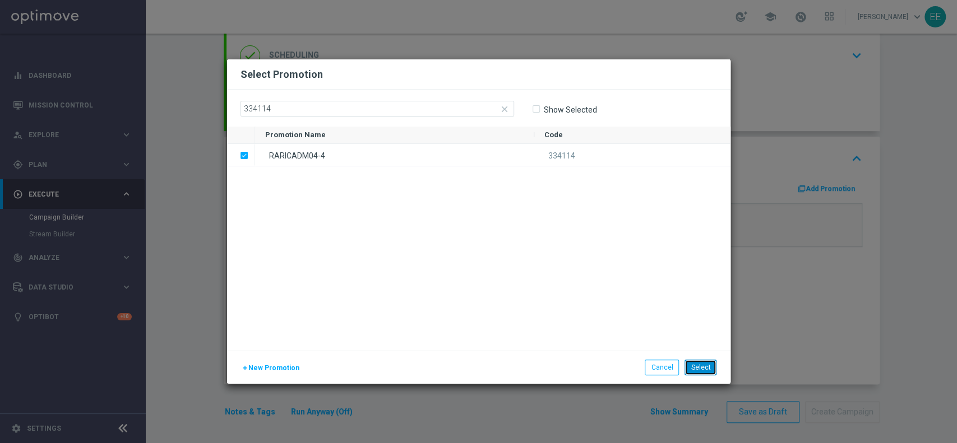
click at [708, 368] on button "Select" at bounding box center [700, 368] width 32 height 16
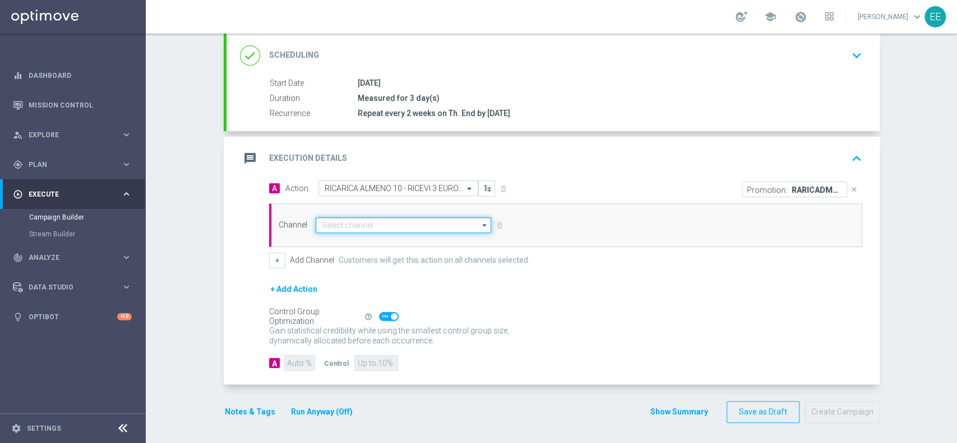
click at [324, 224] on input at bounding box center [404, 225] width 176 height 16
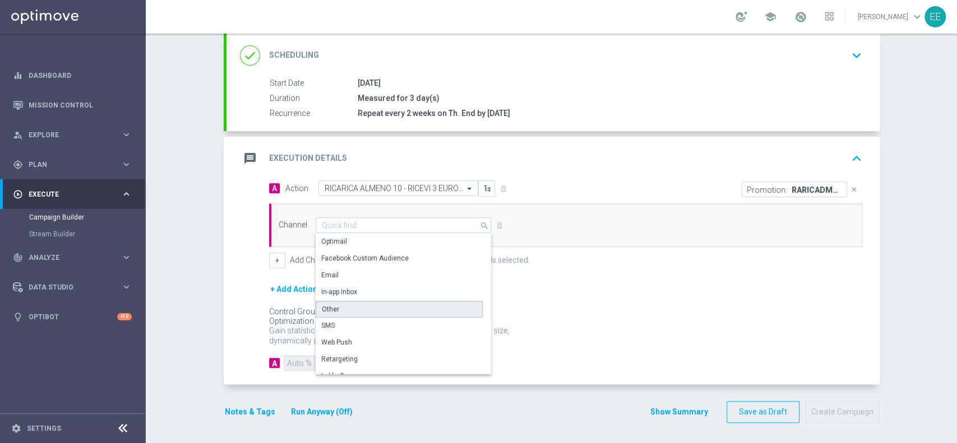
click at [350, 308] on div "Other" at bounding box center [399, 309] width 167 height 17
type input "Other"
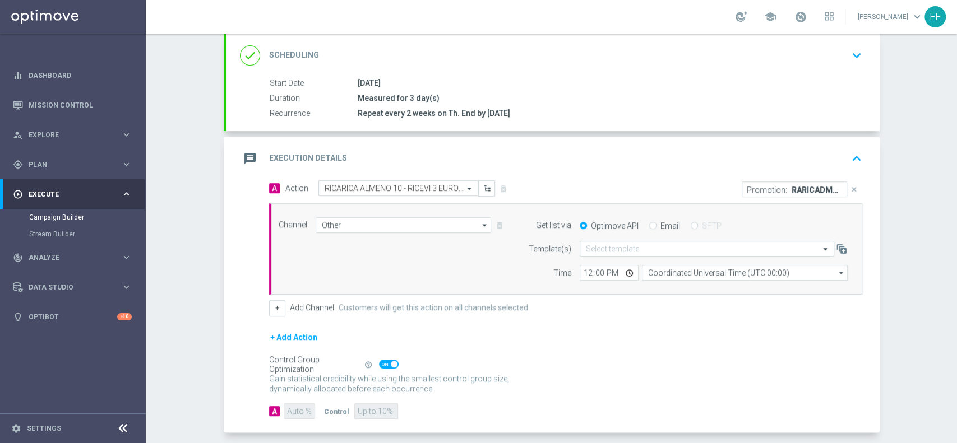
click at [649, 225] on input "Email" at bounding box center [652, 226] width 7 height 7
radio input "true"
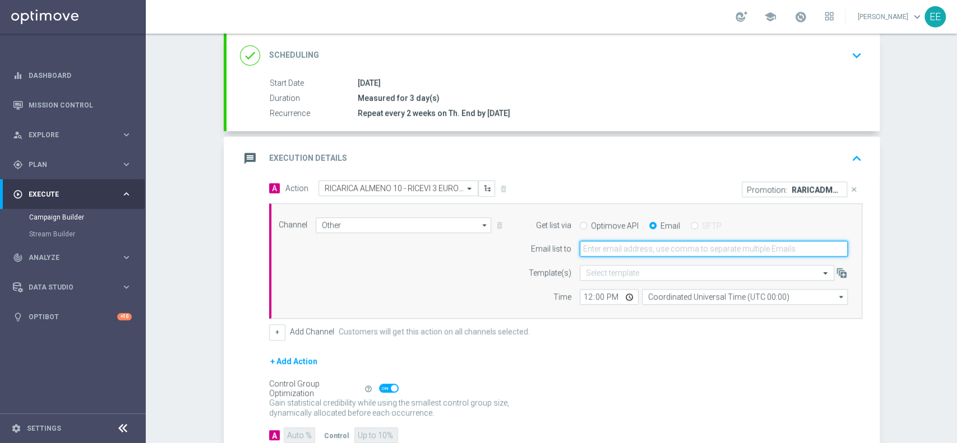
click at [646, 251] on input "email" at bounding box center [714, 249] width 268 height 16
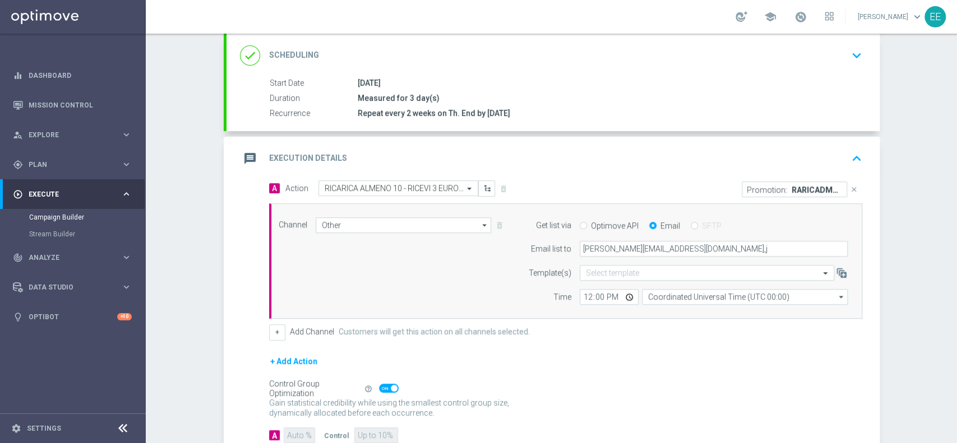
click at [578, 410] on div "Gain statistical credibility while using the smallest control group size, dynam…" at bounding box center [565, 408] width 593 height 27
click at [683, 249] on input "edoardo.ellena@sisal.it,j" at bounding box center [714, 249] width 268 height 16
type input "edoardo.ellena@sisal.it,jennyffer.gonzalez@sisal.it"
click at [582, 302] on input "12:00" at bounding box center [609, 297] width 59 height 16
type input "15:00"
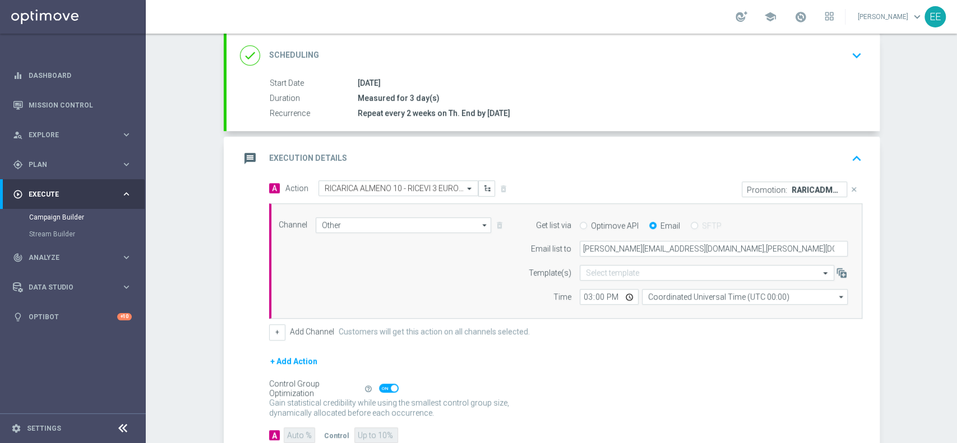
click at [634, 332] on div "+ Add Channel Customers will get this action on all channels selected." at bounding box center [565, 332] width 593 height 16
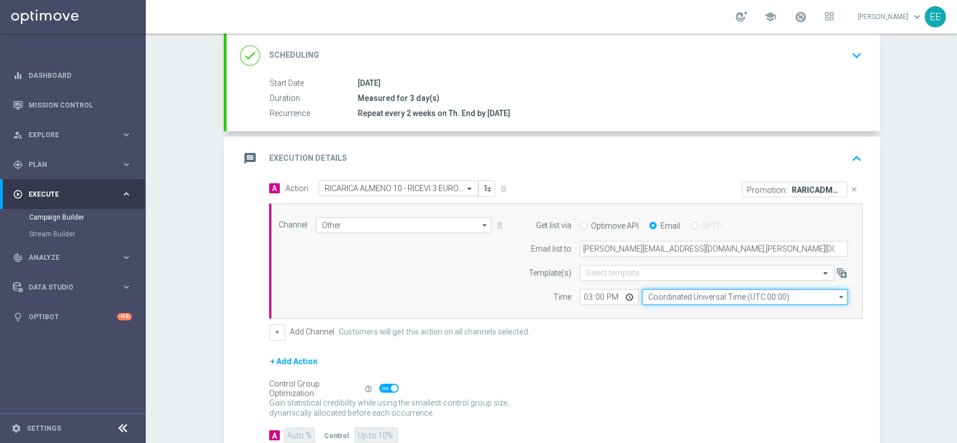
click at [683, 296] on input "Coordinated Universal Time (UTC 00:00)" at bounding box center [745, 297] width 206 height 16
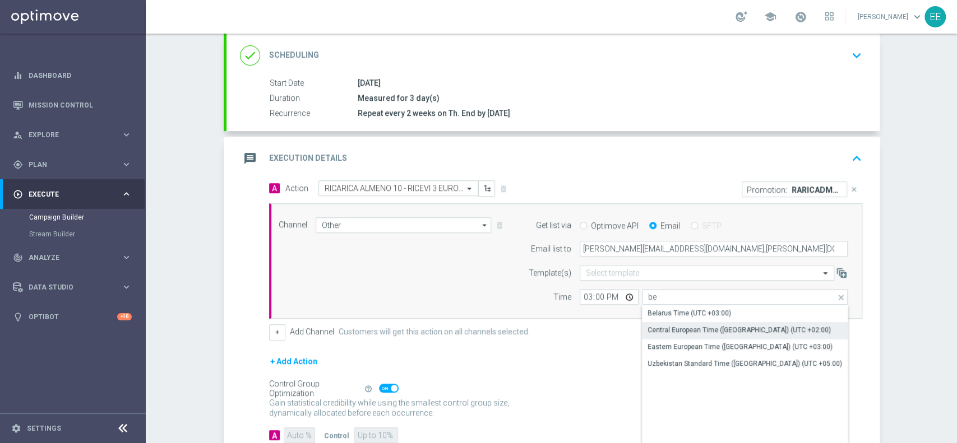
click at [684, 331] on div "Central European Time ([GEOGRAPHIC_DATA]) (UTC +02:00)" at bounding box center [738, 330] width 183 height 10
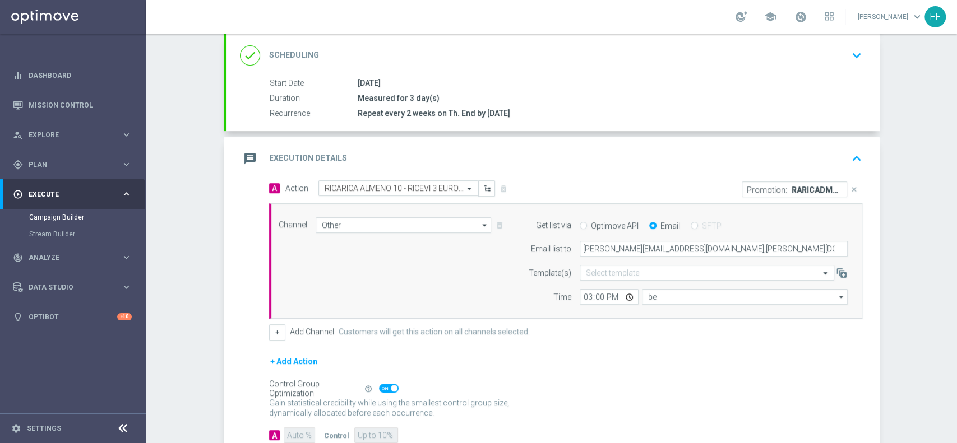
type input "Central European Time ([GEOGRAPHIC_DATA]) (UTC +02:00)"
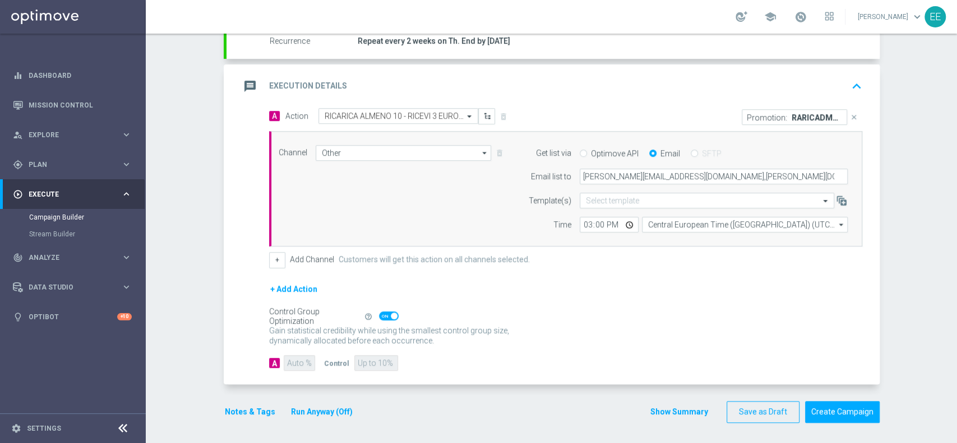
click at [588, 355] on div "A Auto % Control Up to 10%" at bounding box center [565, 363] width 593 height 16
click at [233, 410] on button "Notes & Tags" at bounding box center [250, 412] width 53 height 14
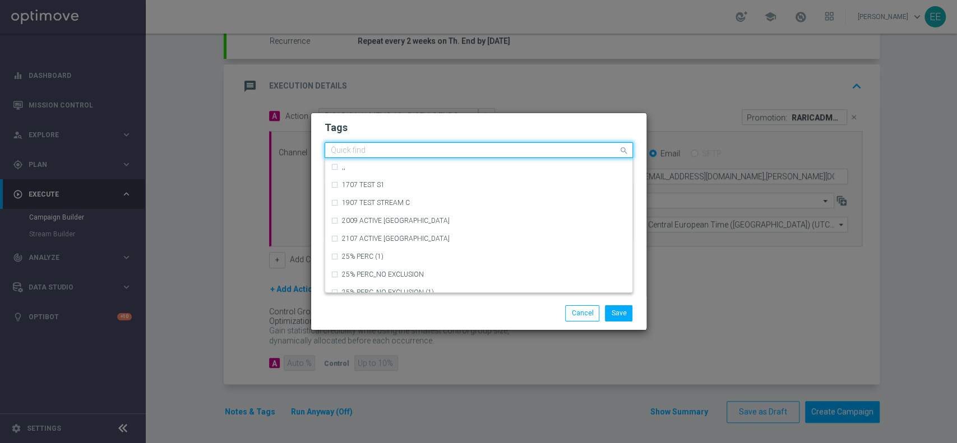
click at [399, 155] on input "text" at bounding box center [475, 151] width 288 height 10
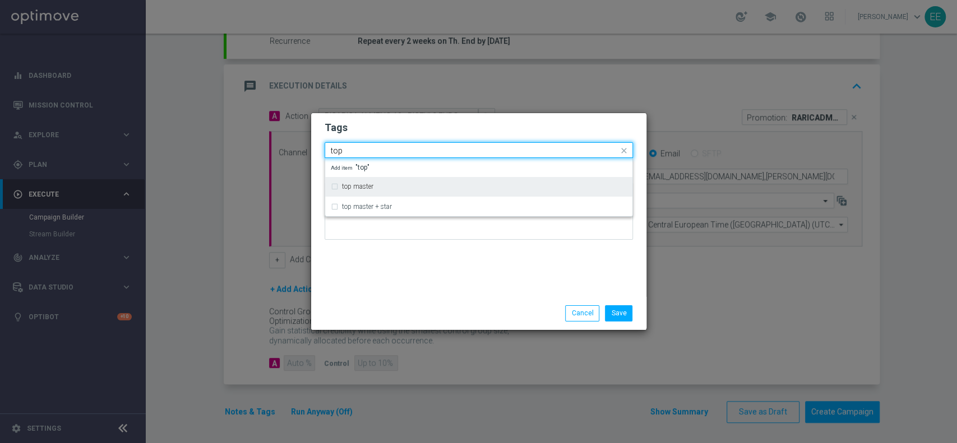
click at [372, 184] on label "top master" at bounding box center [357, 186] width 31 height 7
type input "top"
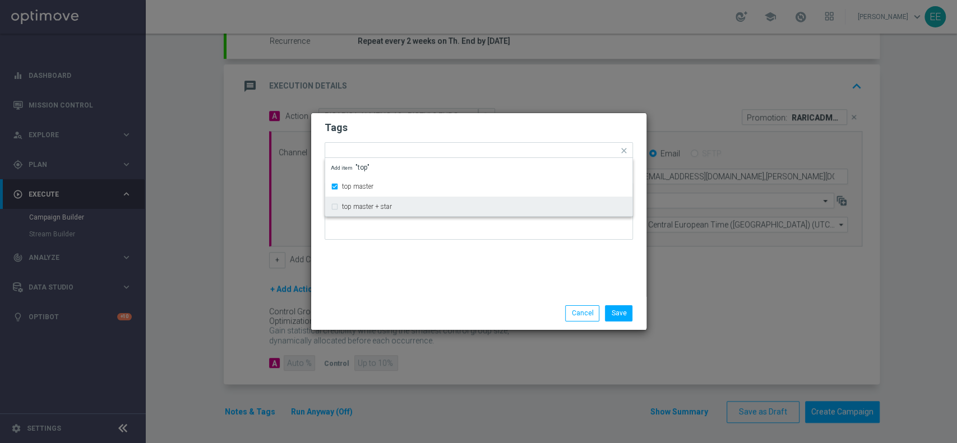
click at [399, 245] on div at bounding box center [478, 216] width 308 height 66
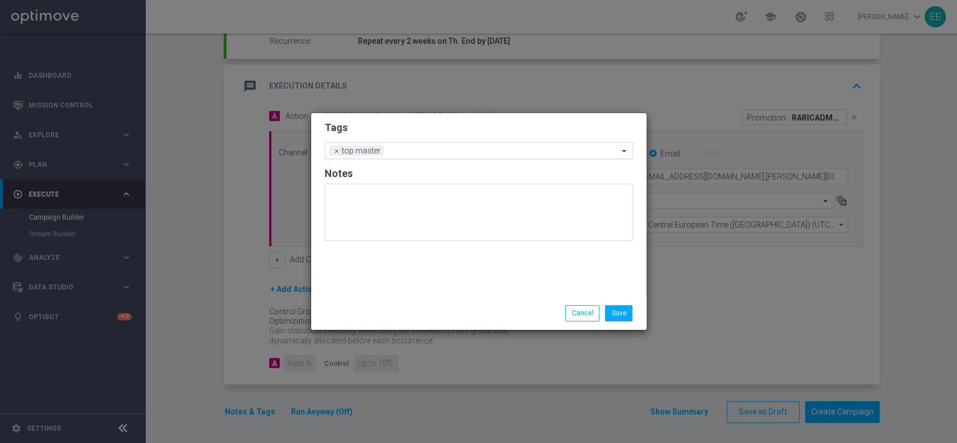
click at [434, 153] on input "text" at bounding box center [503, 152] width 230 height 10
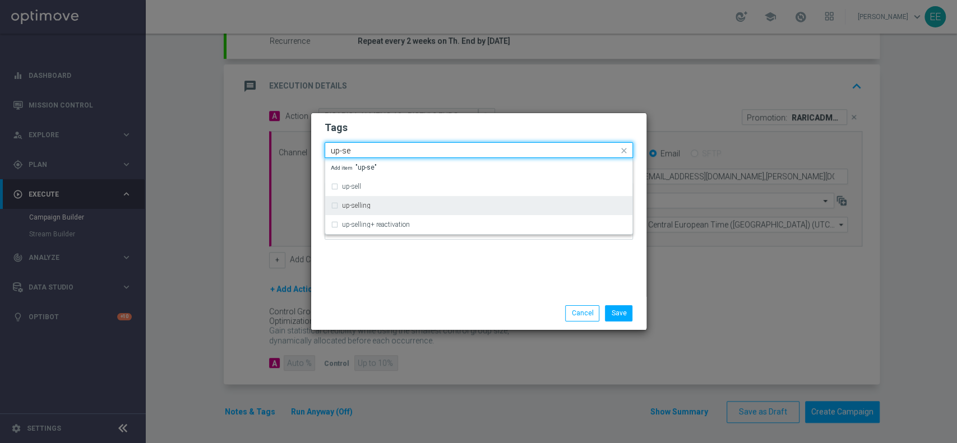
click at [377, 202] on div "up-selling" at bounding box center [484, 205] width 285 height 7
type input "up-se"
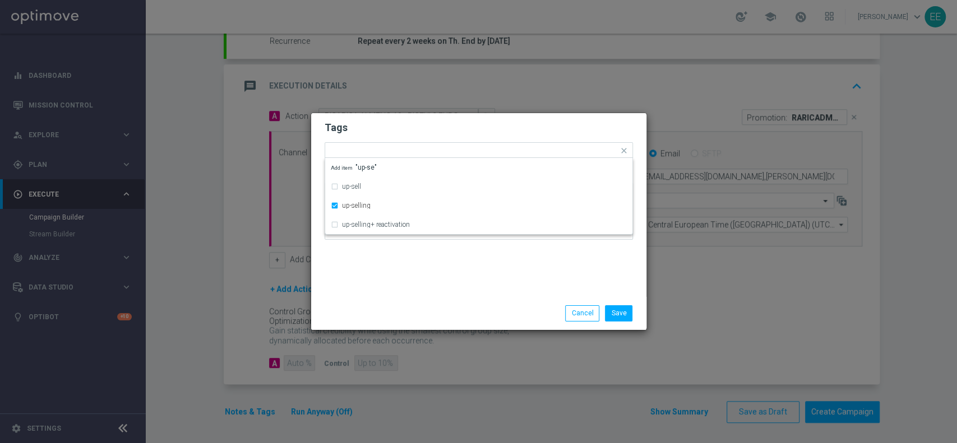
click at [401, 299] on div "Save Cancel" at bounding box center [478, 313] width 335 height 33
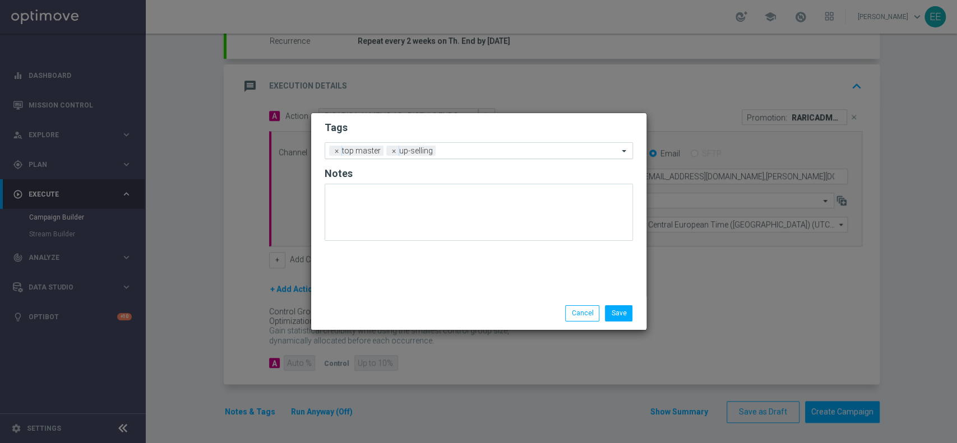
click at [467, 153] on input "text" at bounding box center [529, 152] width 178 height 10
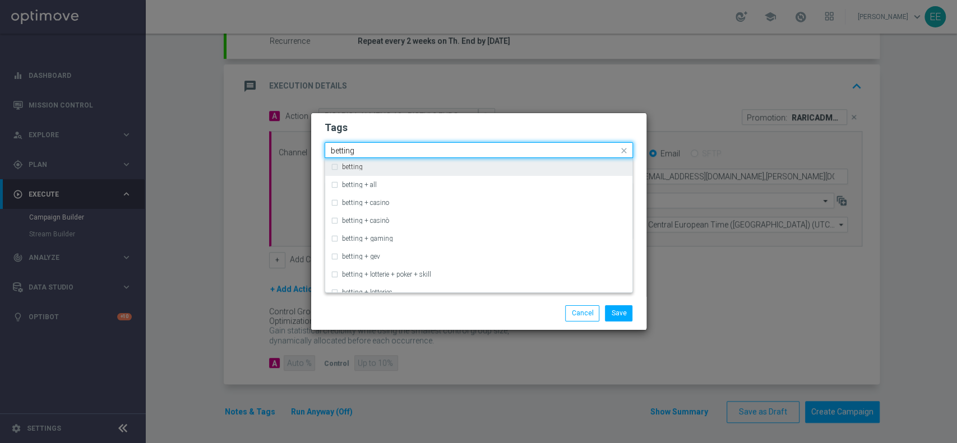
click at [430, 161] on div "betting" at bounding box center [479, 167] width 296 height 18
type input "betting"
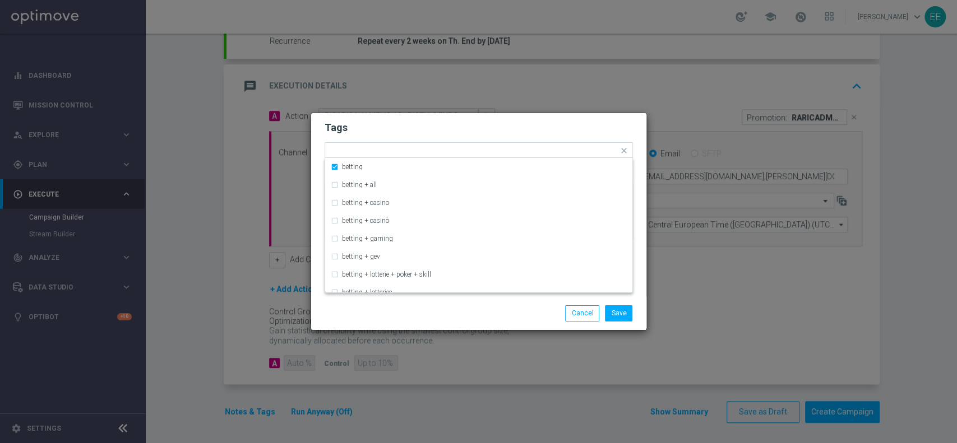
click at [470, 128] on h2 "Tags" at bounding box center [478, 127] width 308 height 13
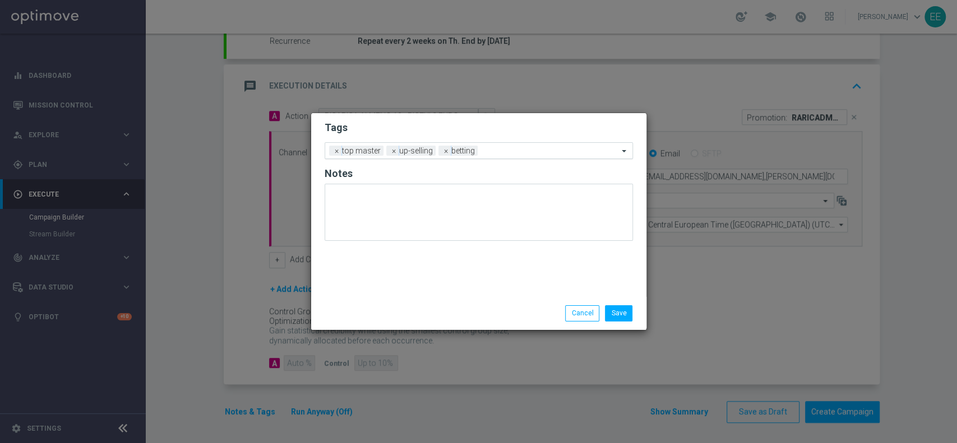
click at [543, 155] on input "text" at bounding box center [550, 152] width 136 height 10
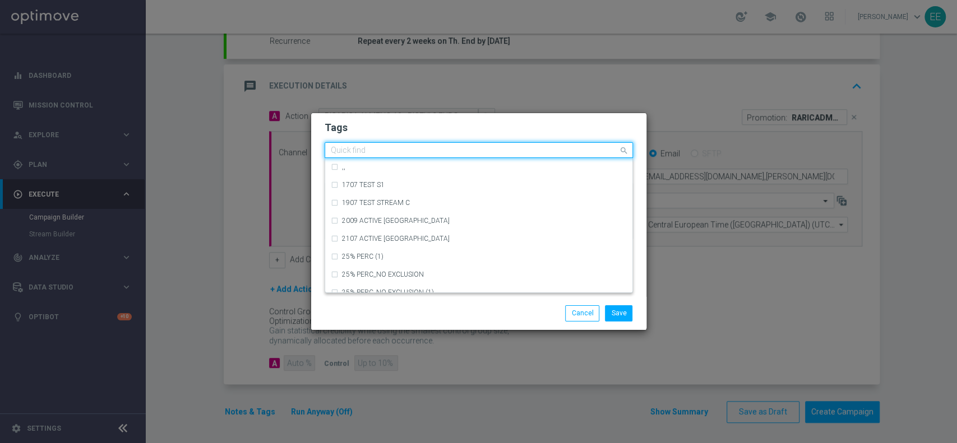
click at [474, 112] on modal-container "Tags Quick find × top master × up-selling × betting ,, 1707 TEST S1 1907 TEST S…" at bounding box center [478, 221] width 957 height 443
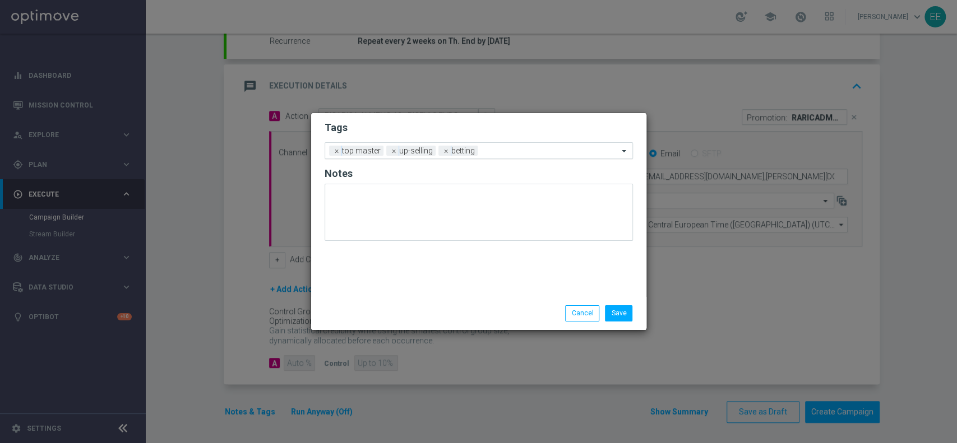
click at [510, 149] on input "text" at bounding box center [550, 152] width 136 height 10
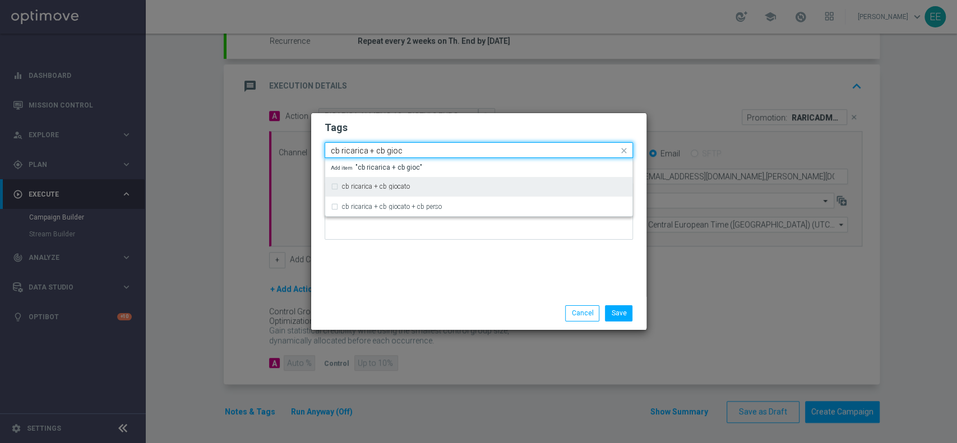
click at [442, 180] on div "cb ricarica + cb giocato" at bounding box center [479, 187] width 296 height 18
type input "cb ricarica + cb gioc"
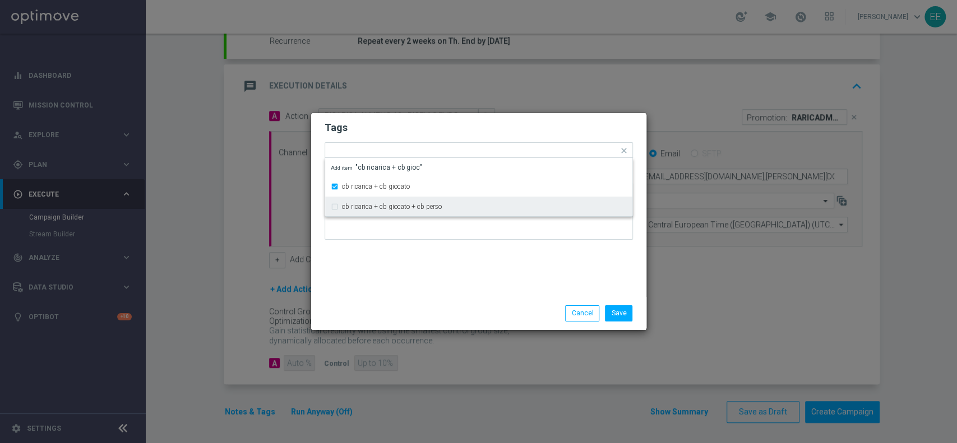
click at [457, 258] on div "Tags Quick find × top master × up-selling × betting × cb ricarica + cb giocato …" at bounding box center [478, 205] width 335 height 184
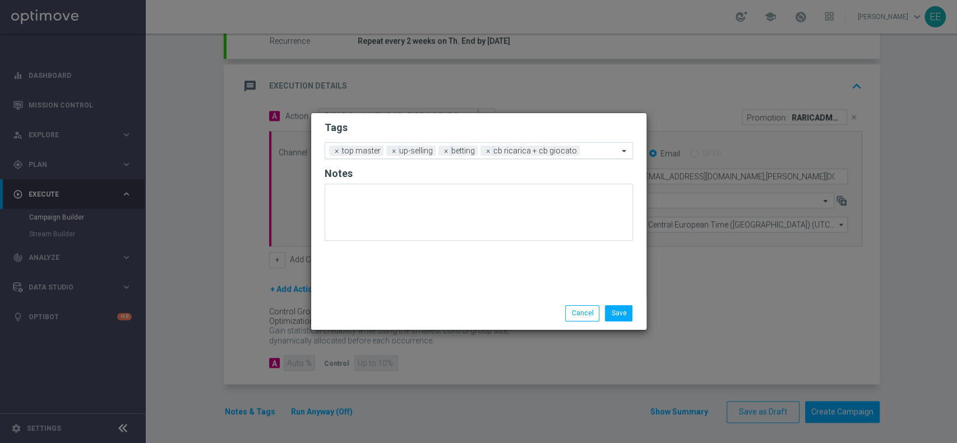
click at [588, 150] on input "text" at bounding box center [601, 152] width 34 height 10
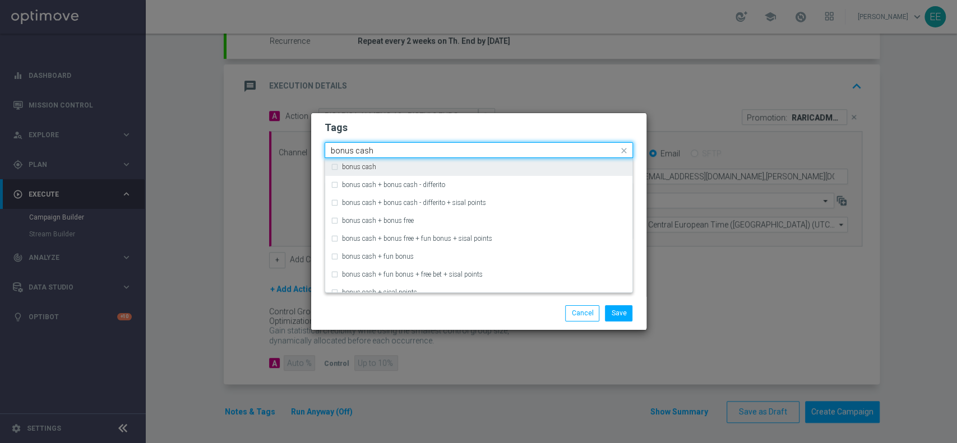
click at [568, 160] on div "bonus cash" at bounding box center [479, 167] width 296 height 18
type input "bonus cash"
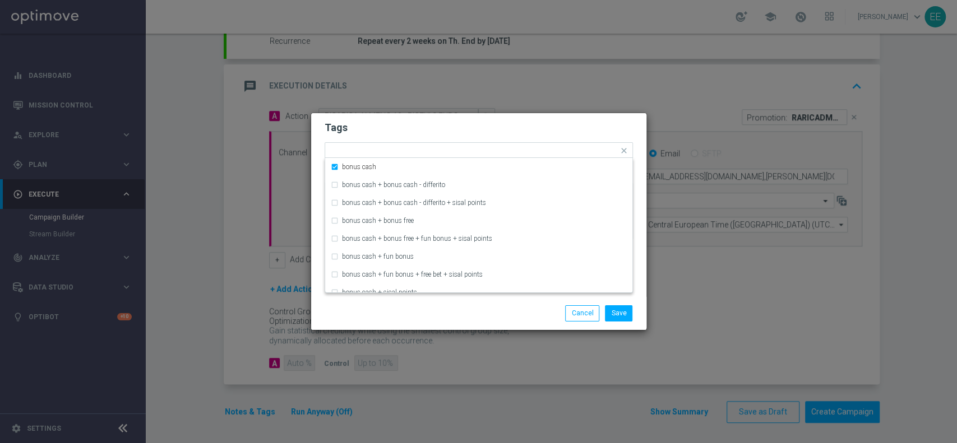
click at [583, 137] on form "Tags Quick find × top master × up-selling × betting × cb ricarica + cb giocato …" at bounding box center [478, 183] width 308 height 130
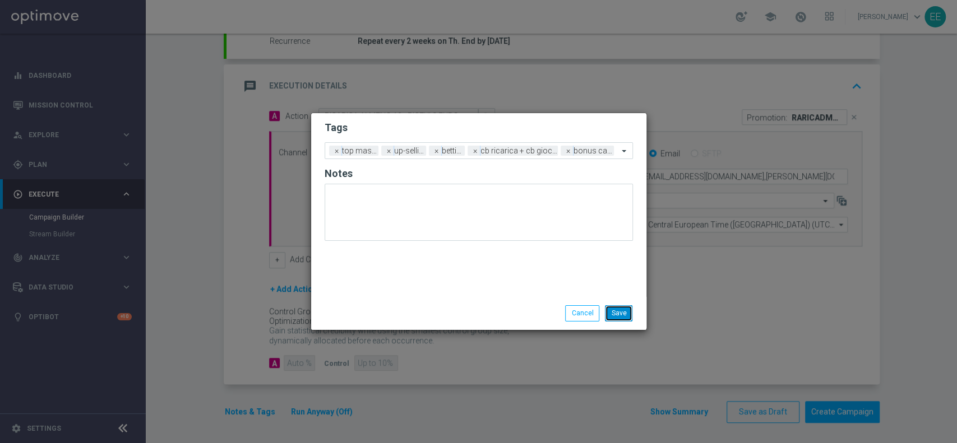
click at [623, 309] on button "Save" at bounding box center [618, 313] width 27 height 16
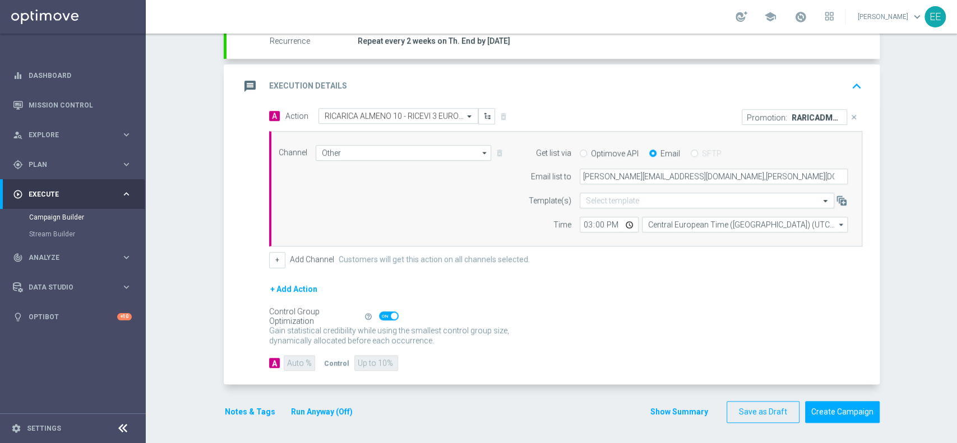
click at [328, 405] on button "Run Anyway (Off)" at bounding box center [322, 412] width 64 height 14
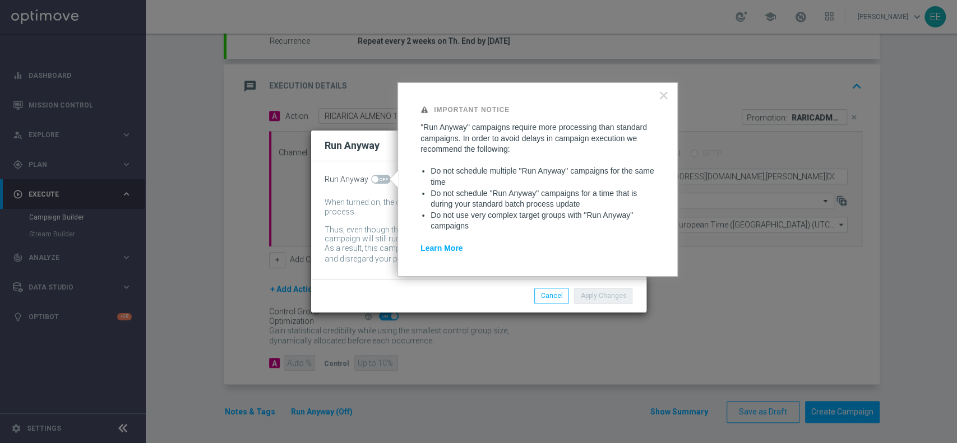
click at [382, 181] on span at bounding box center [381, 179] width 20 height 9
click at [382, 181] on input "checkbox" at bounding box center [381, 179] width 20 height 9
checkbox input "true"
click at [604, 300] on button "Apply Changes" at bounding box center [603, 296] width 58 height 16
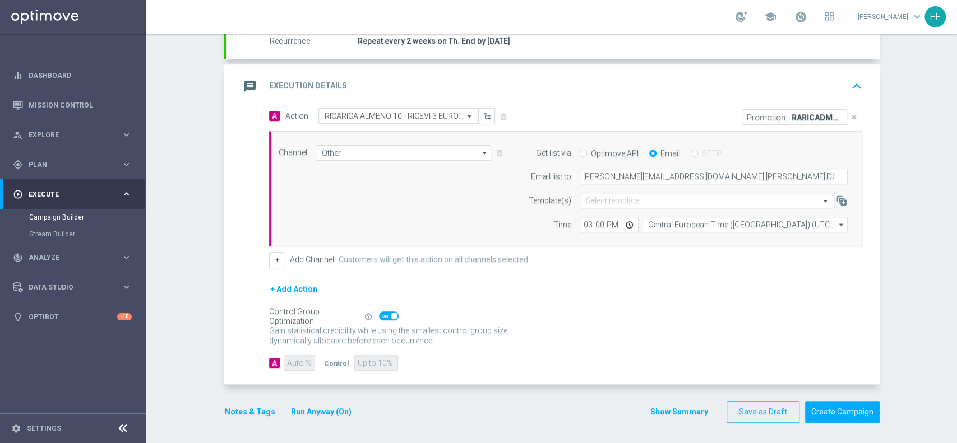
click at [848, 83] on icon "keyboard_arrow_up" at bounding box center [856, 86] width 17 height 17
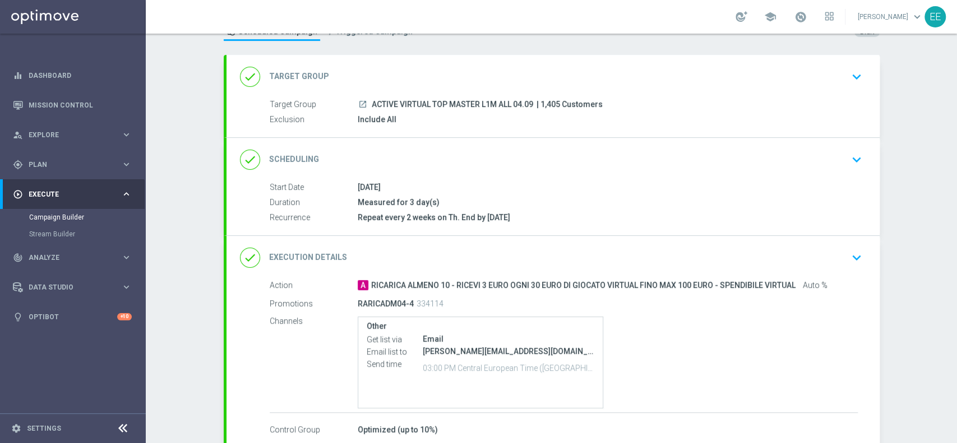
scroll to position [109, 0]
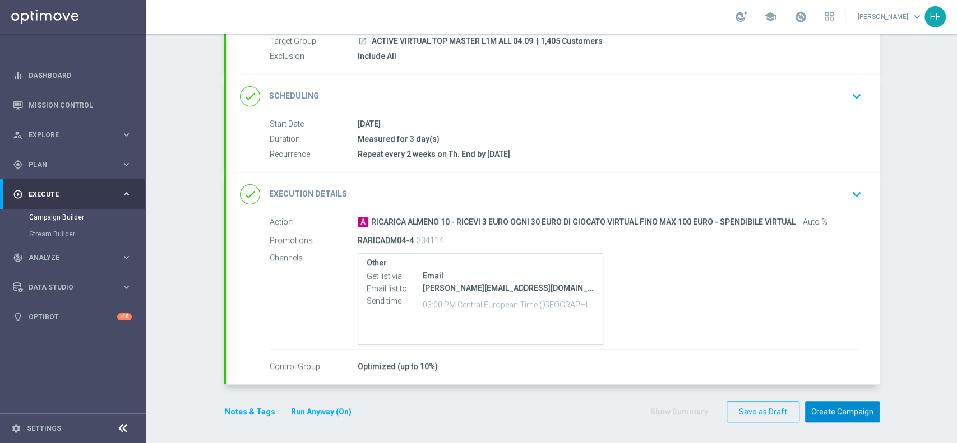
click at [855, 406] on button "Create Campaign" at bounding box center [842, 412] width 75 height 22
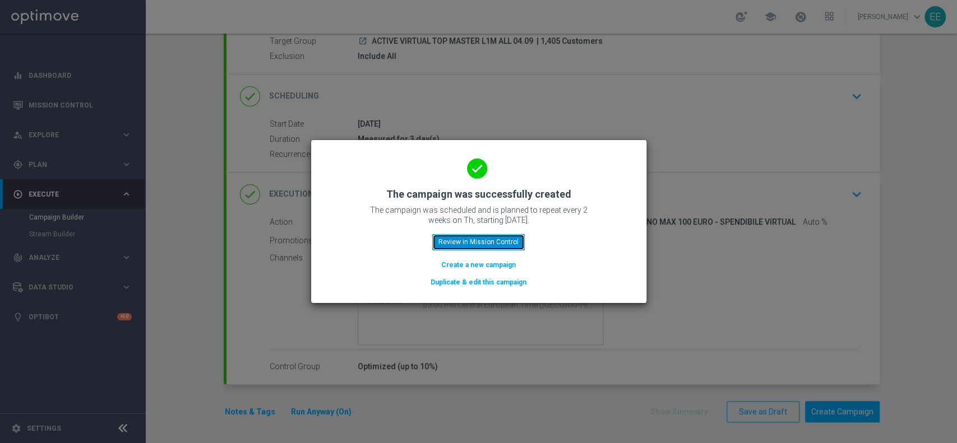
click at [500, 243] on button "Review in Mission Control" at bounding box center [478, 242] width 92 height 16
